Goal: Complete application form: Complete application form

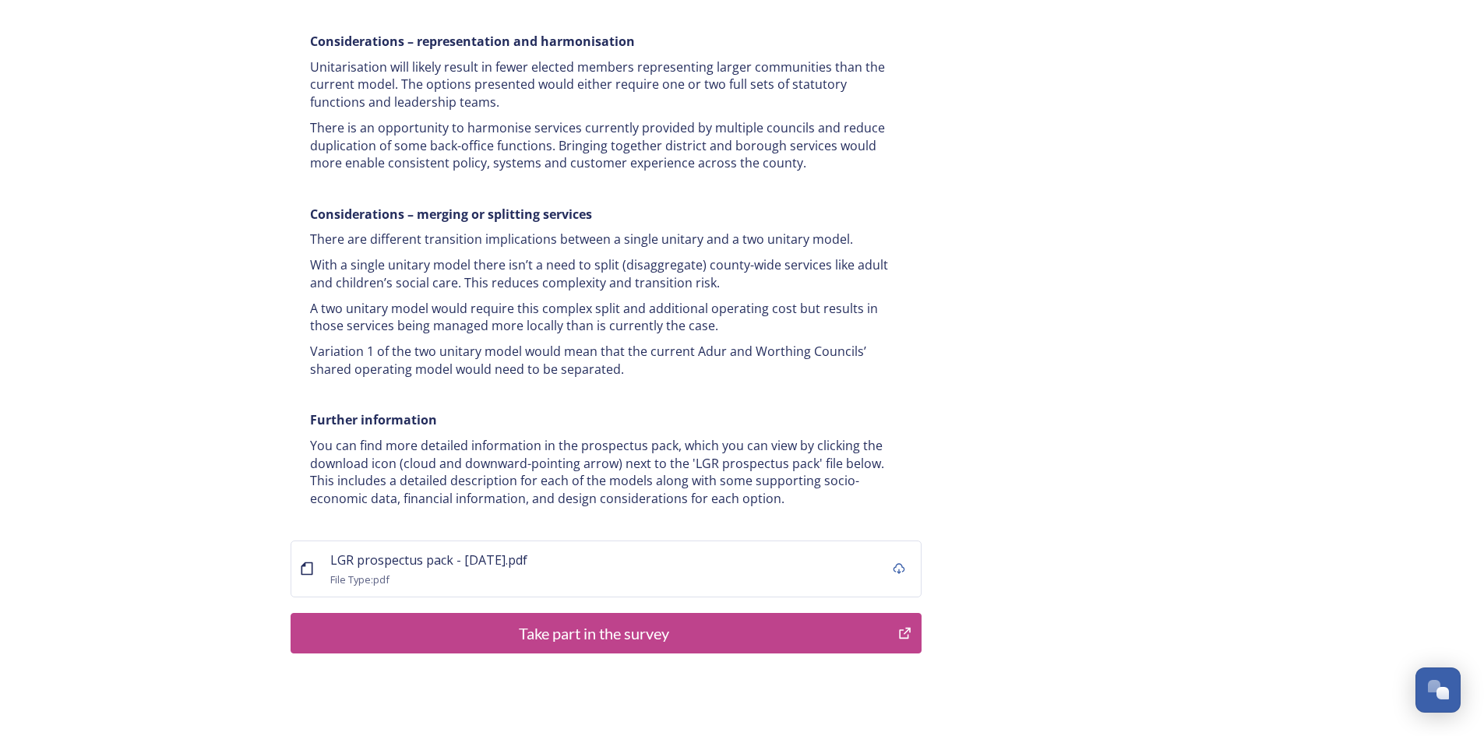
scroll to position [2937, 0]
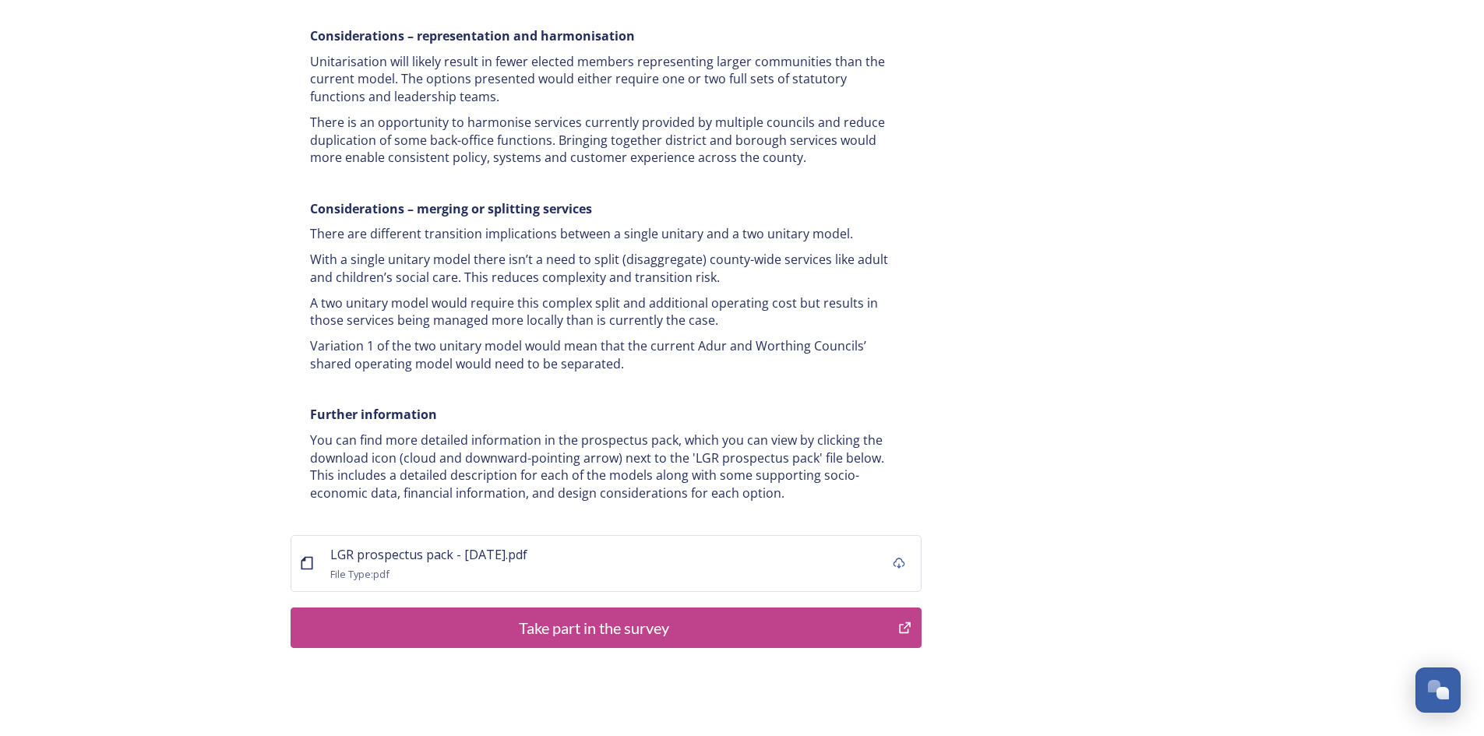
click at [703, 616] on div "Take part in the survey" at bounding box center [594, 627] width 591 height 23
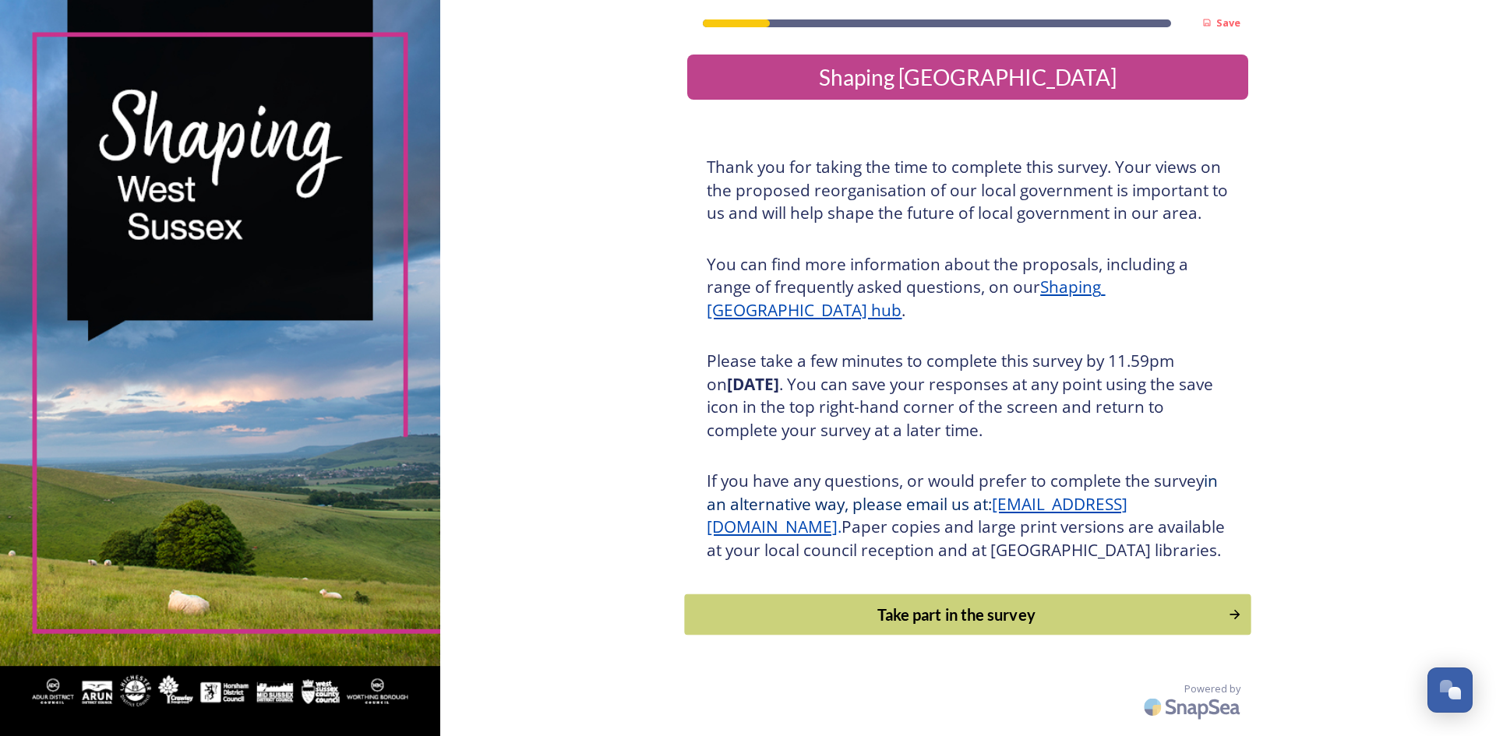
click at [1002, 626] on div "Take part in the survey" at bounding box center [956, 614] width 527 height 23
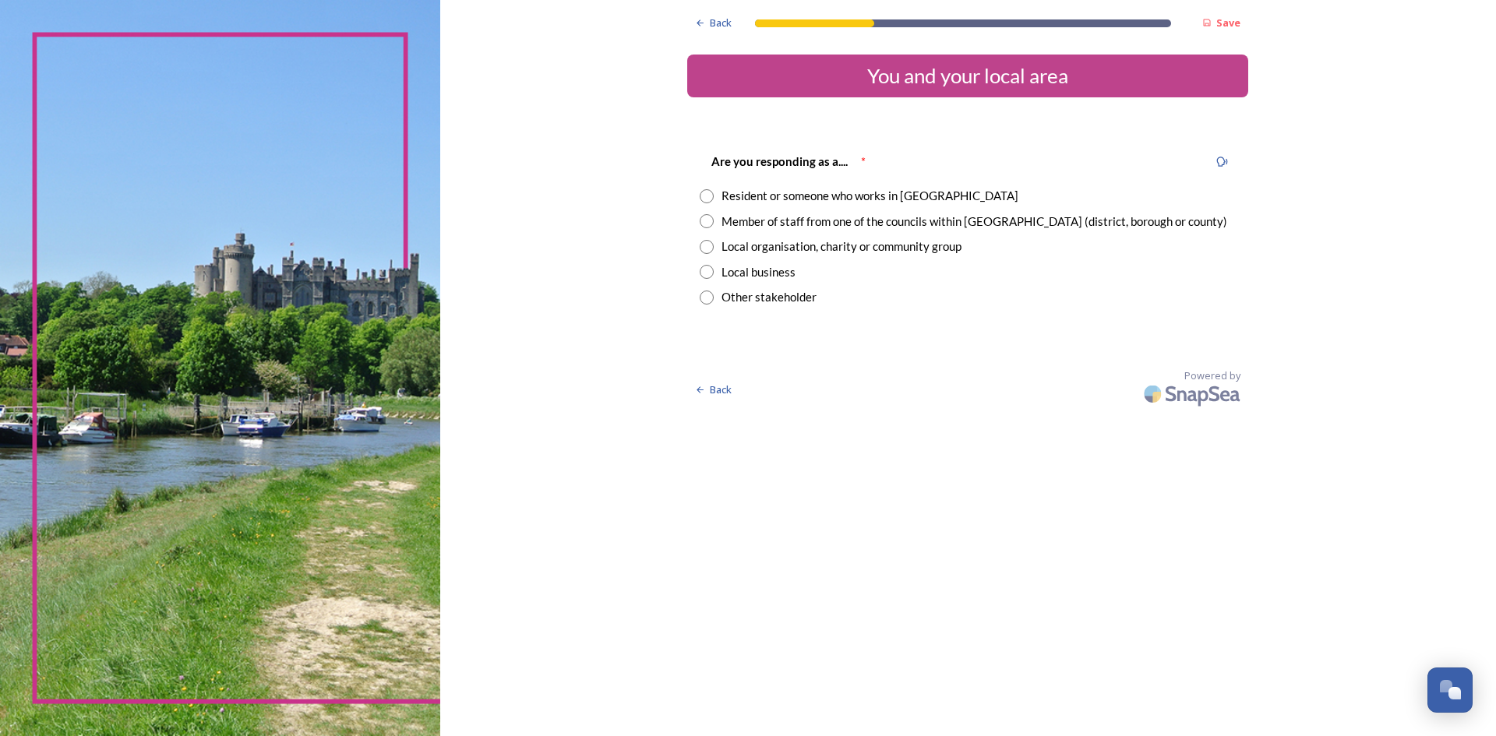
click at [787, 300] on div "Other stakeholder" at bounding box center [768, 297] width 95 height 18
radio input "true"
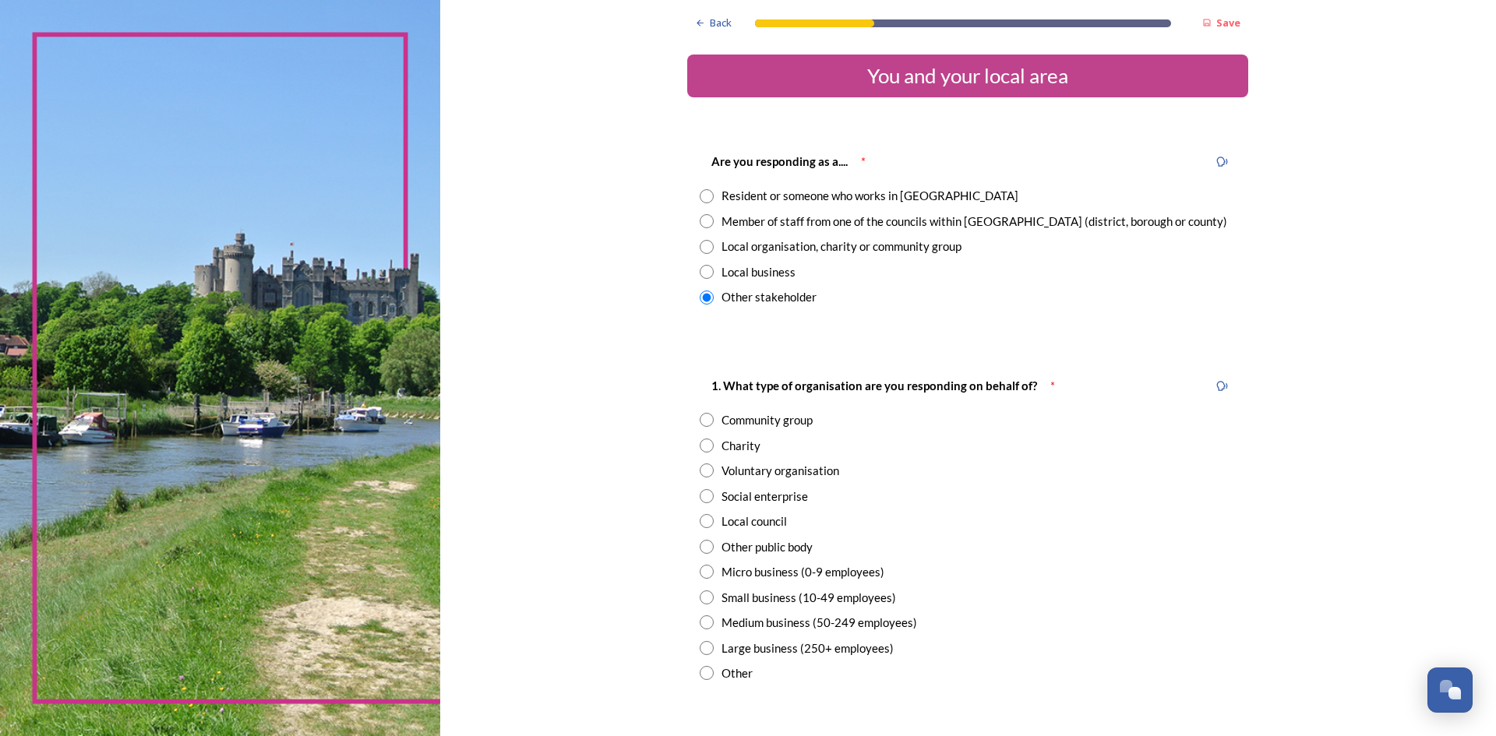
click at [777, 526] on div "Local council" at bounding box center [753, 522] width 65 height 18
radio input "true"
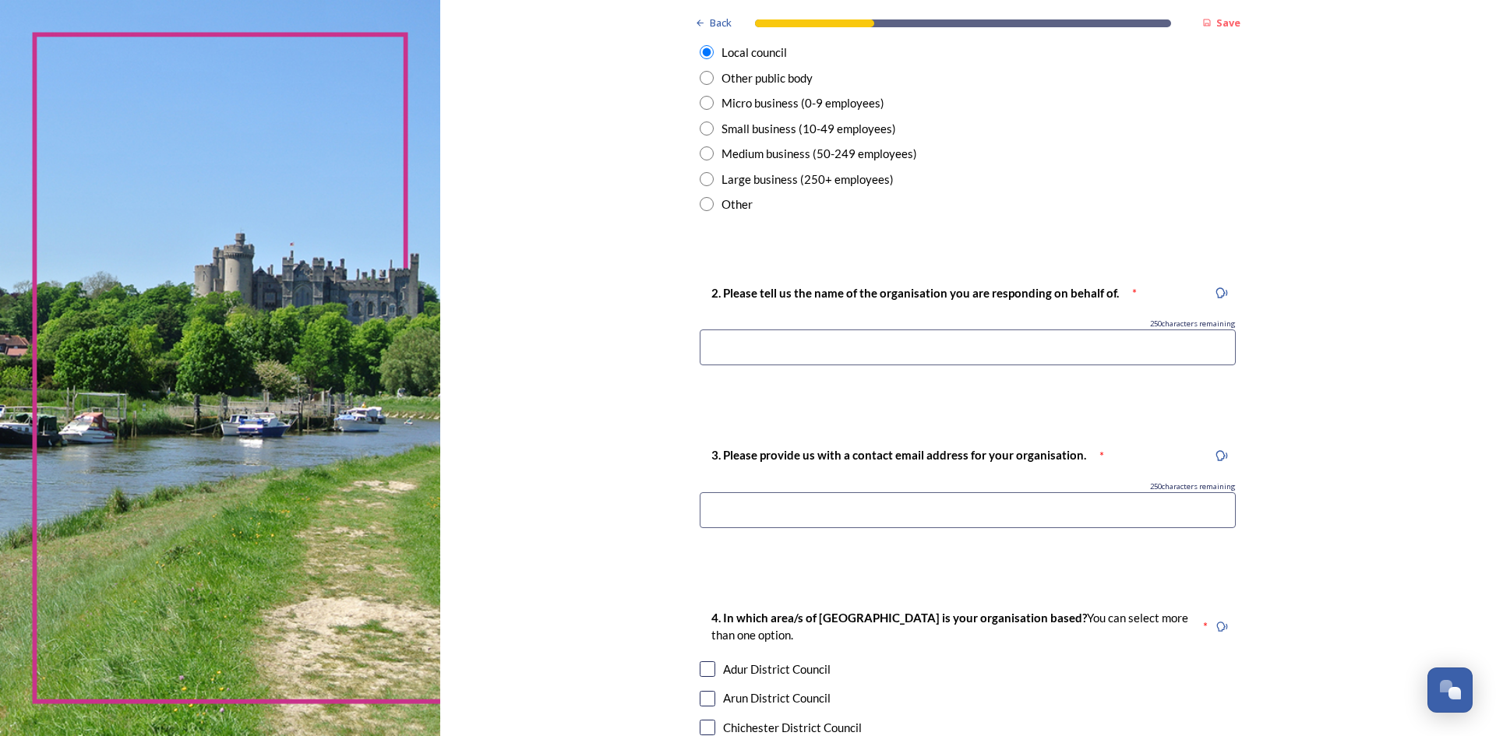
scroll to position [499, 0]
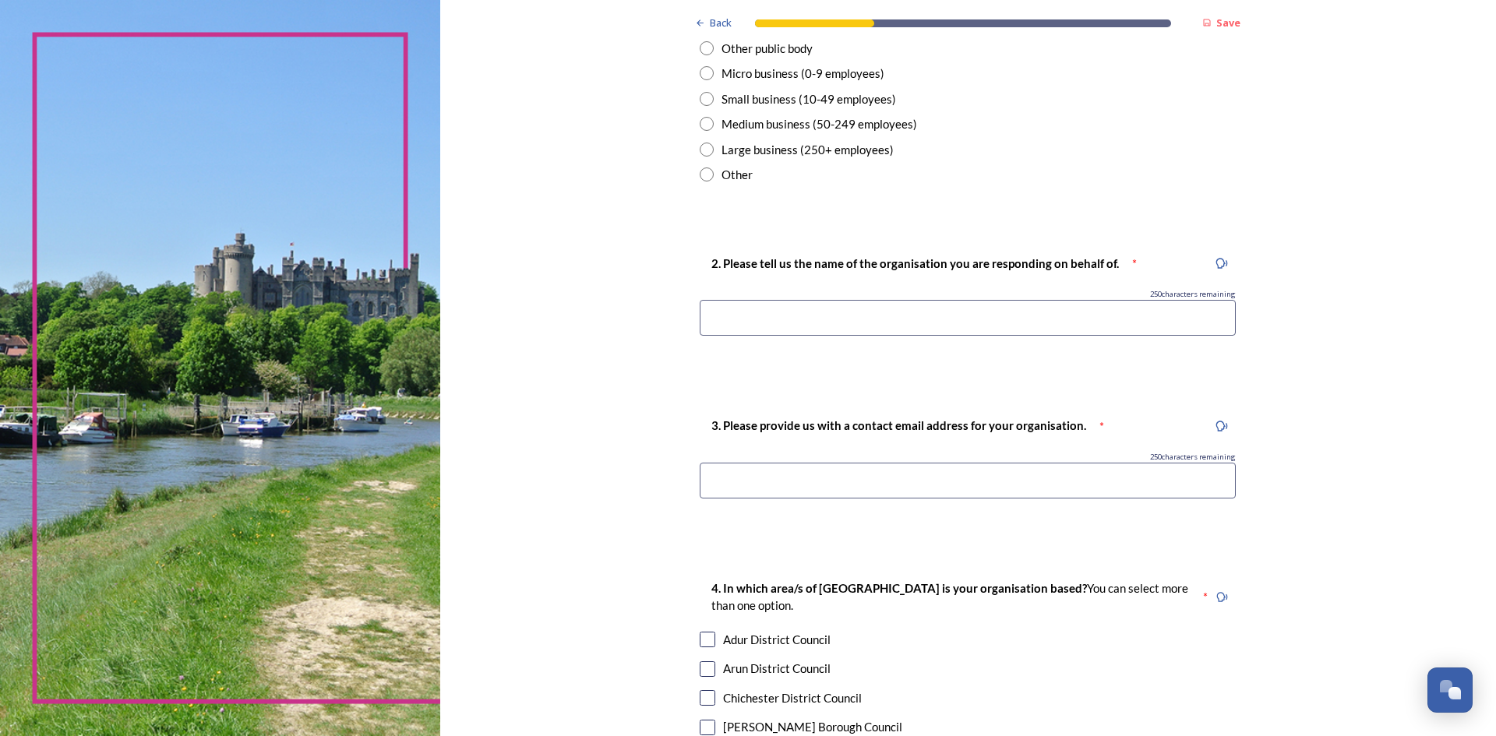
click at [1130, 326] on input at bounding box center [967, 318] width 536 height 36
type input "Chichester City Council"
click at [938, 480] on input at bounding box center [967, 481] width 536 height 36
type input "[EMAIL_ADDRESS][DOMAIN_NAME]"
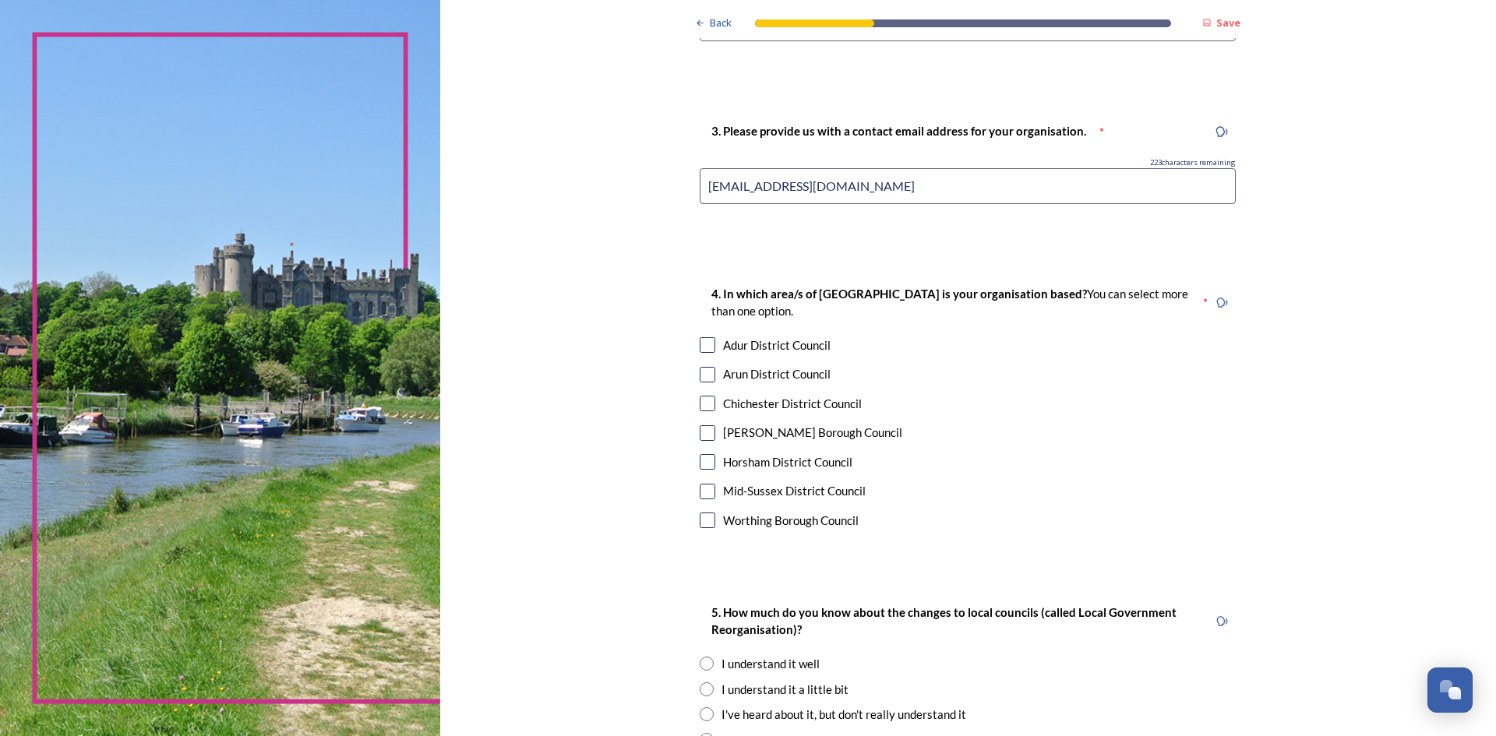
scroll to position [794, 0]
click at [764, 399] on div "Chichester District Council" at bounding box center [792, 402] width 139 height 18
checkbox input "true"
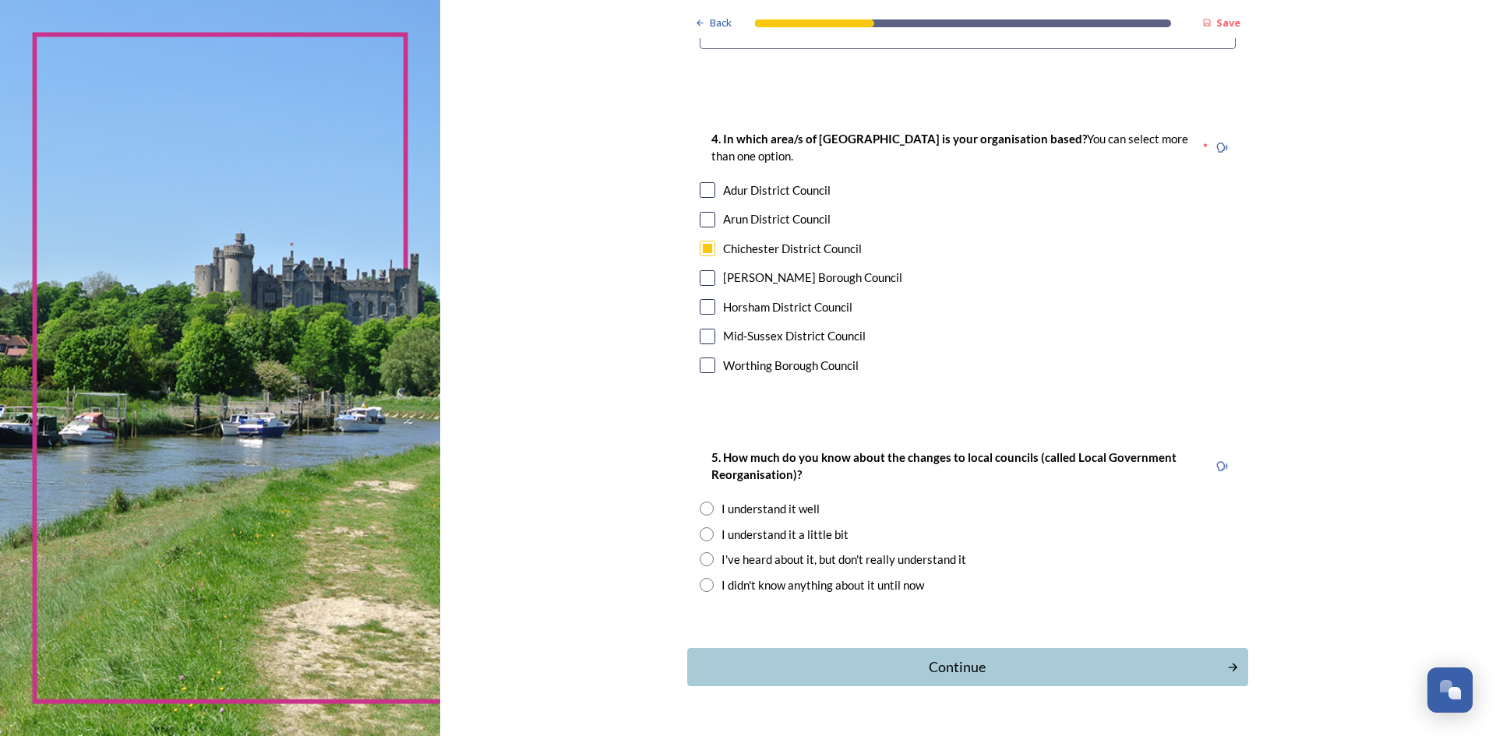
scroll to position [988, 0]
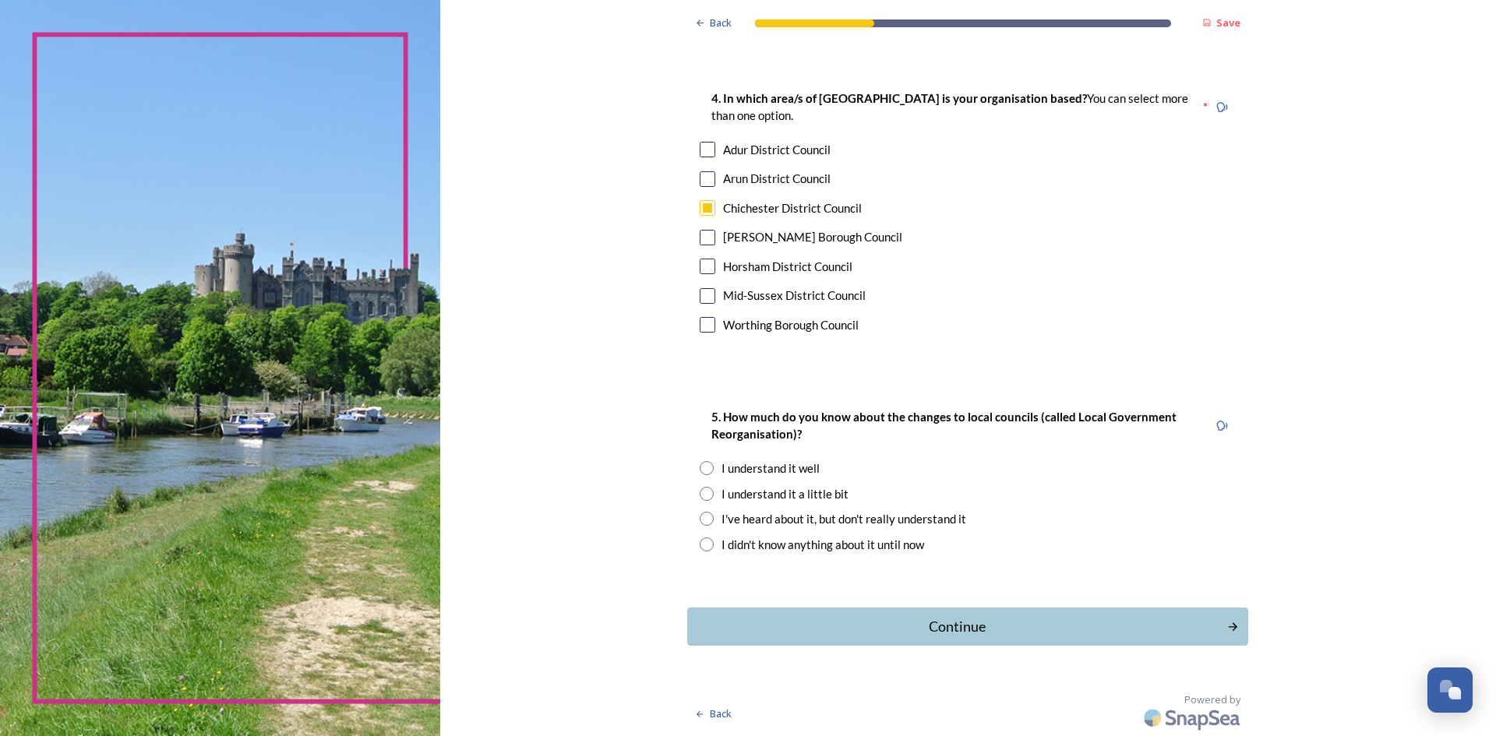
click at [749, 462] on div "I understand it well" at bounding box center [770, 469] width 98 height 18
radio input "true"
click at [879, 625] on div "Continue" at bounding box center [956, 626] width 527 height 21
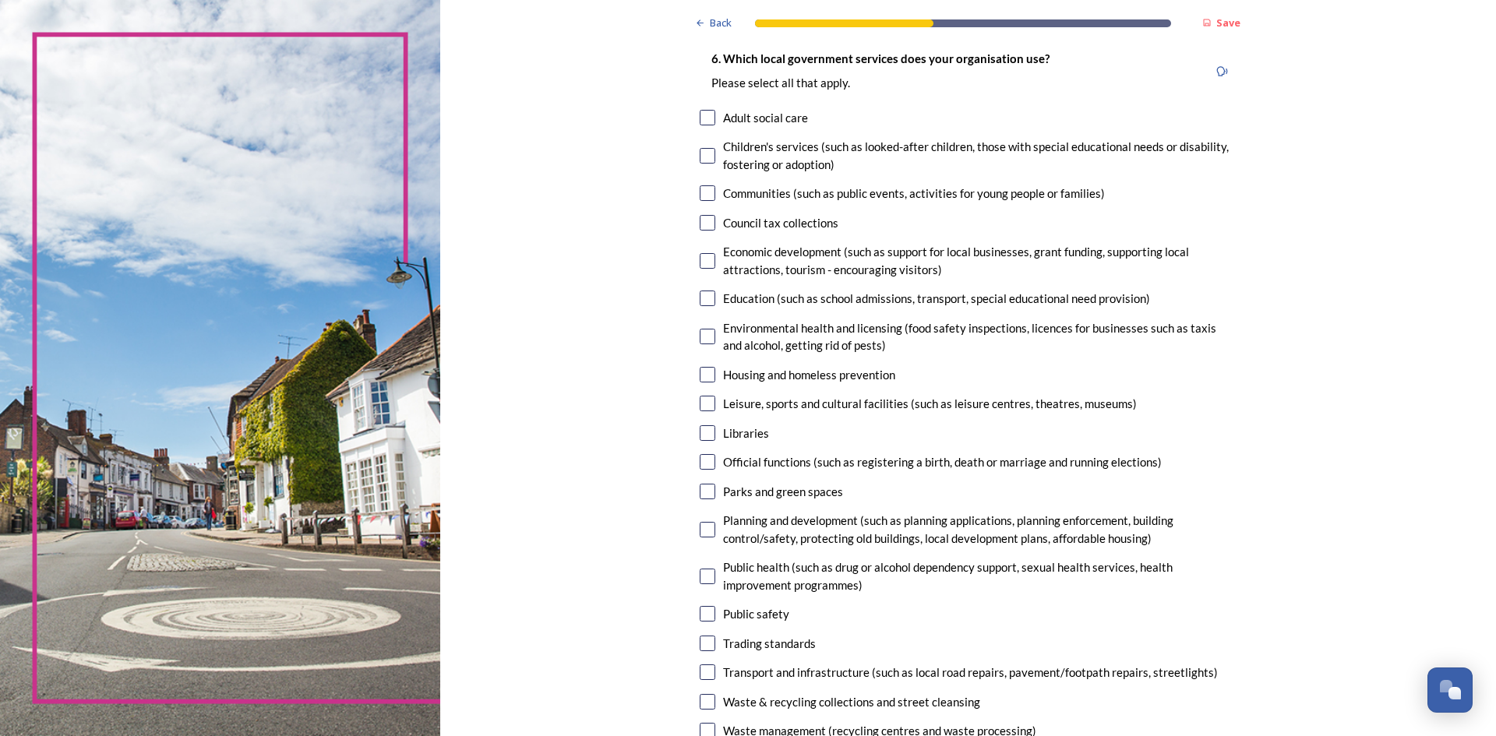
scroll to position [125, 0]
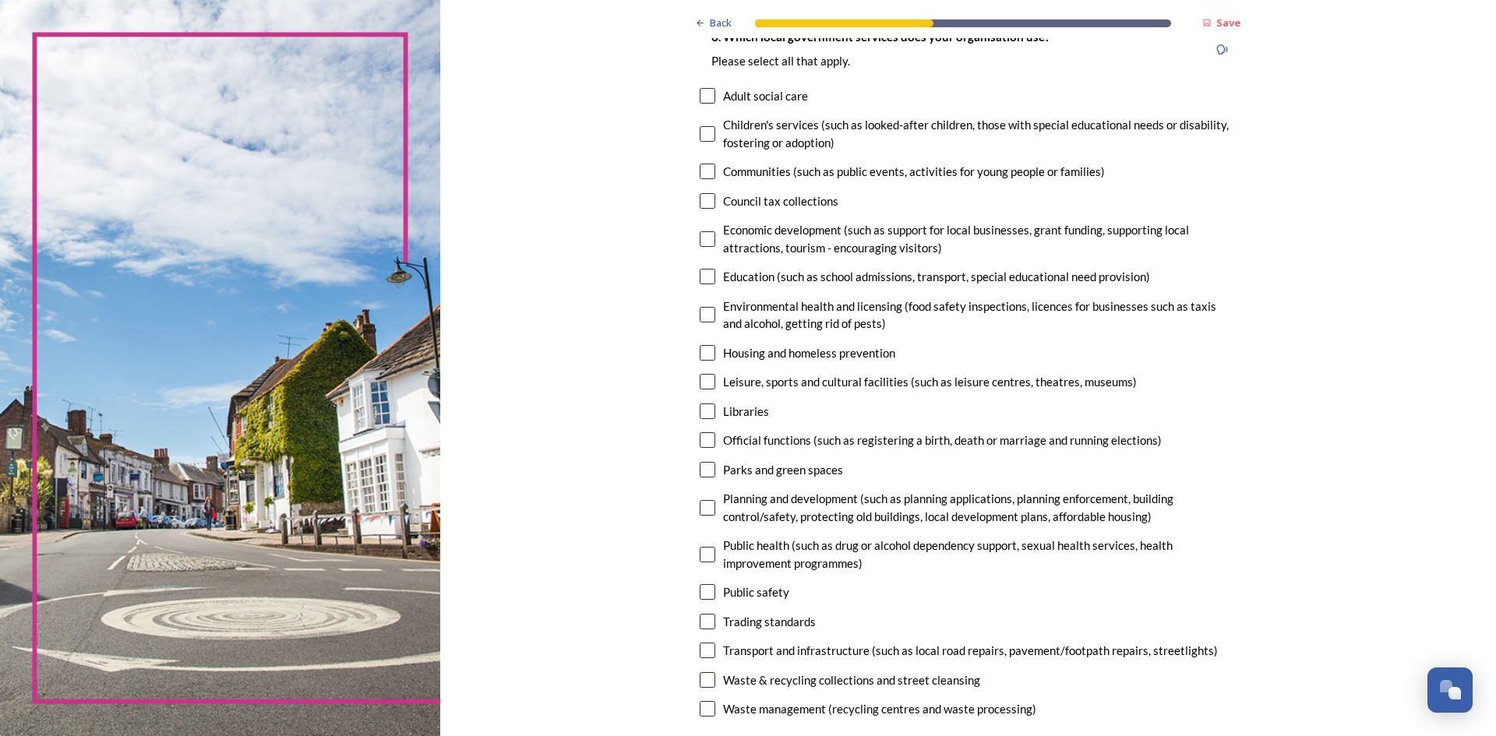
click at [701, 174] on input "checkbox" at bounding box center [707, 172] width 16 height 16
checkbox input "true"
click at [706, 239] on input "checkbox" at bounding box center [707, 239] width 16 height 16
checkbox input "true"
click at [706, 464] on input "checkbox" at bounding box center [707, 470] width 16 height 16
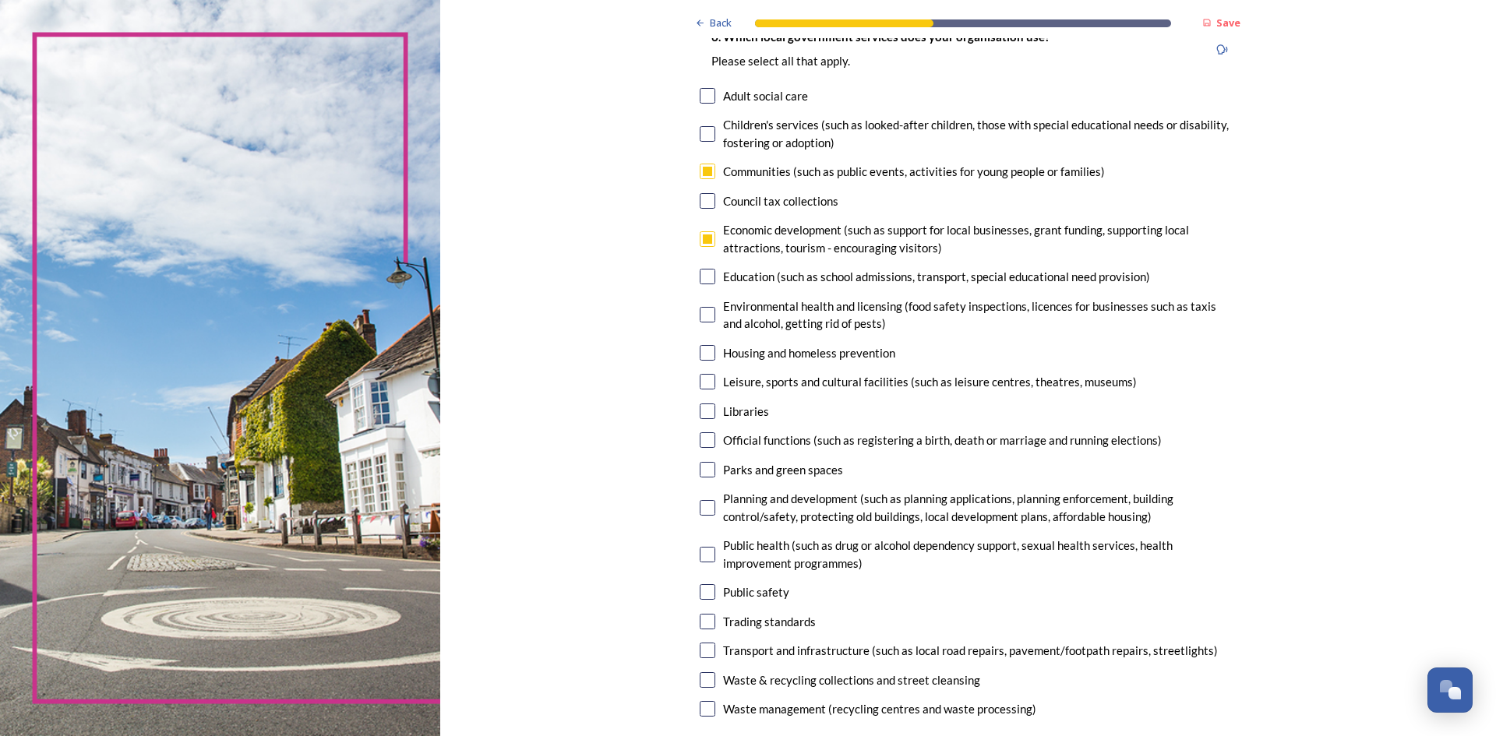
checkbox input "true"
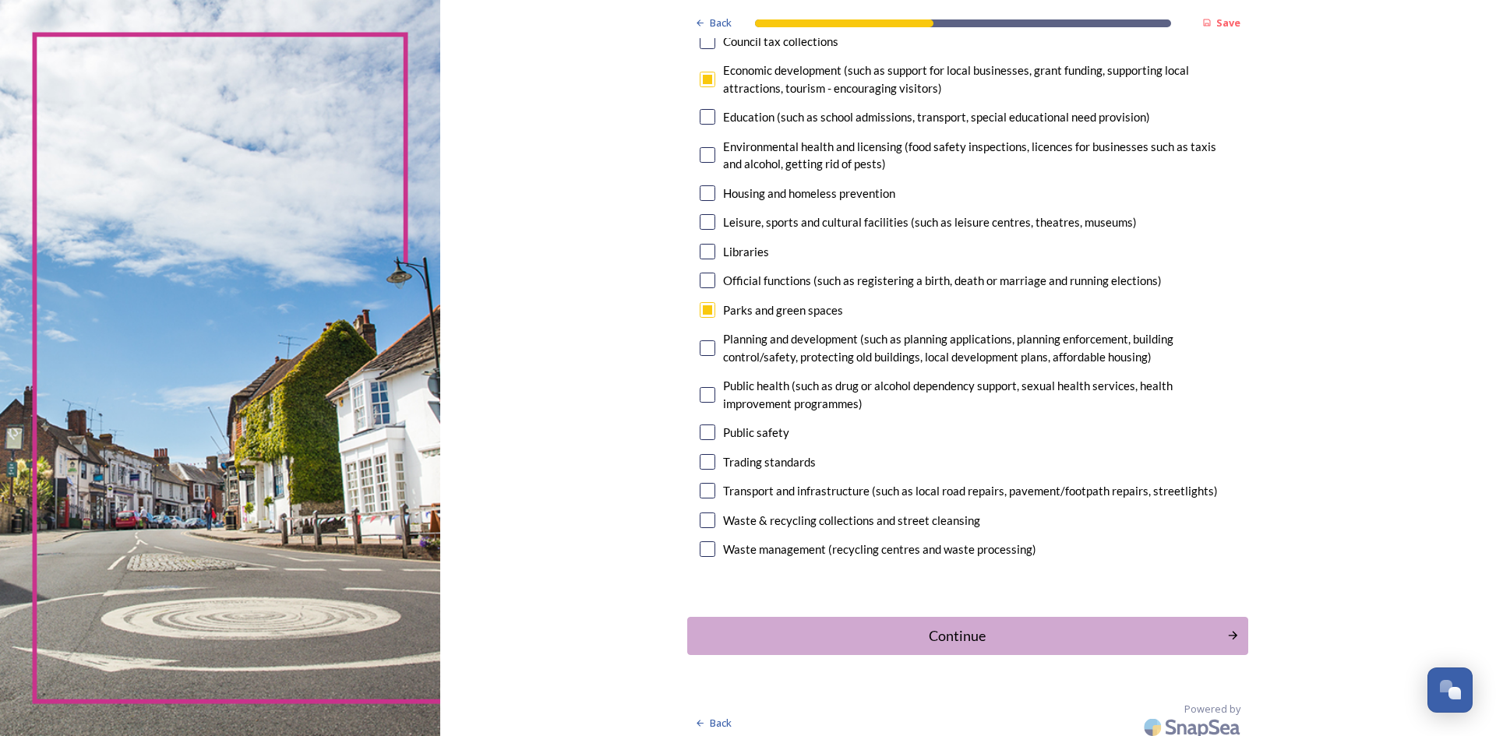
scroll to position [286, 0]
click at [700, 348] on input "checkbox" at bounding box center [707, 347] width 16 height 16
checkbox input "true"
click at [699, 434] on input "checkbox" at bounding box center [707, 431] width 16 height 16
checkbox input "true"
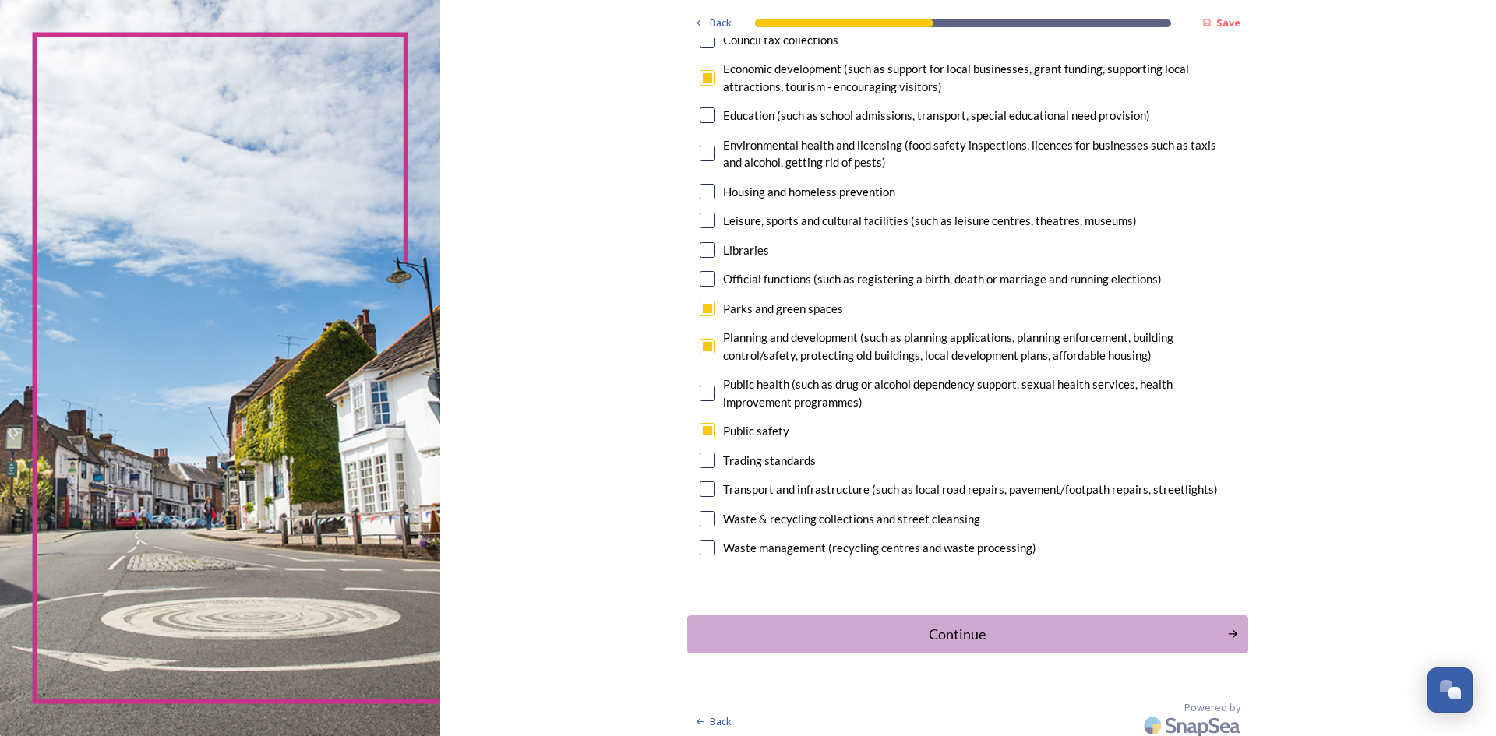
click at [703, 484] on input "checkbox" at bounding box center [707, 489] width 16 height 16
checkbox input "true"
click at [702, 521] on input "checkbox" at bounding box center [707, 519] width 16 height 16
checkbox input "true"
click at [701, 552] on input "checkbox" at bounding box center [707, 548] width 16 height 16
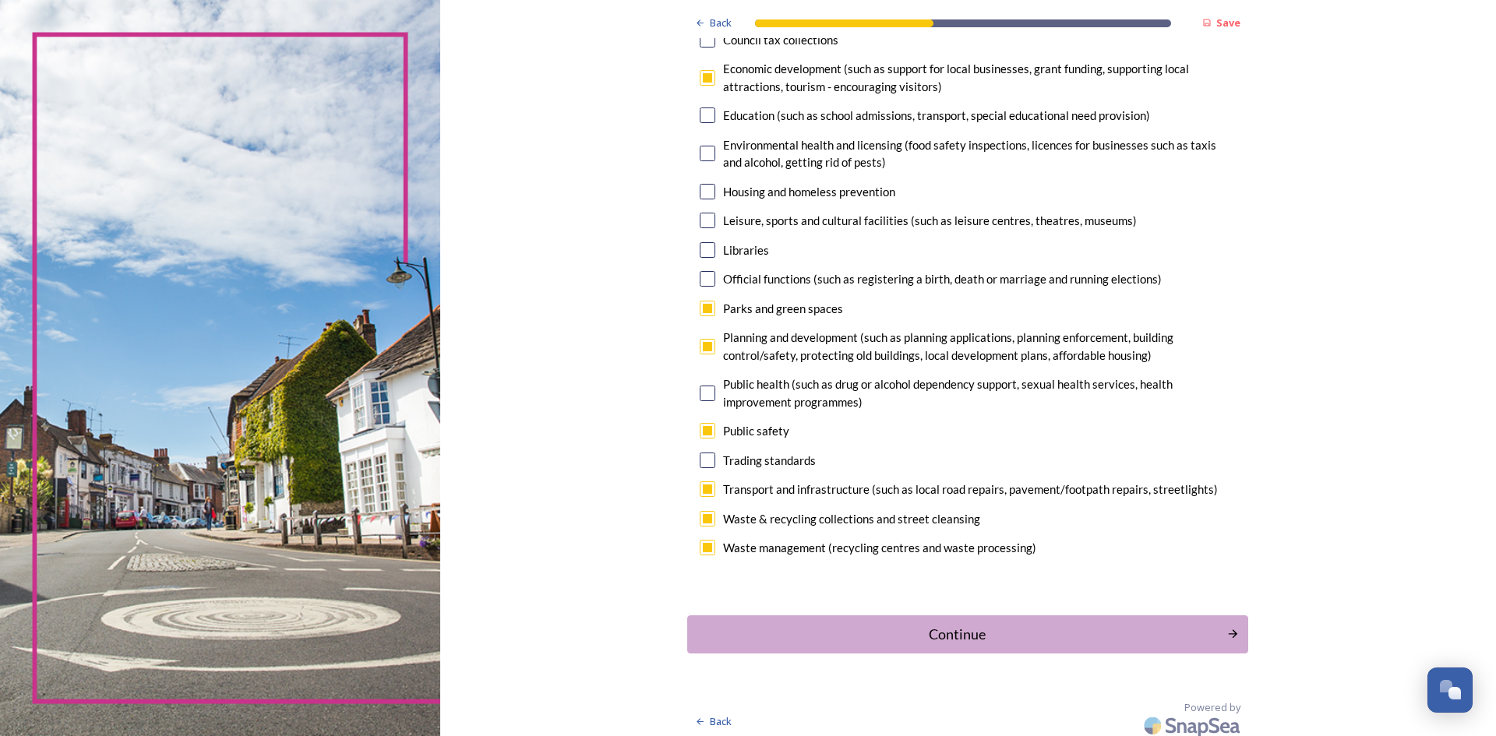
click at [701, 552] on input "checkbox" at bounding box center [707, 548] width 16 height 16
checkbox input "true"
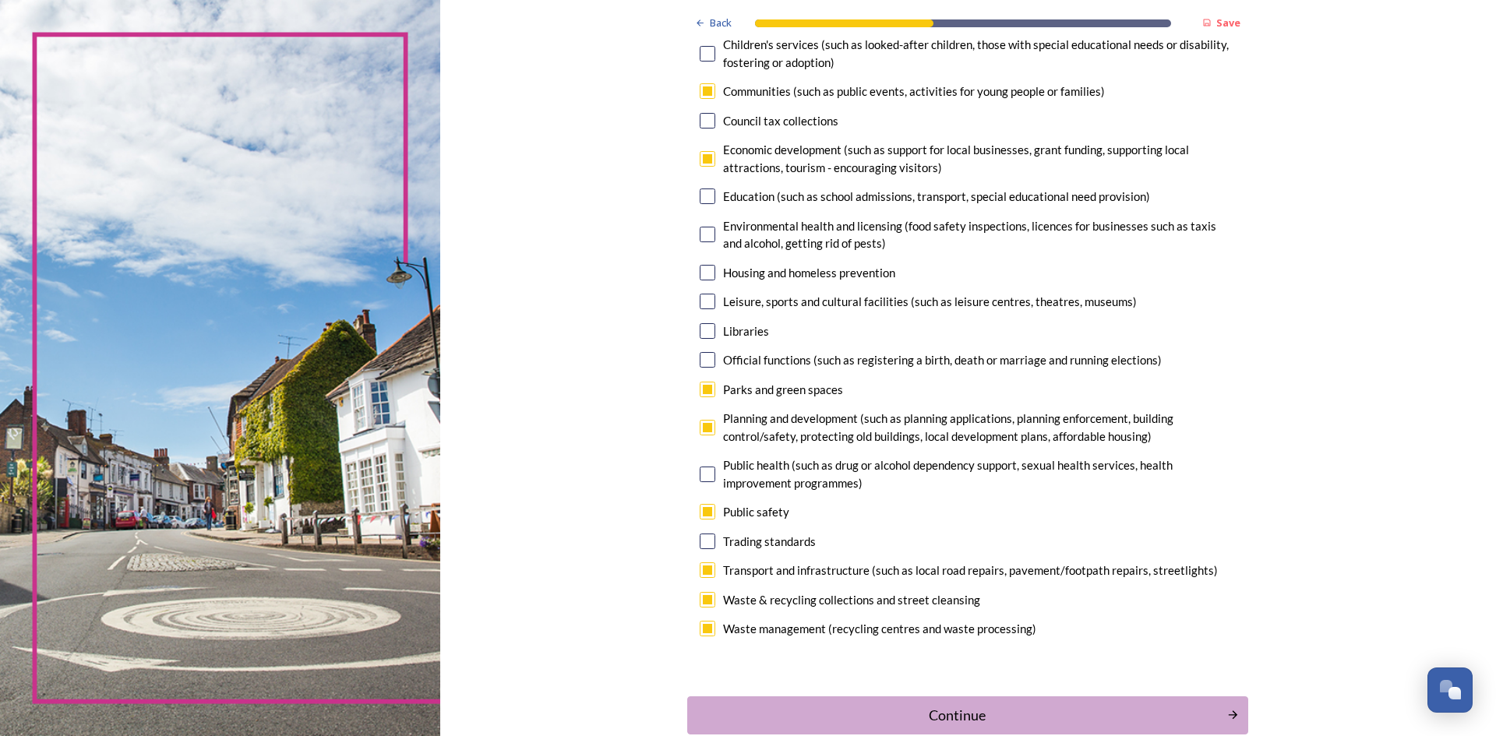
scroll to position [201, 0]
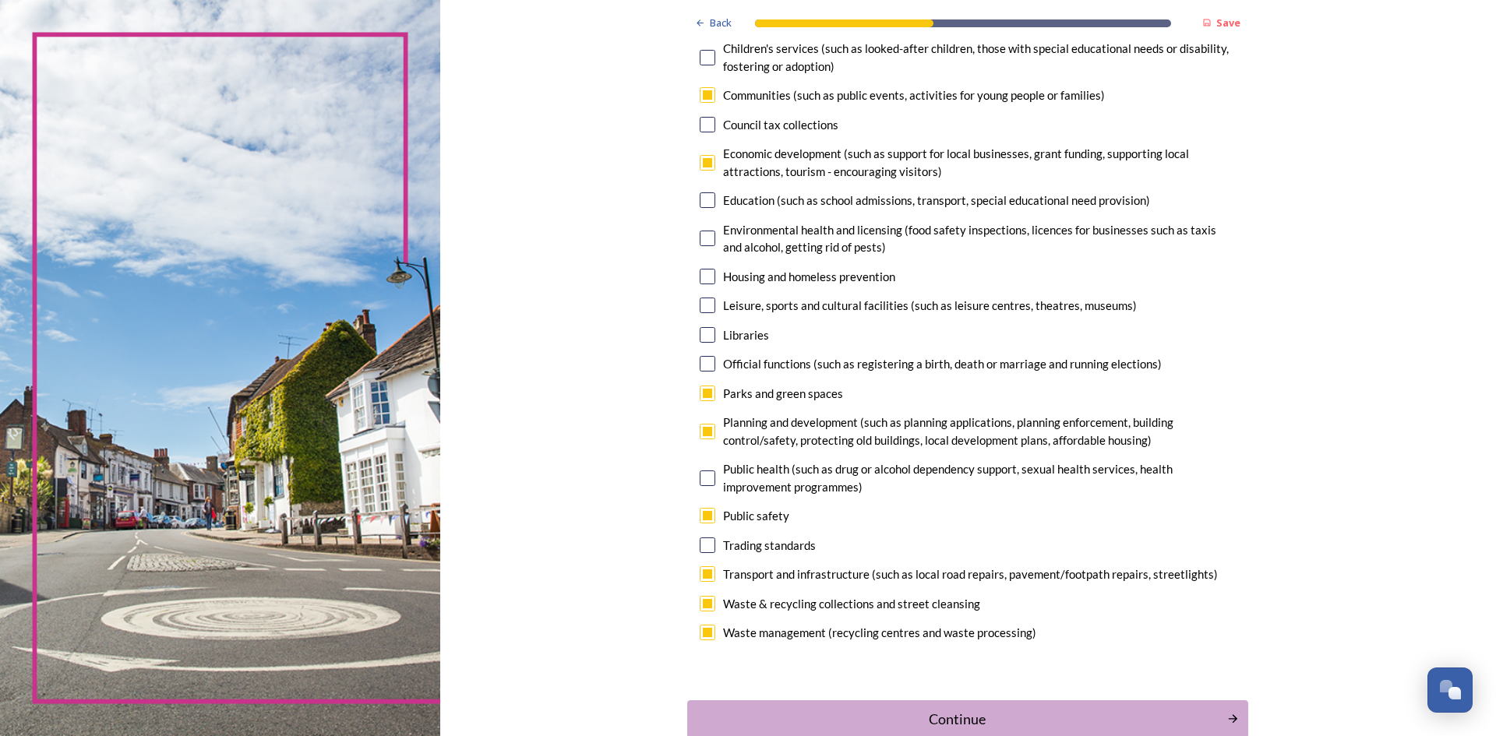
click at [703, 118] on input "checkbox" at bounding box center [707, 125] width 16 height 16
checkbox input "true"
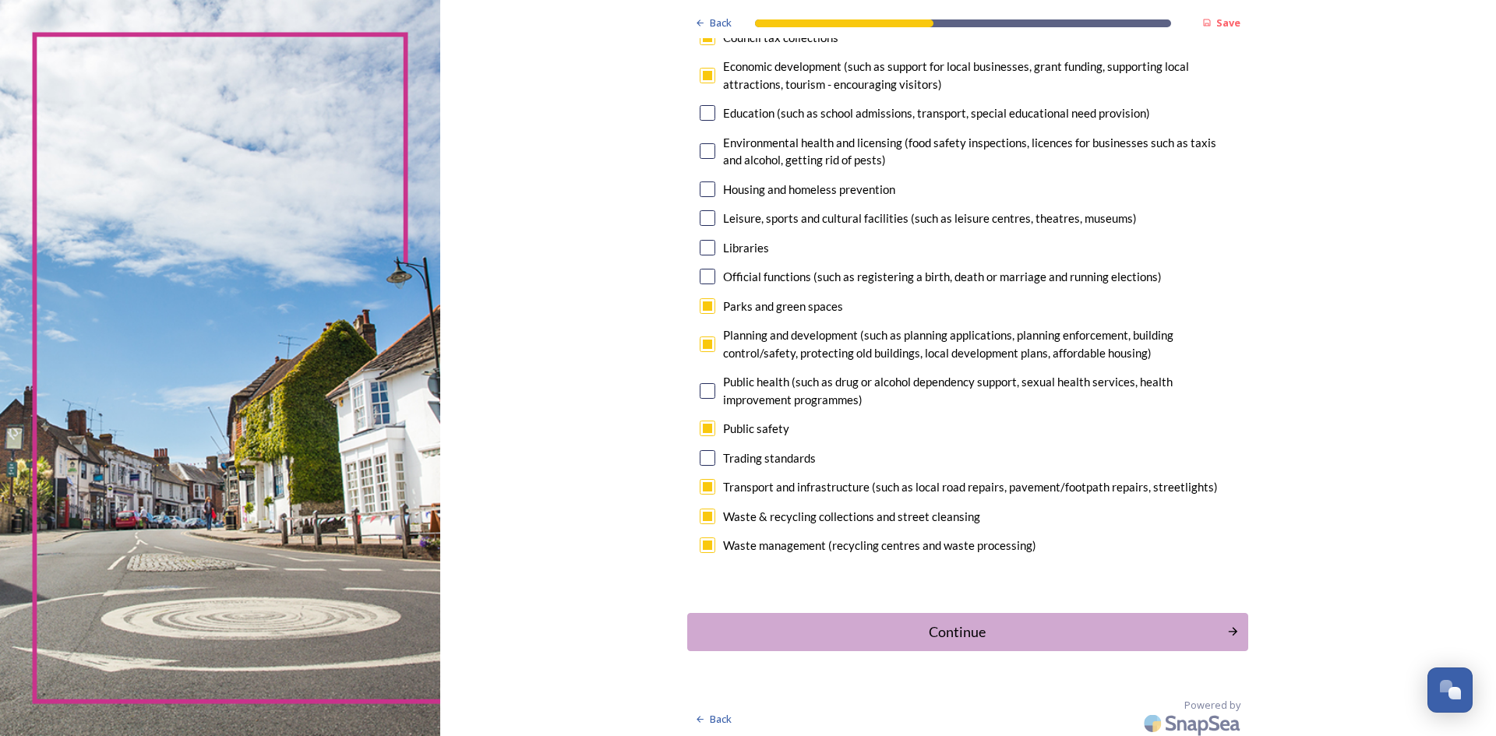
scroll to position [294, 0]
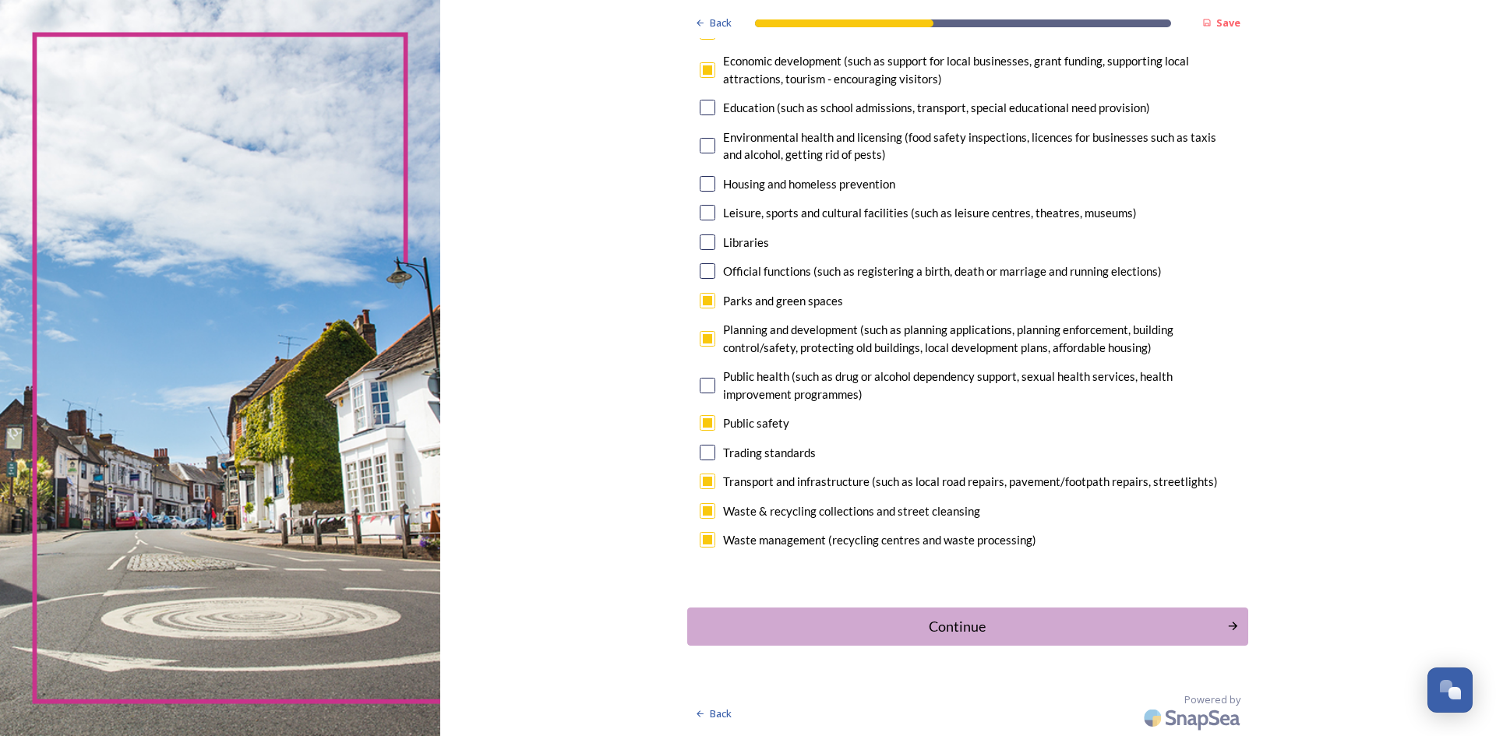
click at [699, 143] on input "checkbox" at bounding box center [707, 146] width 16 height 16
checkbox input "true"
click at [706, 213] on input "checkbox" at bounding box center [707, 213] width 16 height 16
checkbox input "true"
click at [699, 272] on input "checkbox" at bounding box center [707, 271] width 16 height 16
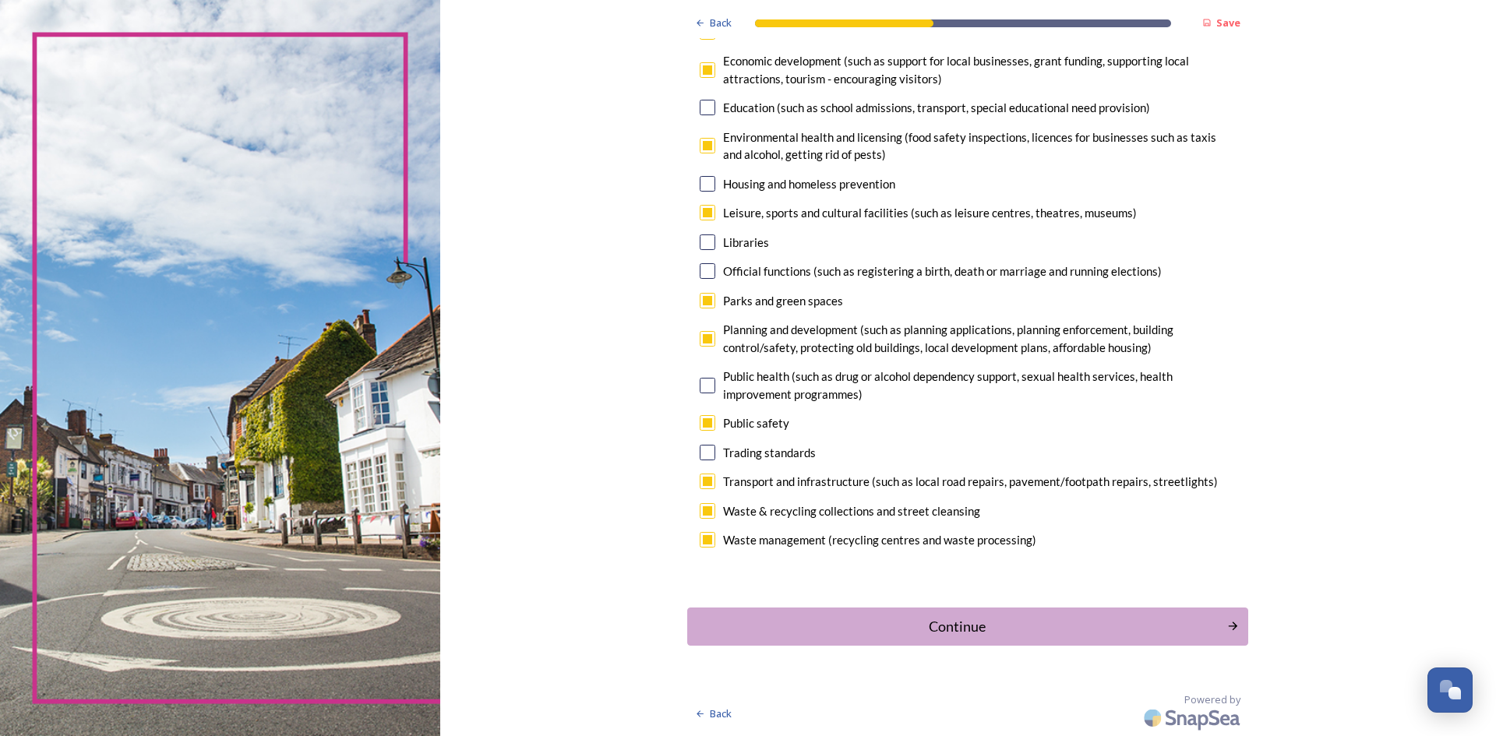
checkbox input "true"
click at [1228, 343] on div "Planning and development (such as planning applications, planning enforcement, …" at bounding box center [979, 338] width 513 height 35
click at [700, 334] on input "checkbox" at bounding box center [707, 339] width 16 height 16
checkbox input "true"
click at [965, 633] on div "Continue" at bounding box center [956, 625] width 527 height 21
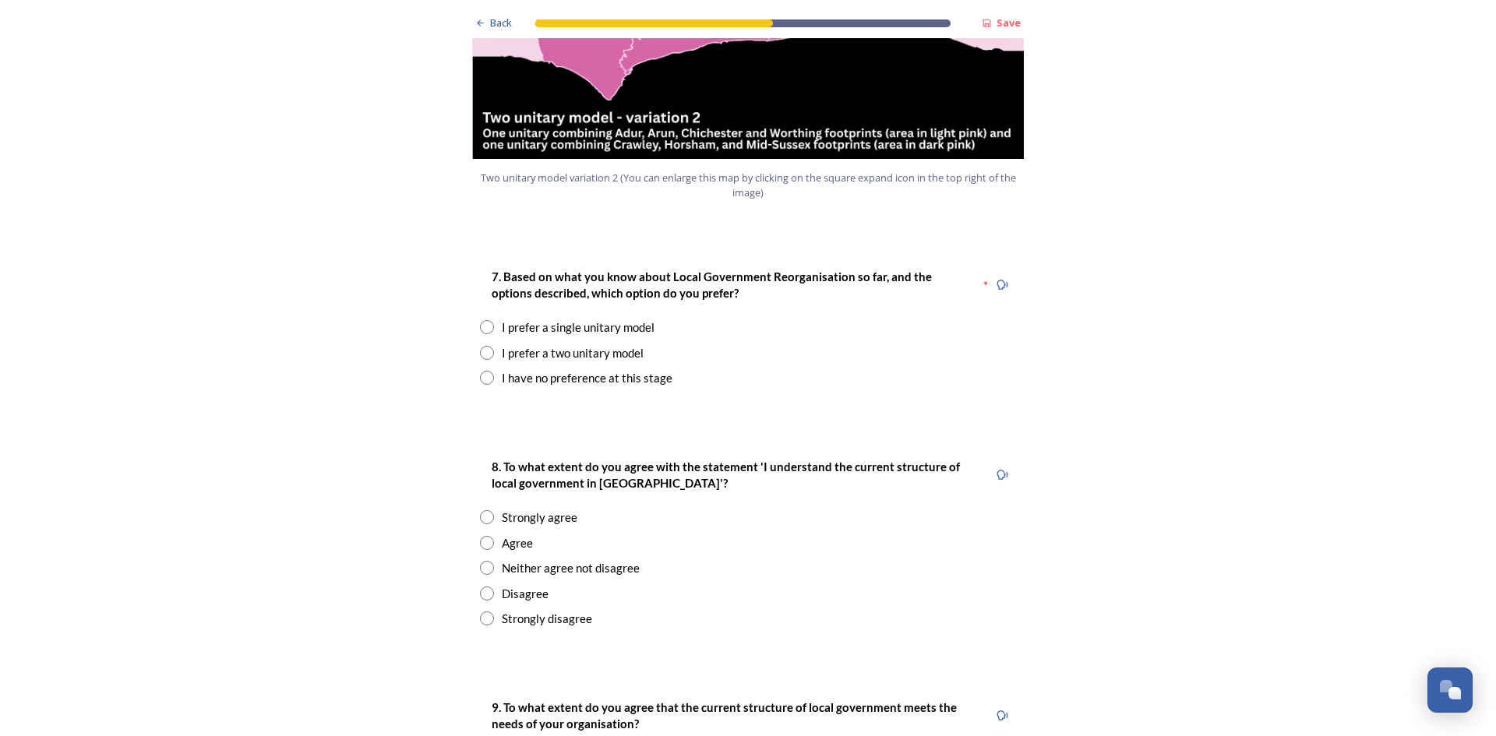
scroll to position [1923, 0]
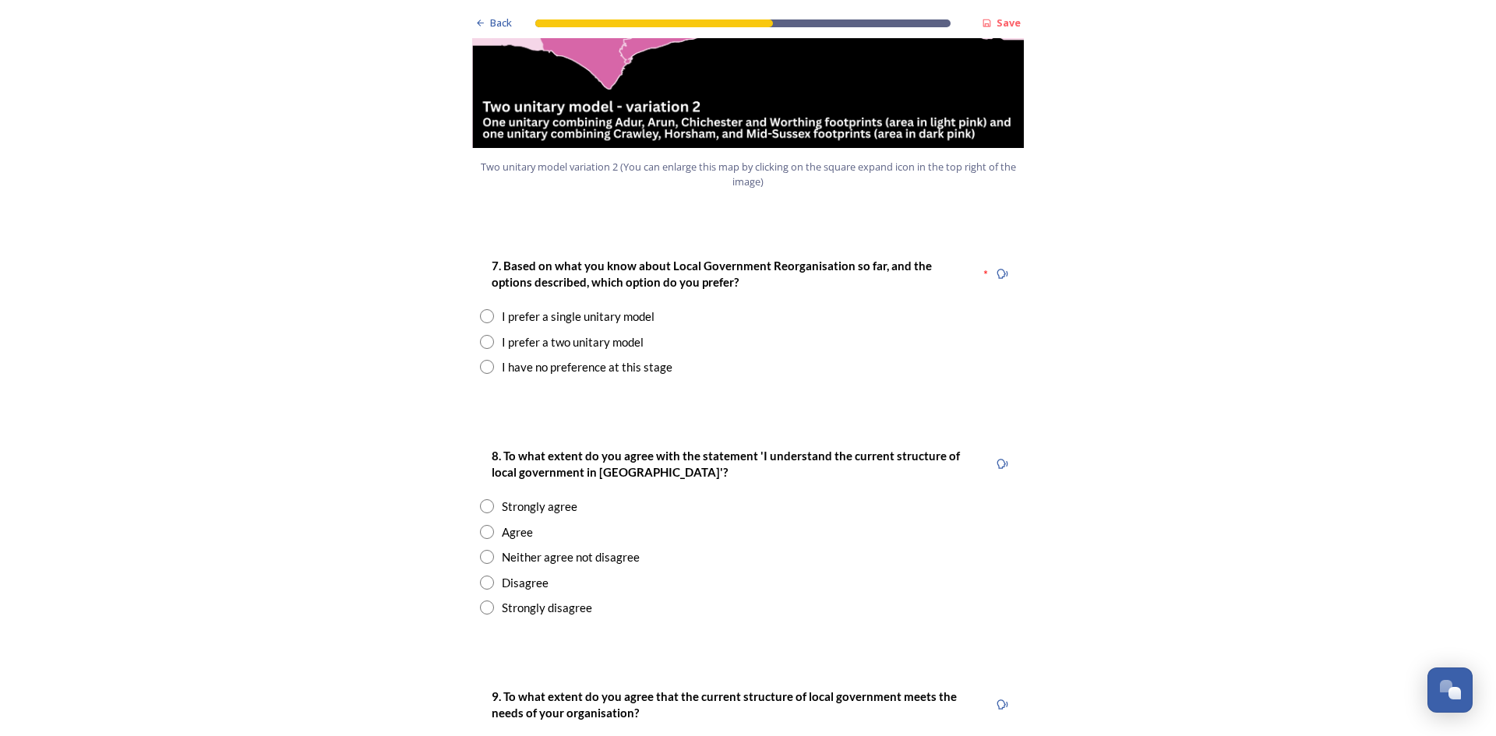
click at [626, 333] on div "I prefer a two unitary model" at bounding box center [573, 342] width 142 height 18
radio input "true"
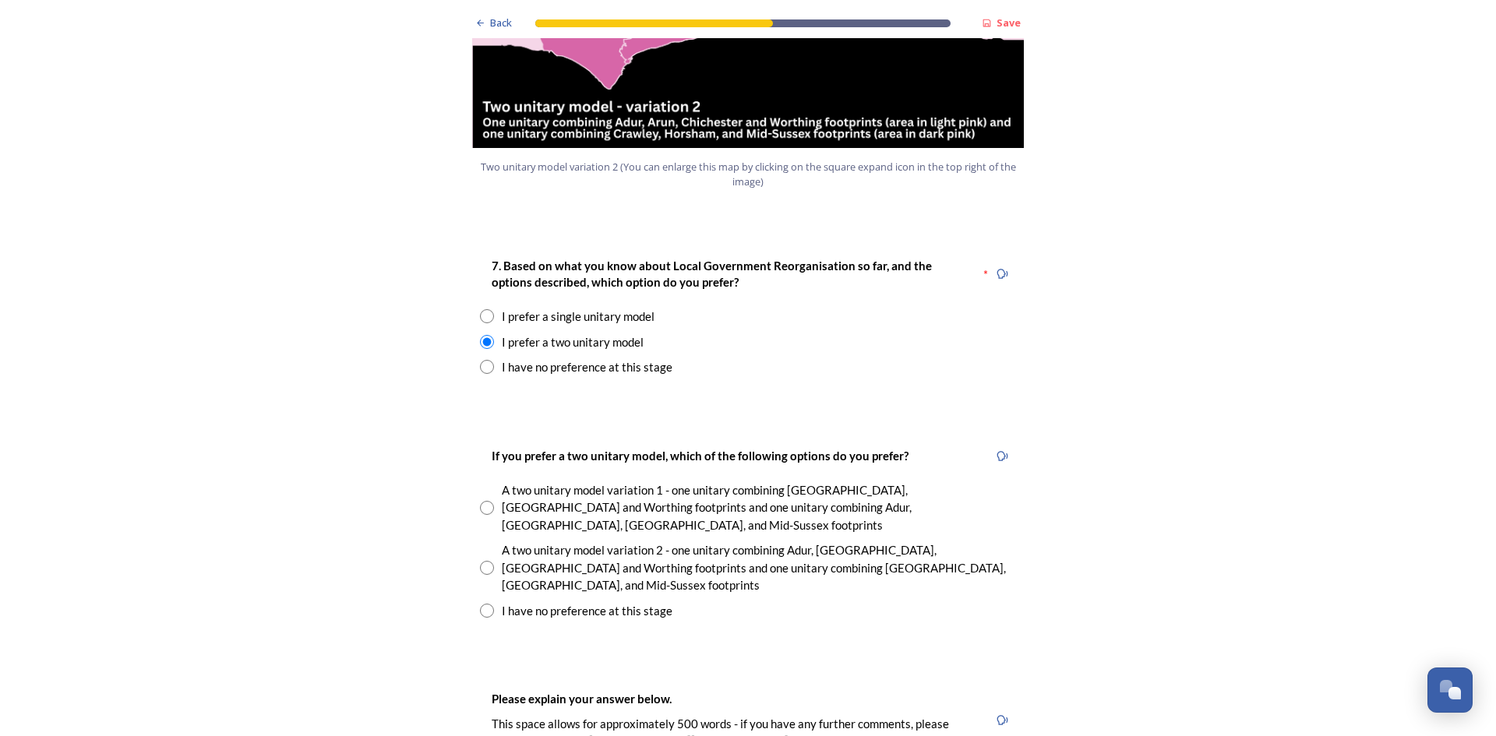
click at [483, 501] on input "radio" at bounding box center [487, 508] width 14 height 14
radio input "true"
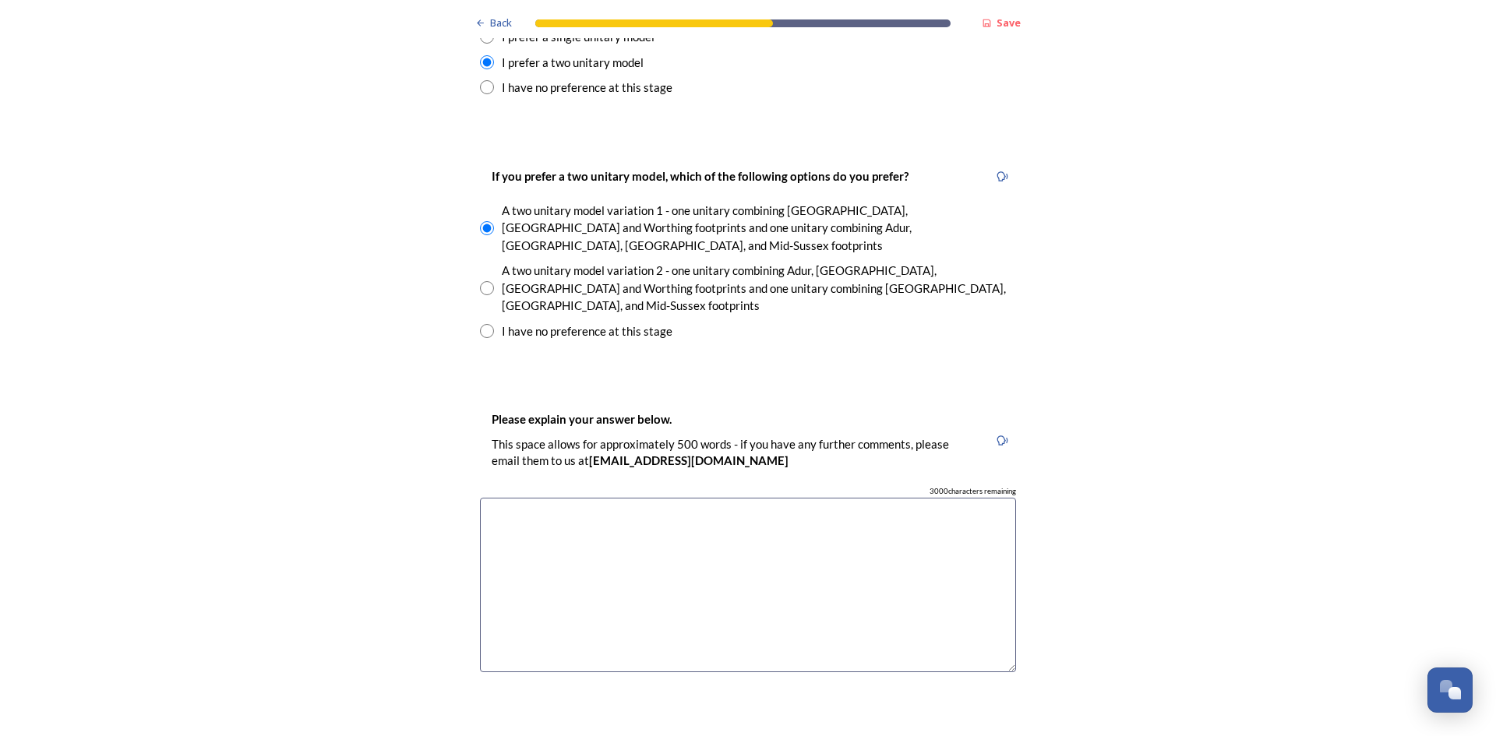
scroll to position [2204, 0]
click at [936, 497] on textarea at bounding box center [748, 584] width 536 height 175
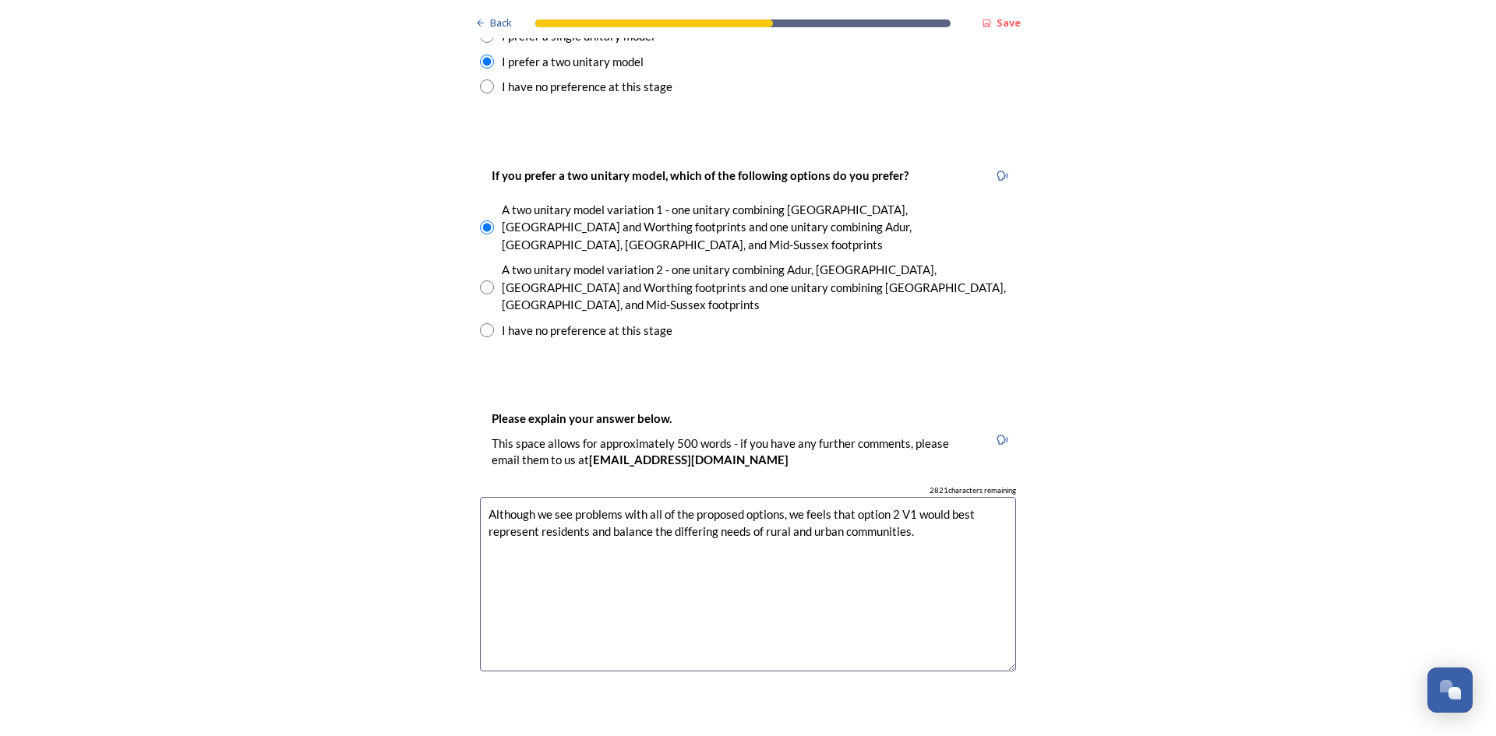
click at [892, 497] on textarea "Although we see problems with all of the proposed options, we feels that option…" at bounding box center [748, 584] width 536 height 175
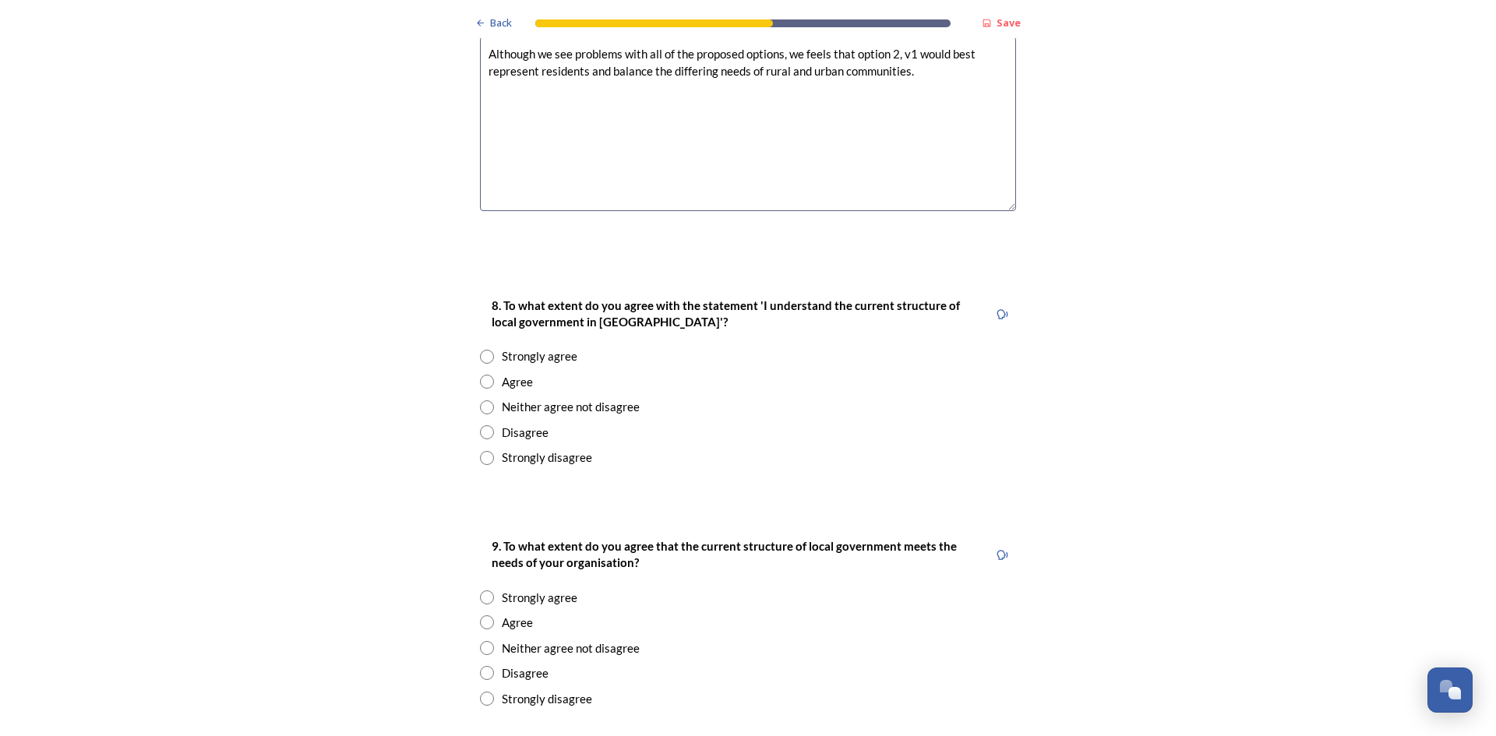
scroll to position [2676, 0]
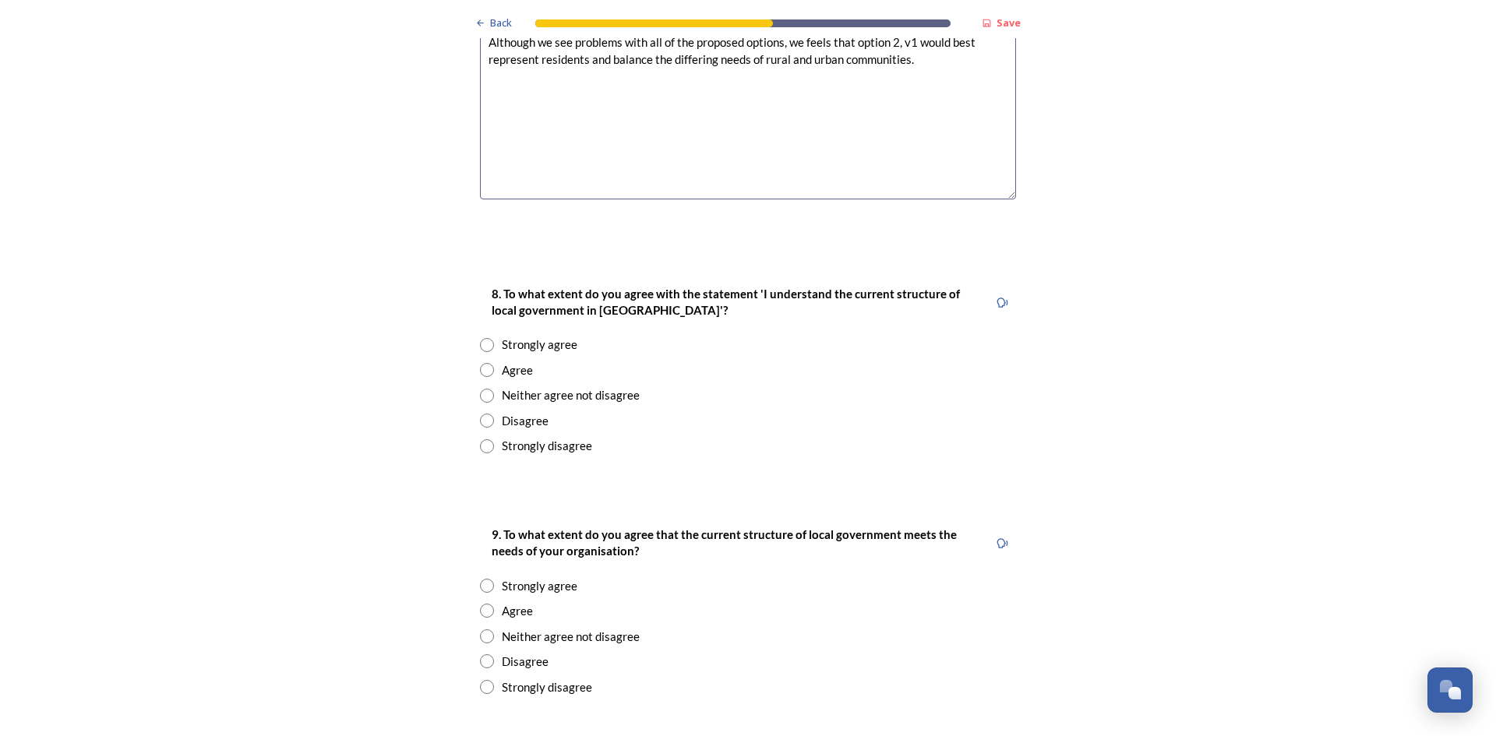
type textarea "Although we see problems with all of the proposed options, we feels that option…"
click at [482, 338] on input "radio" at bounding box center [487, 345] width 14 height 14
radio input "true"
click at [480, 654] on input "radio" at bounding box center [487, 661] width 14 height 14
radio input "true"
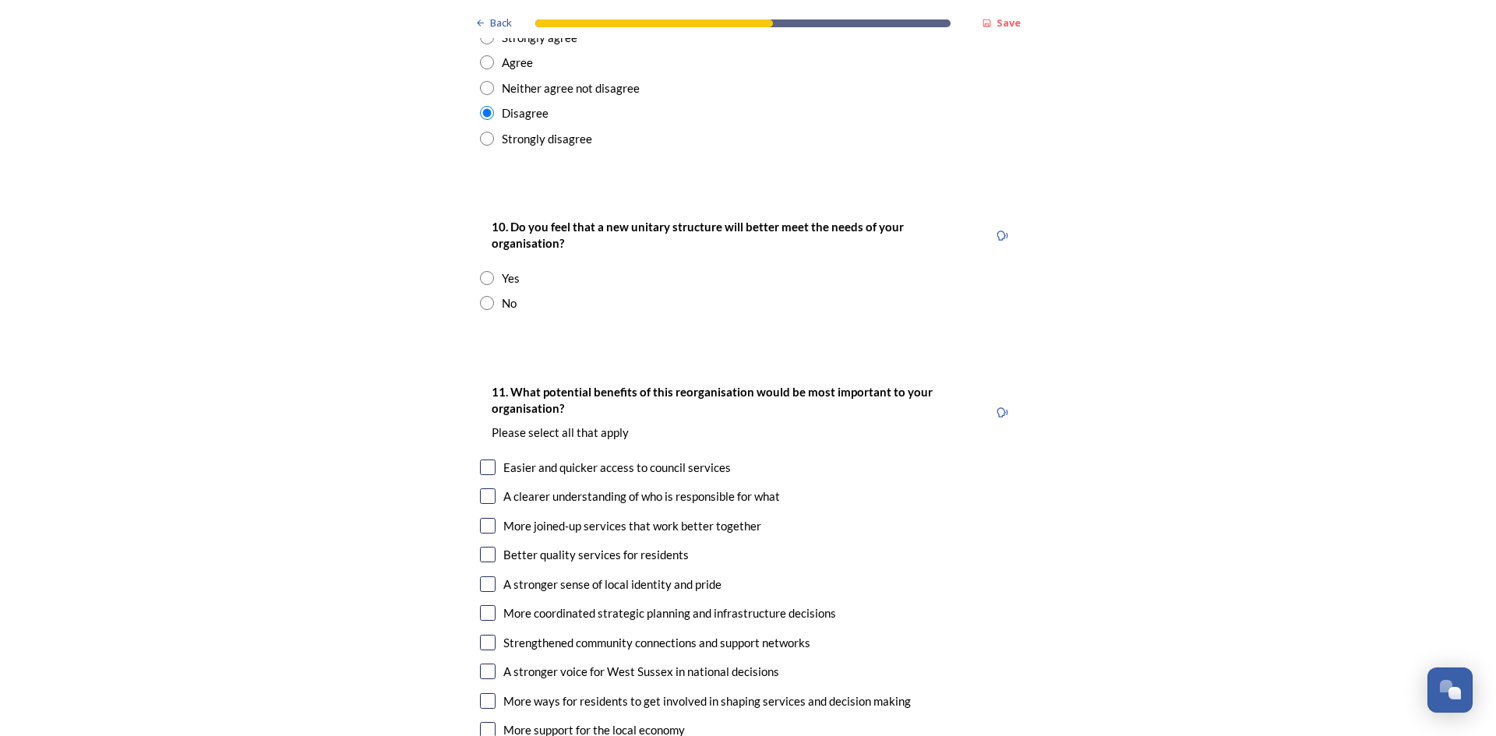
scroll to position [3230, 0]
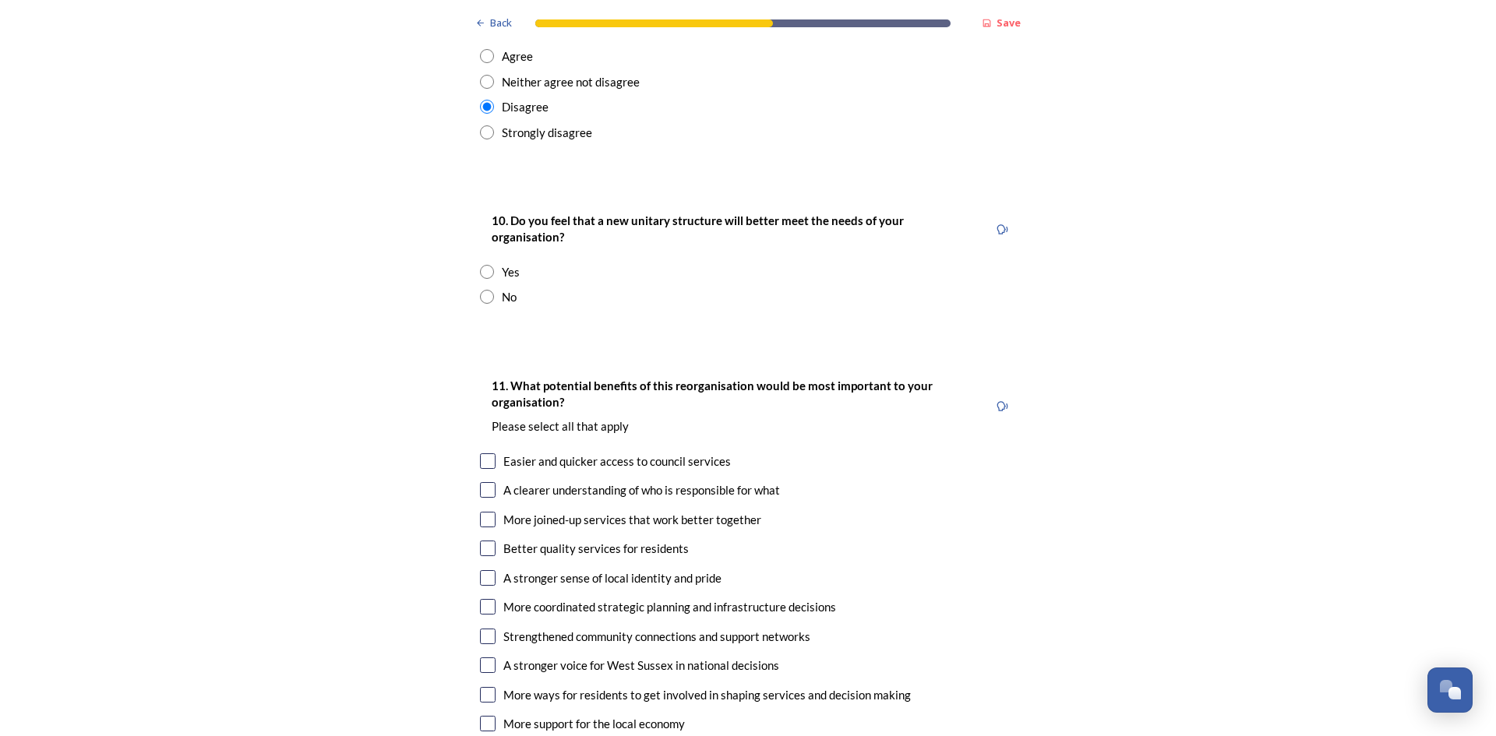
click at [481, 265] on input "radio" at bounding box center [487, 272] width 14 height 14
radio input "true"
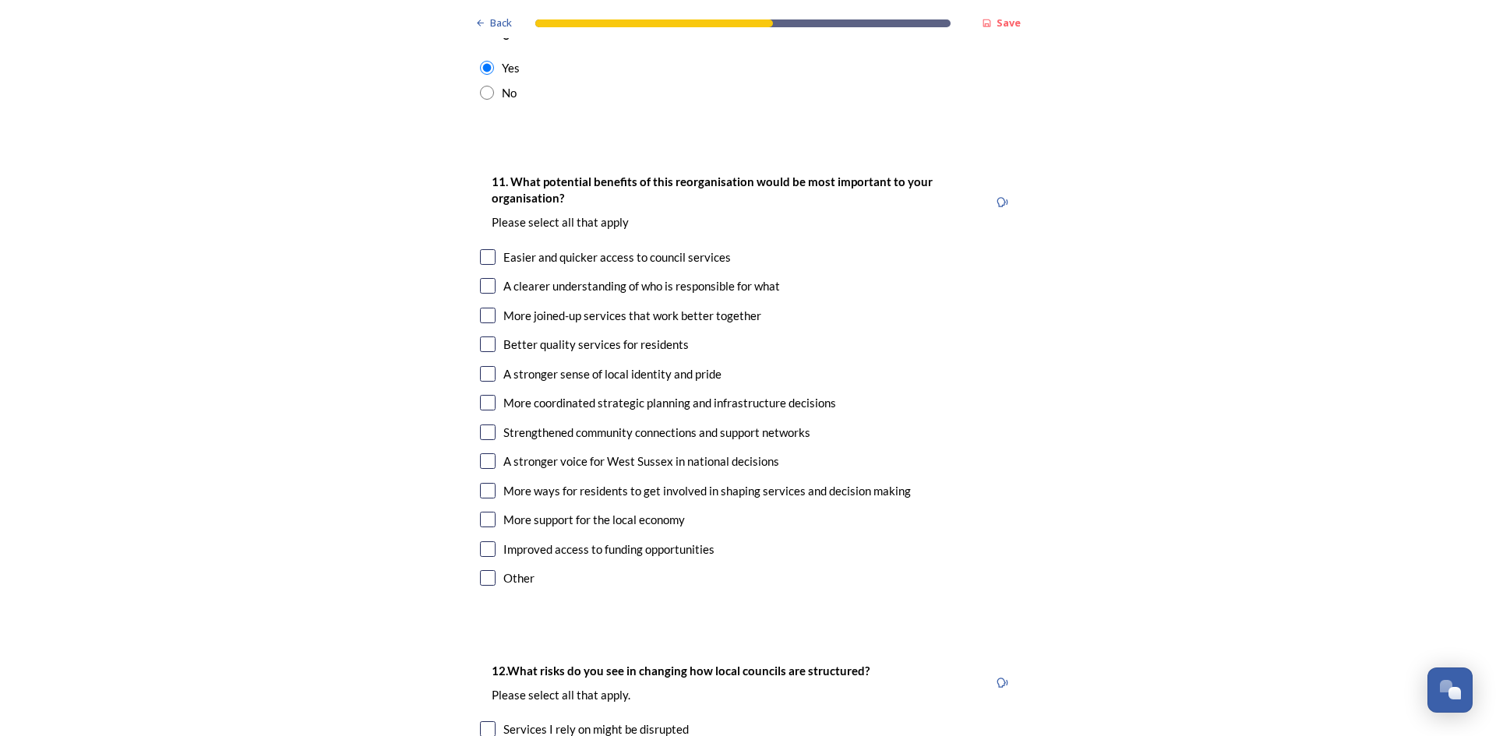
scroll to position [3446, 0]
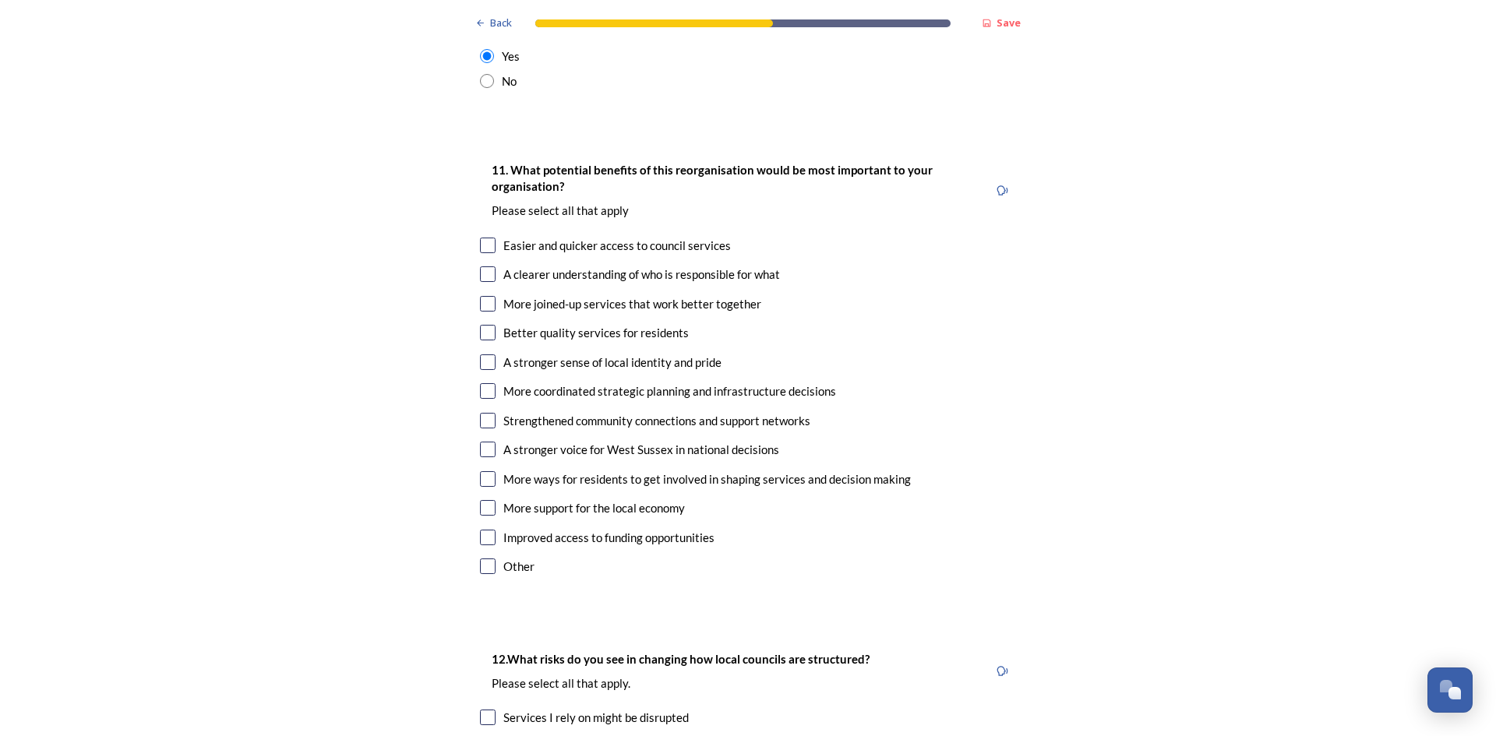
click at [480, 266] on input "checkbox" at bounding box center [488, 274] width 16 height 16
checkbox input "true"
click at [483, 296] on input "checkbox" at bounding box center [488, 304] width 16 height 16
checkbox input "true"
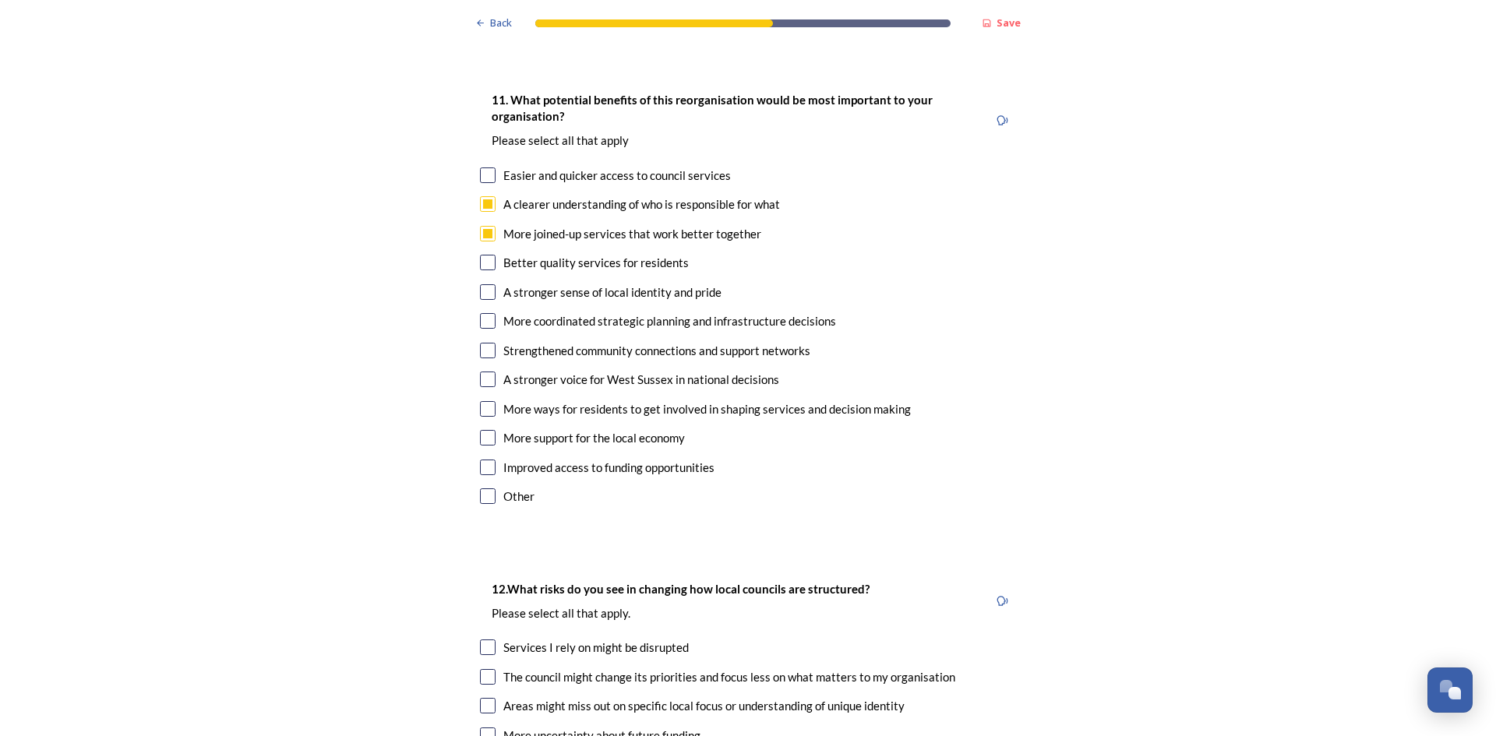
scroll to position [3499, 0]
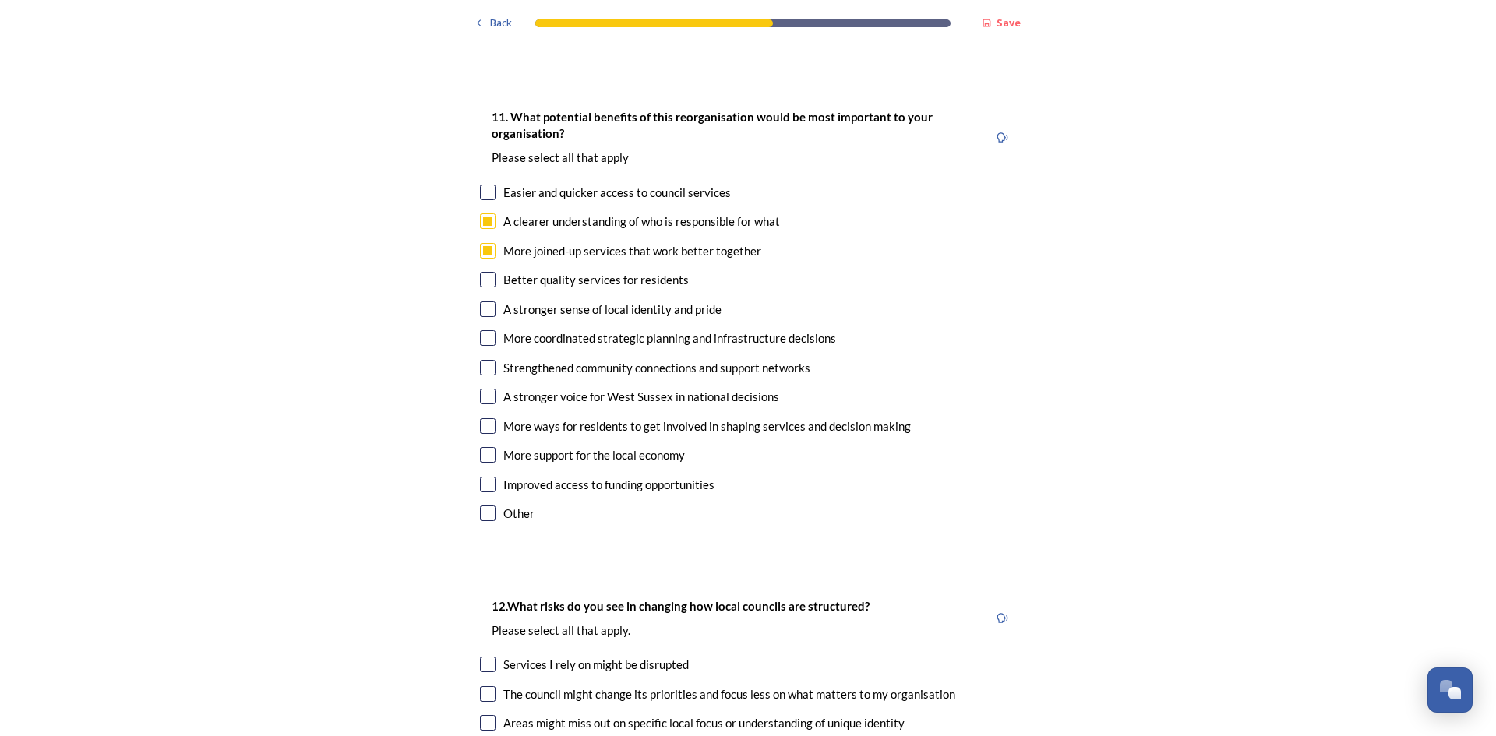
click at [481, 330] on input "checkbox" at bounding box center [488, 338] width 16 height 16
checkbox input "true"
click at [481, 506] on input "checkbox" at bounding box center [488, 514] width 16 height 16
checkbox input "true"
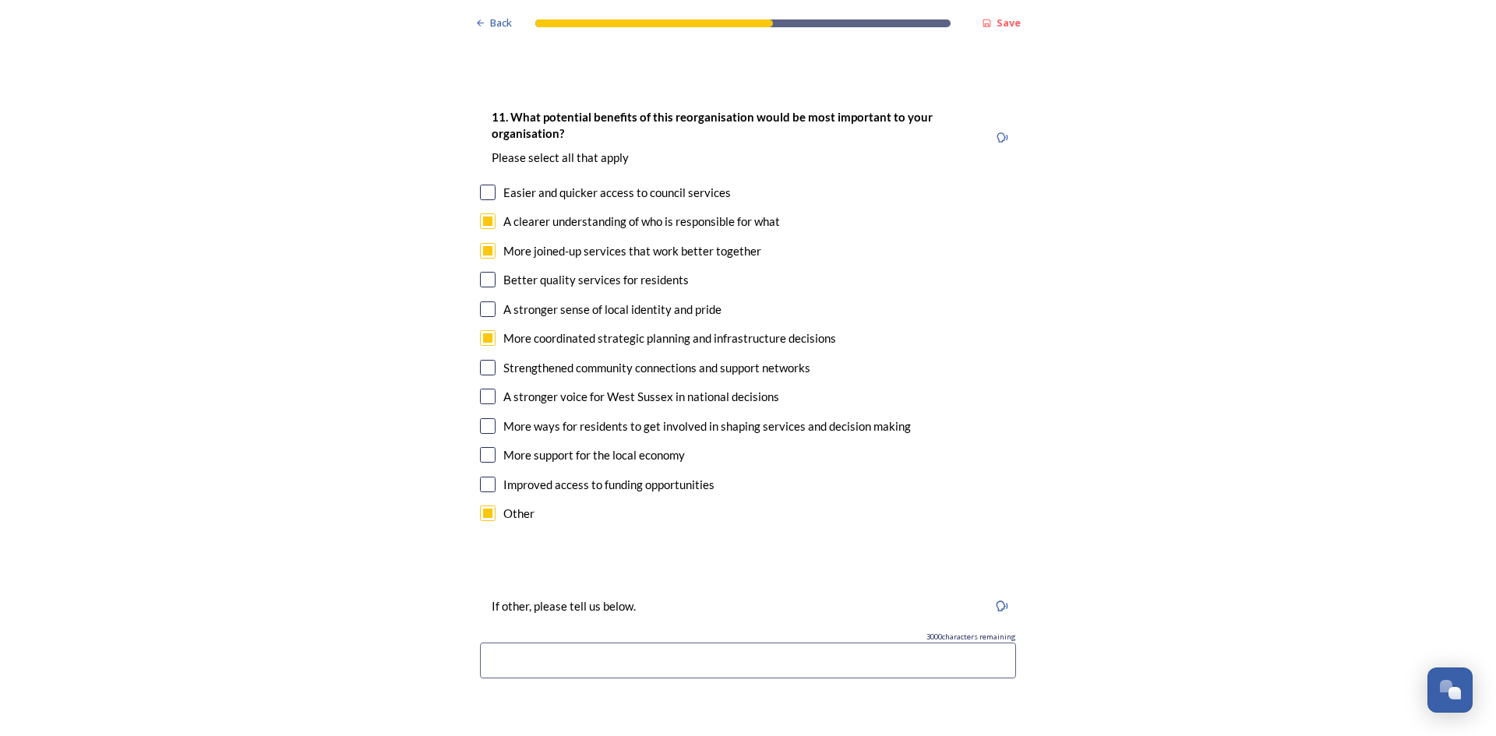
click at [551, 643] on input at bounding box center [748, 661] width 536 height 36
click at [506, 643] on input "Chcihester City Council would like to flag their concerns with the structure a" at bounding box center [748, 661] width 536 height 36
click at [909, 643] on input "Chichester City Council would like to flag their concerns with the structure a" at bounding box center [748, 661] width 536 height 36
click at [868, 643] on input "Chichester City Council would like to flag their concerns with the structure an…" at bounding box center [748, 661] width 536 height 36
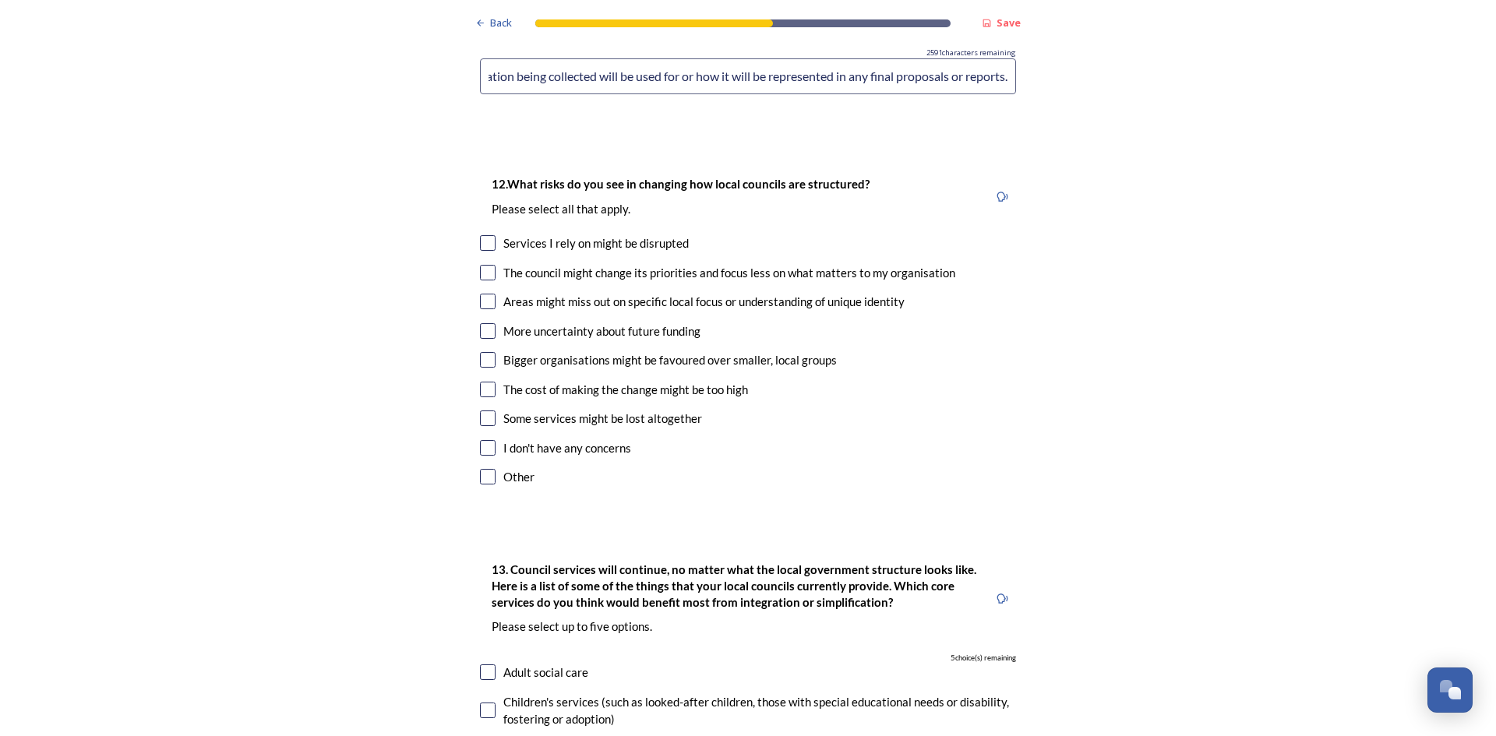
scroll to position [4091, 0]
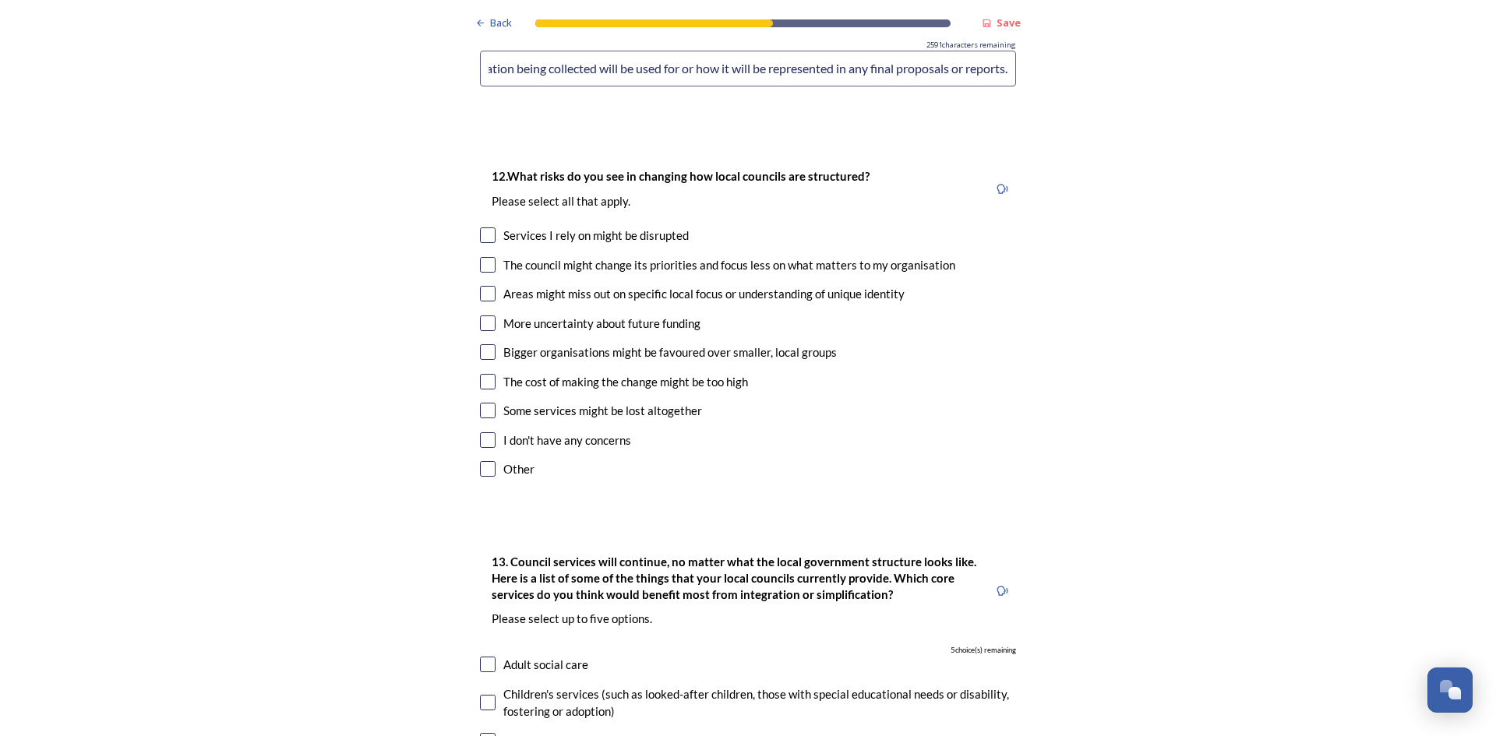
type input "Chichester City Council would like to flag their serious concerns with the stru…"
click at [489, 227] on input "checkbox" at bounding box center [488, 235] width 16 height 16
checkbox input "true"
click at [483, 256] on div "The council might change its priorities and focus less on what matters to my or…" at bounding box center [748, 265] width 536 height 18
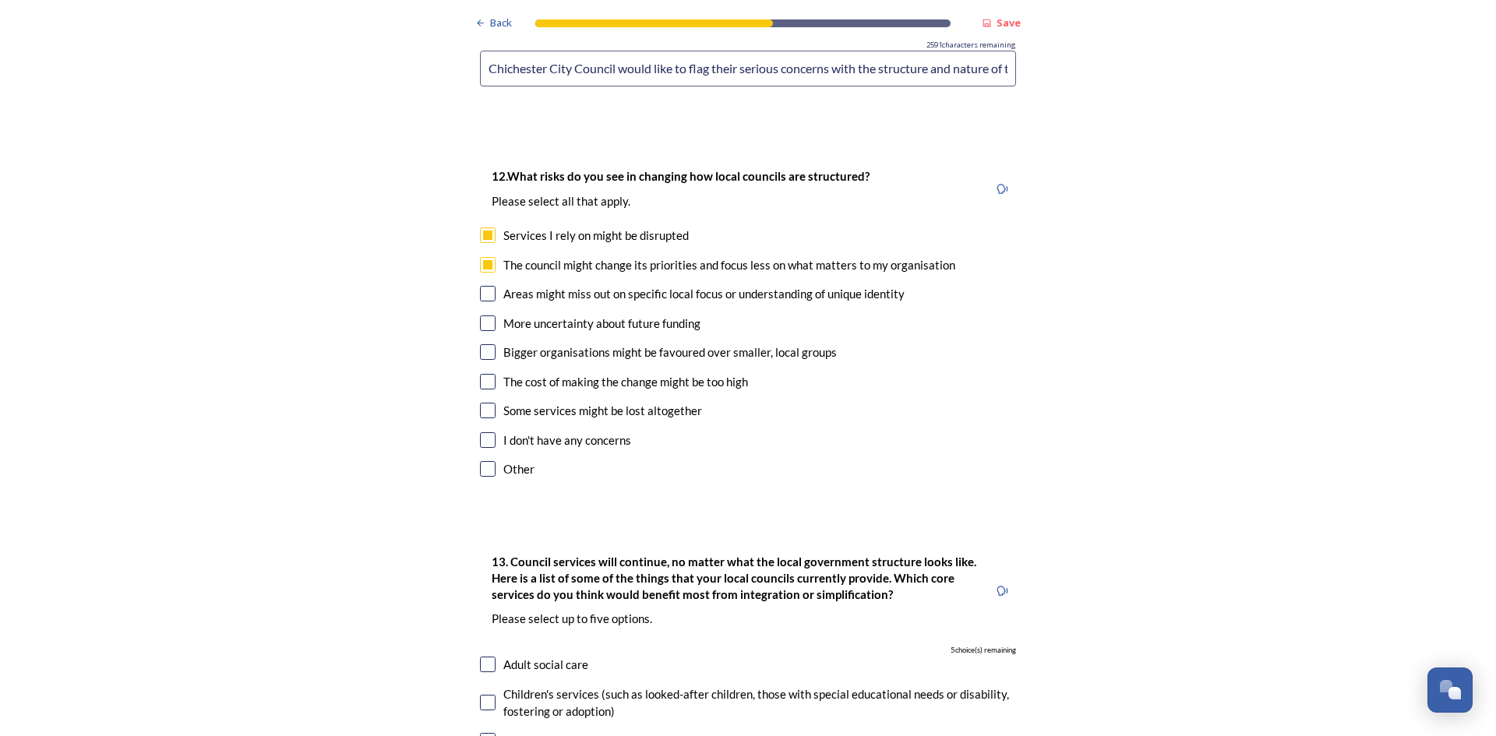
checkbox input "true"
click at [487, 285] on div "Areas might miss out on specific local focus or understanding of unique identity" at bounding box center [748, 294] width 536 height 18
checkbox input "true"
click at [483, 315] on input "checkbox" at bounding box center [488, 323] width 16 height 16
checkbox input "true"
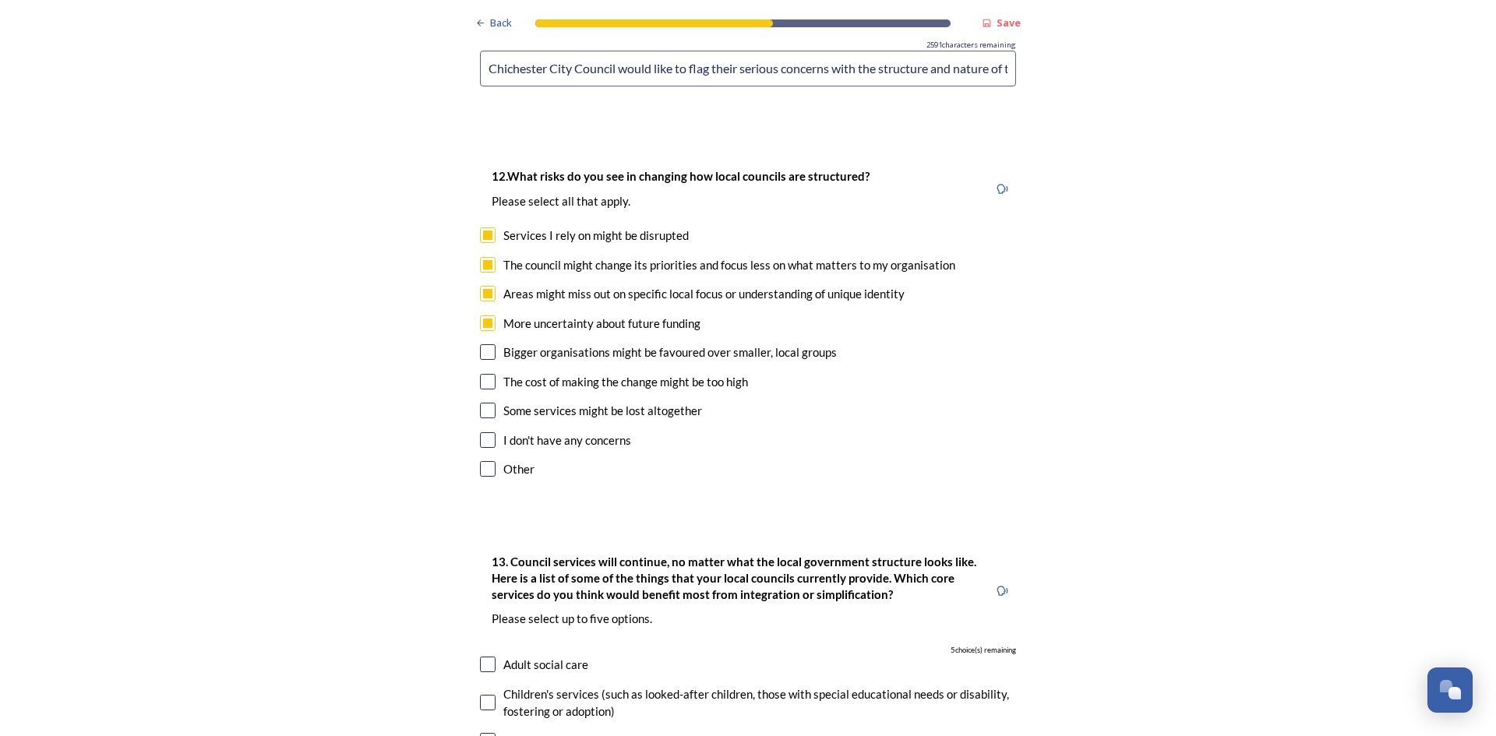
click at [481, 344] on input "checkbox" at bounding box center [488, 352] width 16 height 16
checkbox input "true"
click at [481, 374] on input "checkbox" at bounding box center [488, 382] width 16 height 16
checkbox input "true"
click at [483, 403] on input "checkbox" at bounding box center [488, 411] width 16 height 16
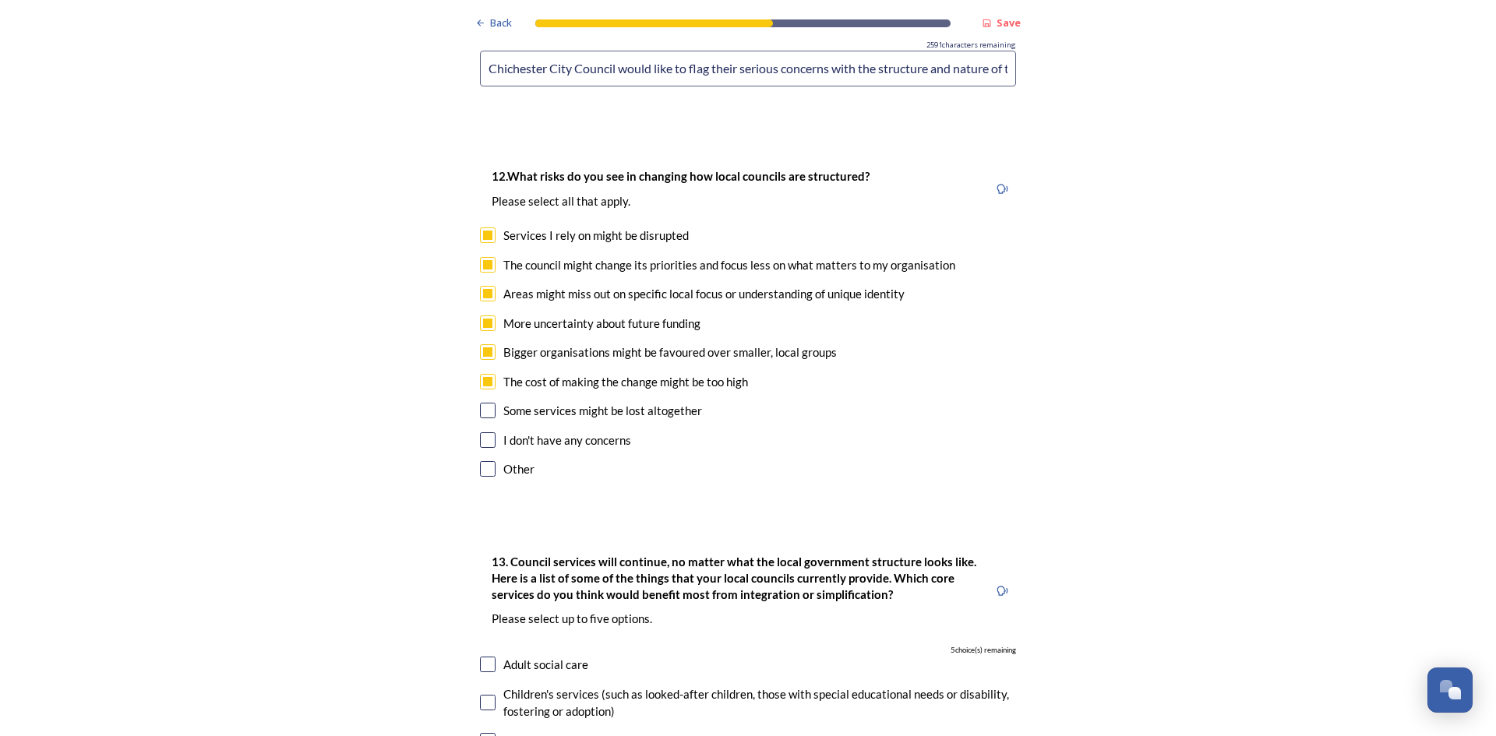
checkbox input "true"
click at [480, 461] on input "checkbox" at bounding box center [488, 469] width 16 height 16
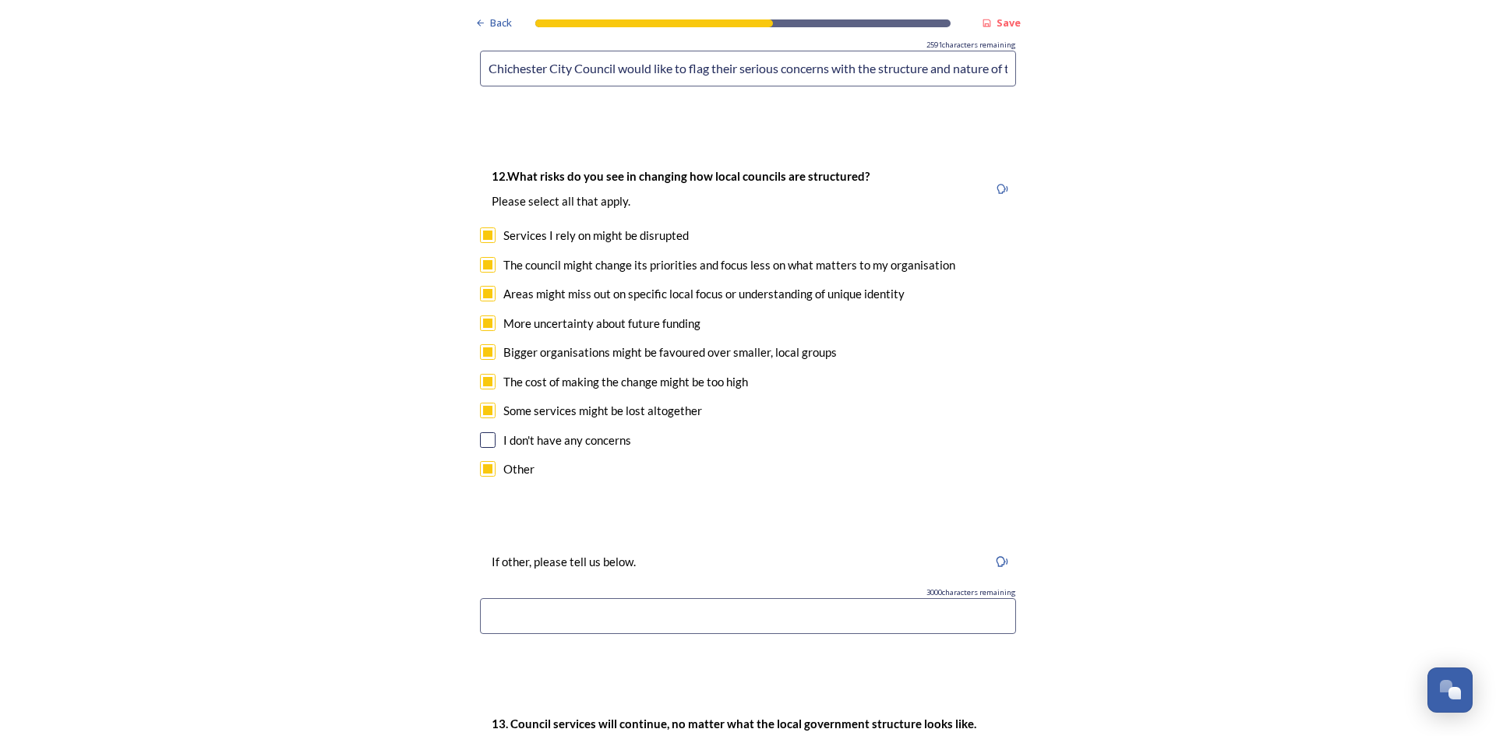
click at [480, 461] on input "checkbox" at bounding box center [488, 469] width 16 height 16
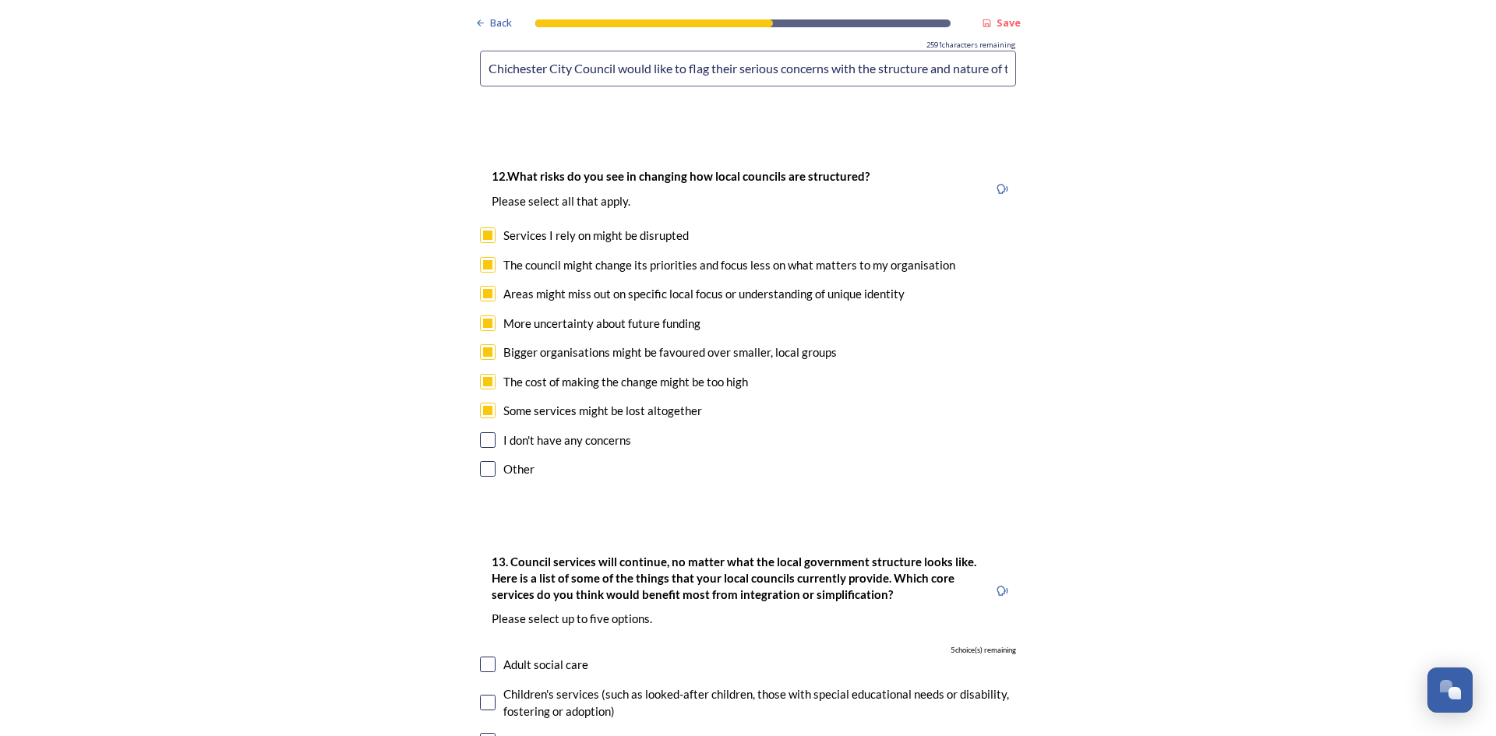
click at [480, 461] on input "checkbox" at bounding box center [488, 469] width 16 height 16
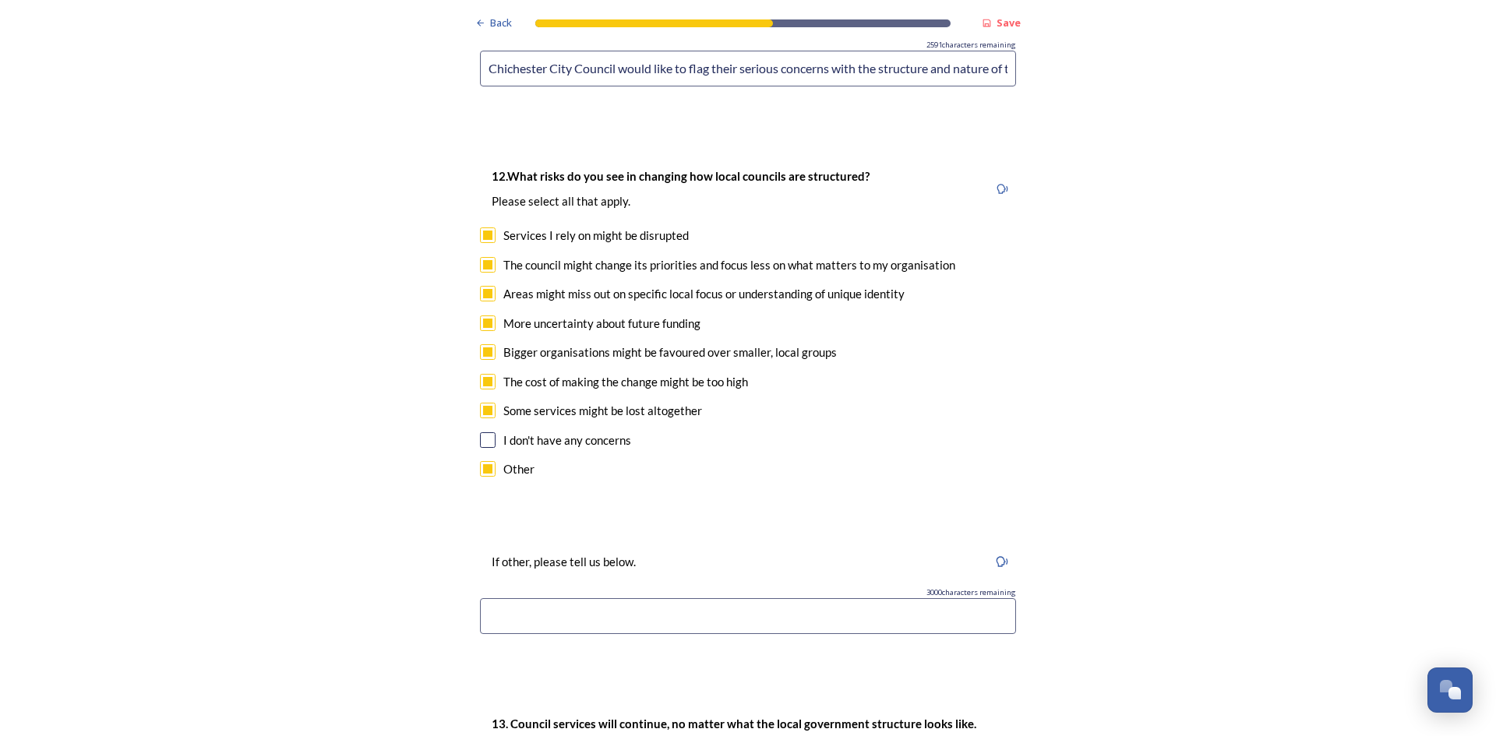
click at [480, 461] on input "checkbox" at bounding box center [488, 469] width 16 height 16
checkbox input "false"
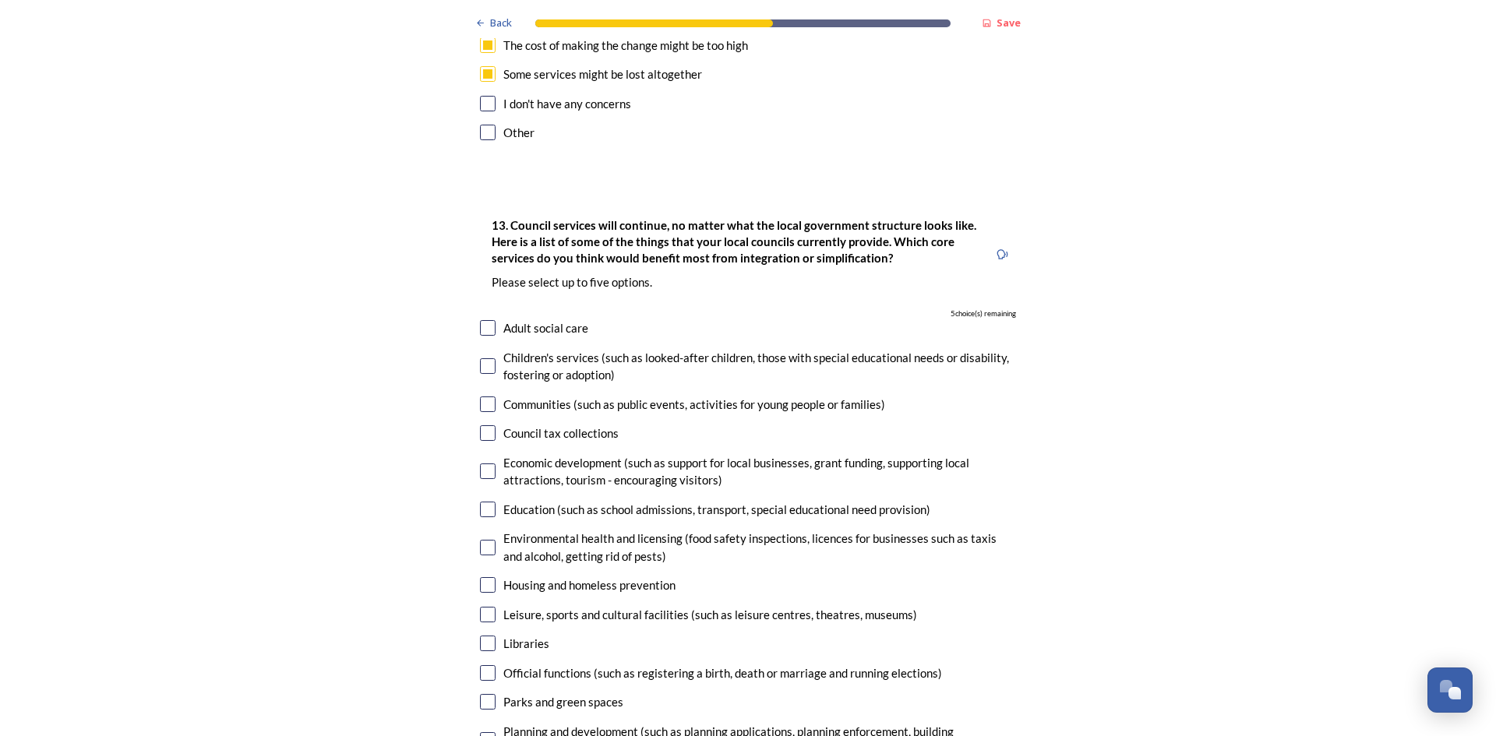
scroll to position [4481, 0]
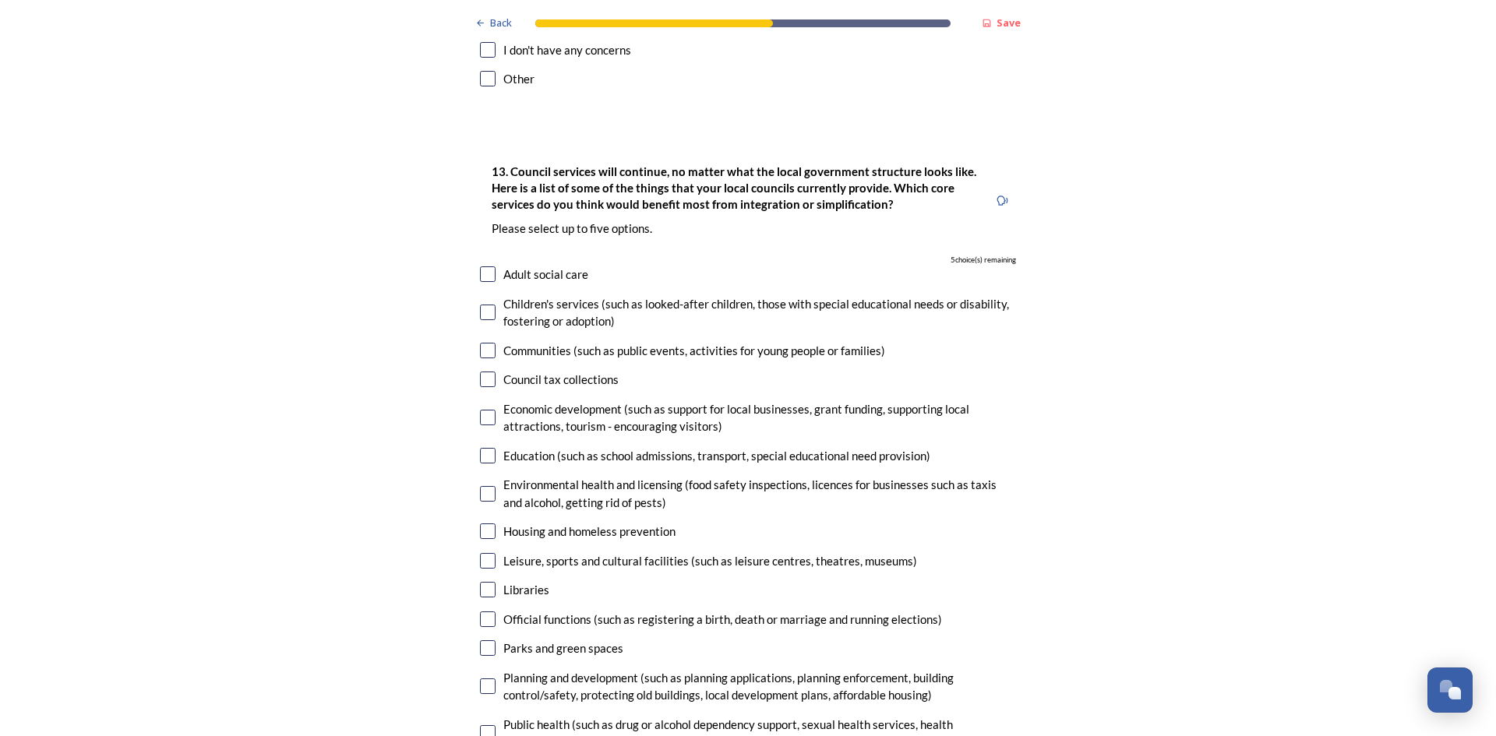
click at [483, 486] on input "checkbox" at bounding box center [488, 494] width 16 height 16
checkbox input "true"
click at [480, 678] on input "checkbox" at bounding box center [488, 686] width 16 height 16
checkbox input "true"
click at [483, 725] on input "checkbox" at bounding box center [488, 733] width 16 height 16
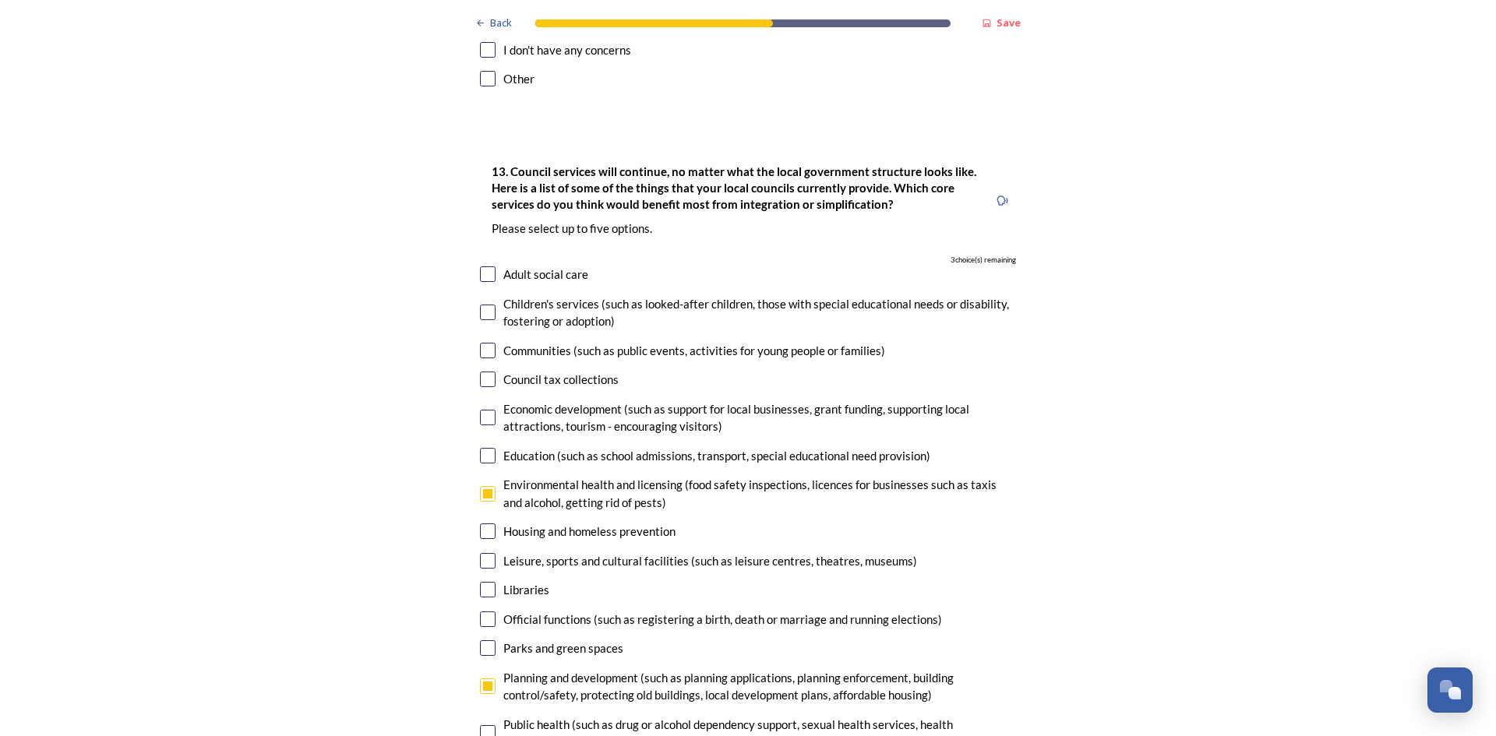
checkbox input "true"
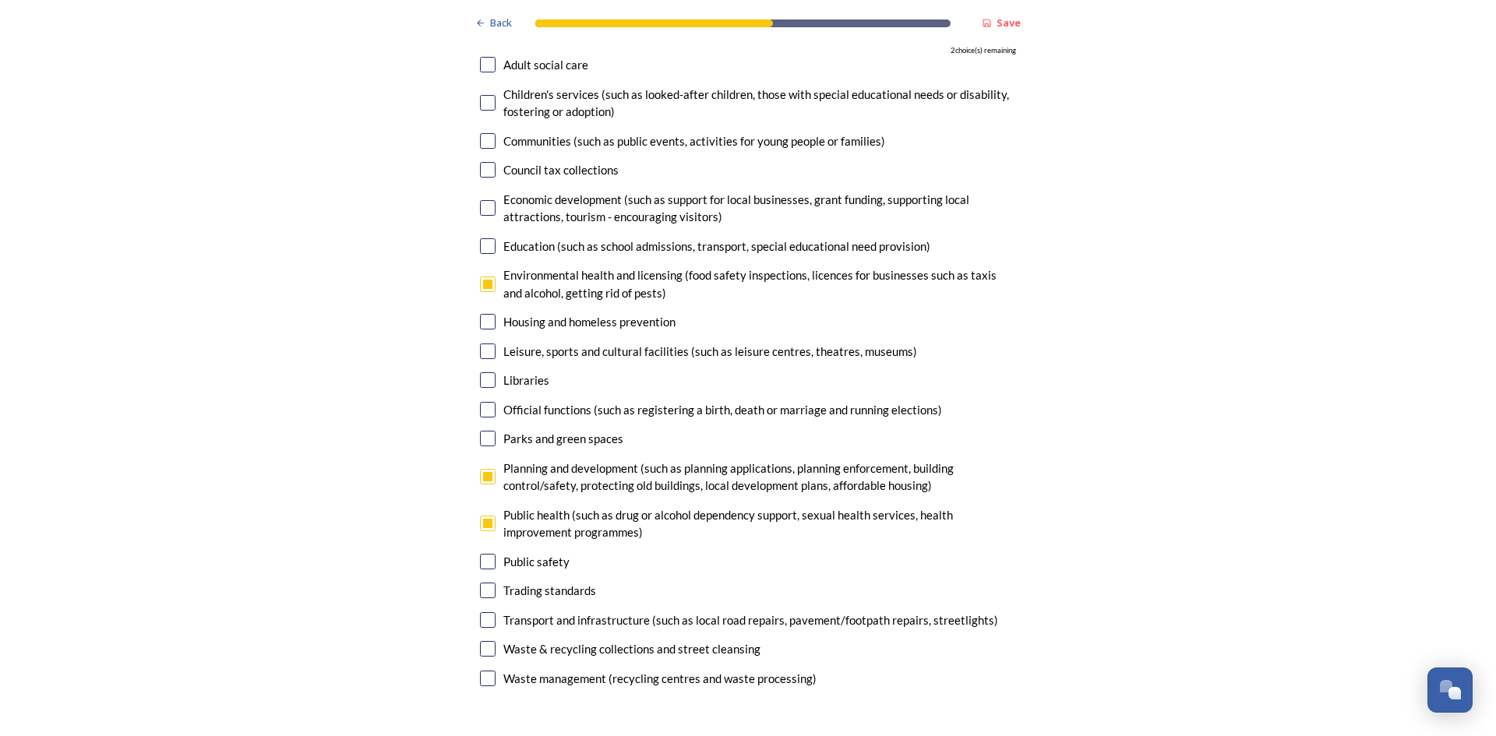
scroll to position [4699, 0]
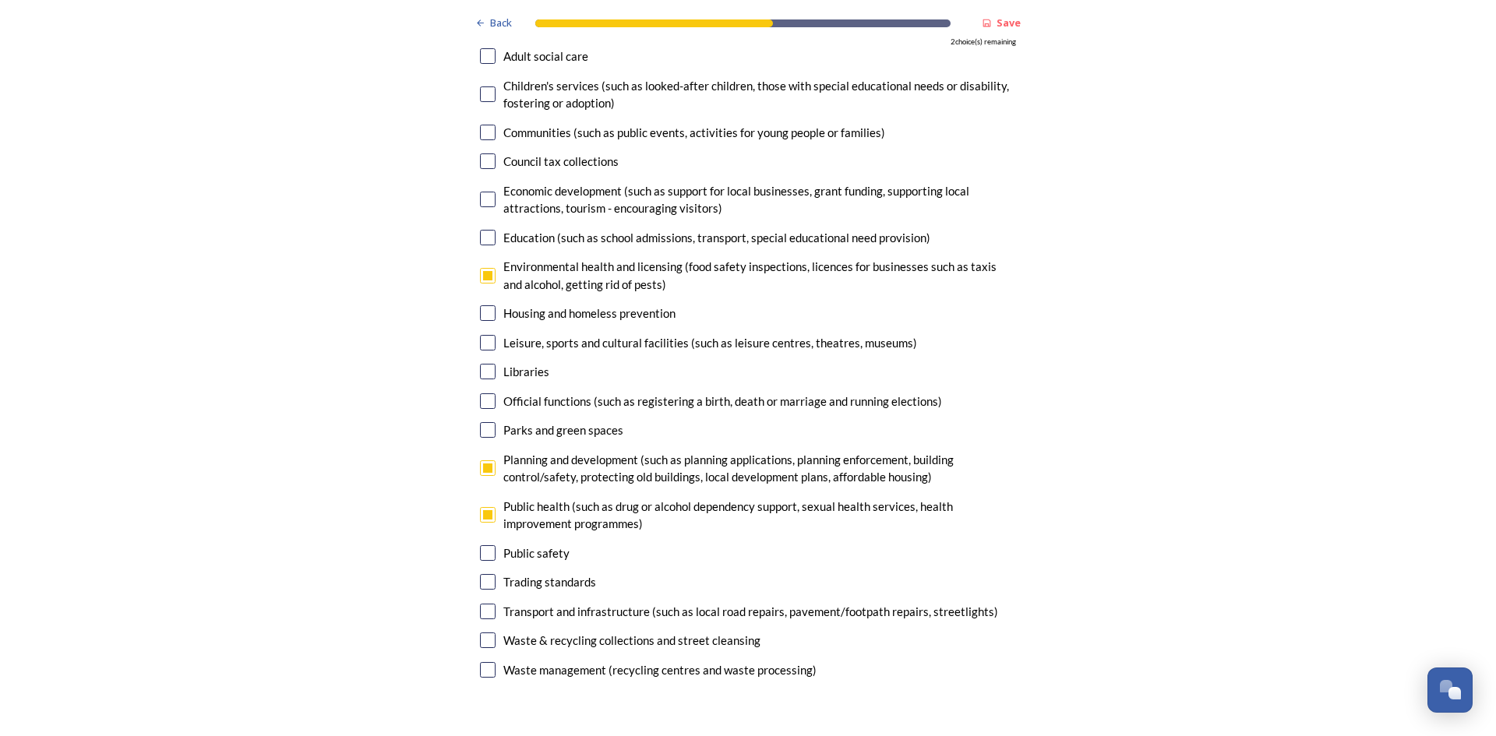
click at [482, 632] on input "checkbox" at bounding box center [488, 640] width 16 height 16
checkbox input "true"
click at [484, 662] on input "checkbox" at bounding box center [488, 670] width 16 height 16
checkbox input "true"
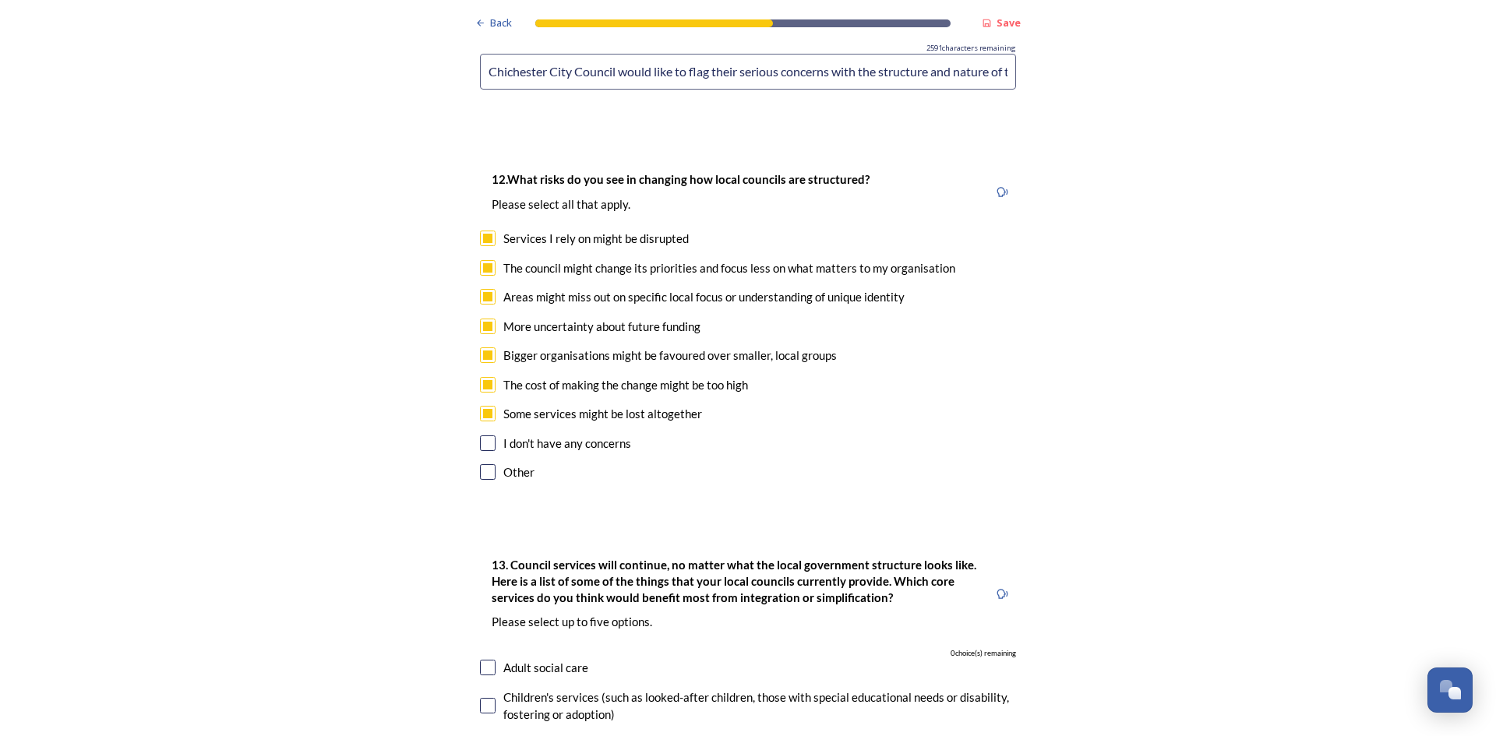
scroll to position [4076, 0]
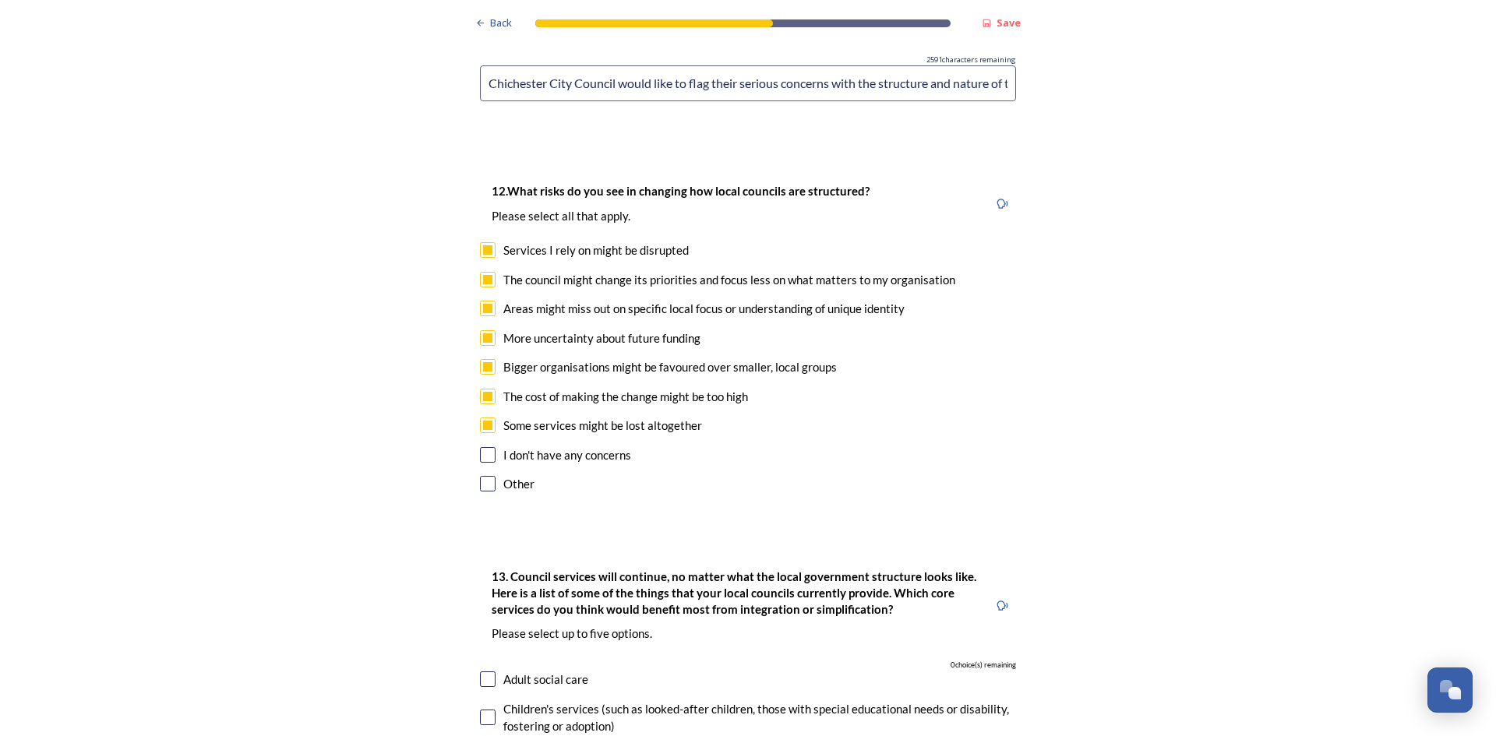
click at [484, 476] on input "checkbox" at bounding box center [488, 484] width 16 height 16
checkbox input "true"
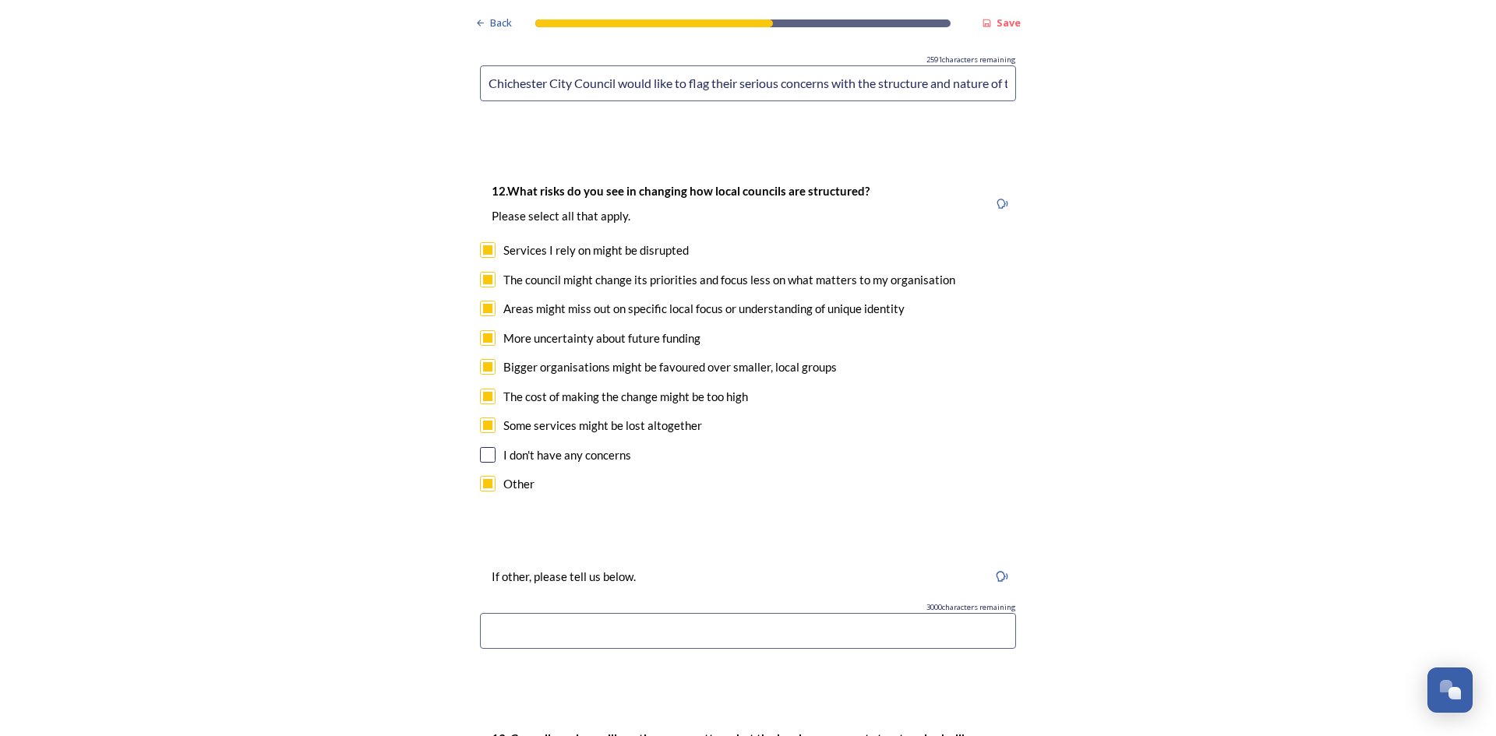
click at [549, 613] on input at bounding box center [748, 631] width 536 height 36
click at [722, 613] on input "We are also concerned that some of the questions are not factually correct. For…" at bounding box center [748, 631] width 536 height 36
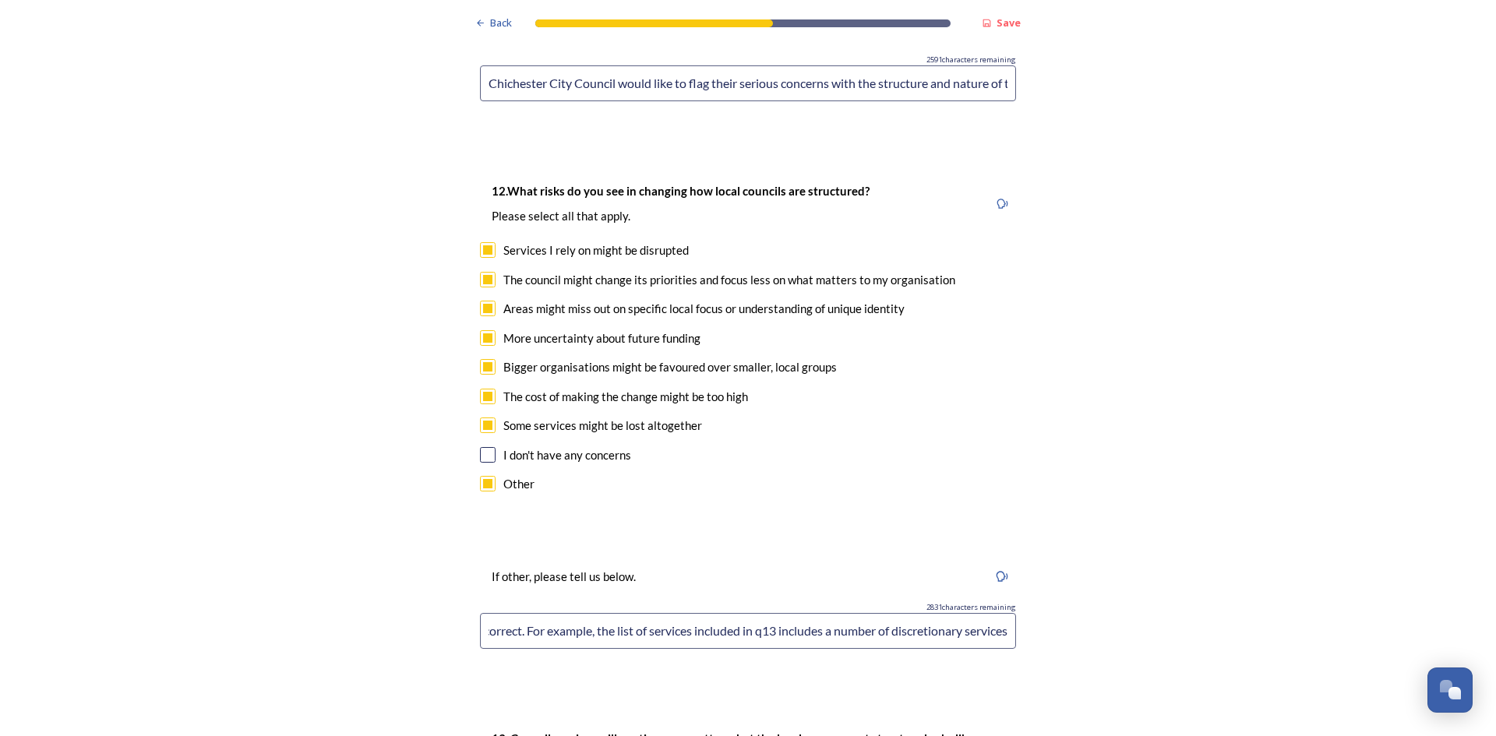
scroll to position [0, 379]
click at [1001, 613] on input "We are also concerned that some of the questions are not factually correct. For…" at bounding box center [748, 631] width 536 height 36
click at [847, 613] on input "We are also concerned that some of the questions are not factually correct. For…" at bounding box center [748, 631] width 536 height 36
click at [835, 613] on input "We are also concerned that some of the questions are not factually correct. For…" at bounding box center [748, 631] width 536 height 36
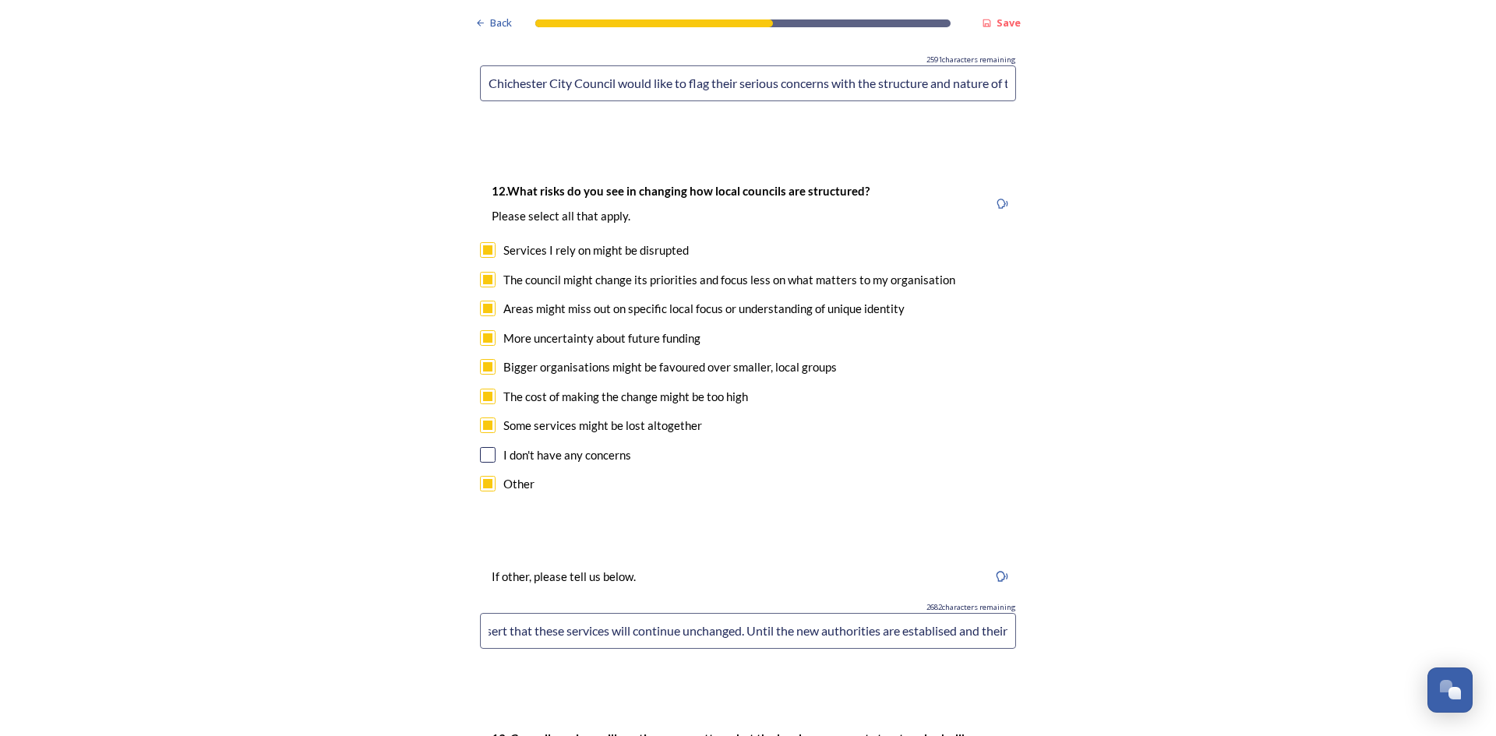
click at [940, 613] on input "We are also concerned that some of the questions are not factually correct. For…" at bounding box center [748, 631] width 536 height 36
click at [976, 613] on input "We are also concerned that some of the questions are not factually correct. For…" at bounding box center [748, 631] width 536 height 36
click at [814, 613] on input "We are also concerned that some of the questions are not factually correct. For…" at bounding box center [748, 631] width 536 height 36
click at [989, 613] on input "We are also concerned that some of the questions are not factually correct. For…" at bounding box center [748, 631] width 536 height 36
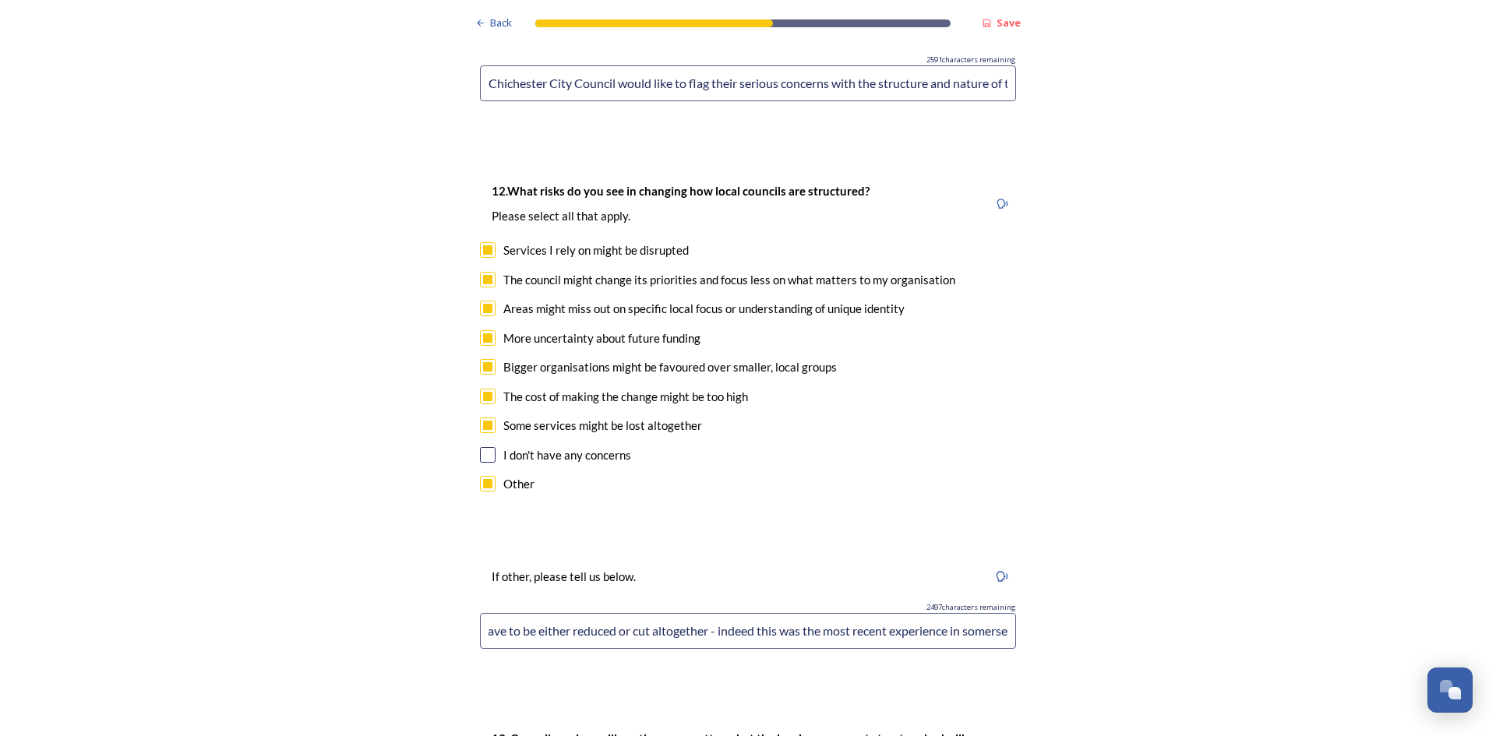
scroll to position [0, 2130]
click at [955, 613] on input "We are also concerned that some of the questions are not factually correct. For…" at bounding box center [748, 631] width 536 height 36
click at [999, 613] on input "We are also concerned that some of the questions are not factually correct. For…" at bounding box center [748, 631] width 536 height 36
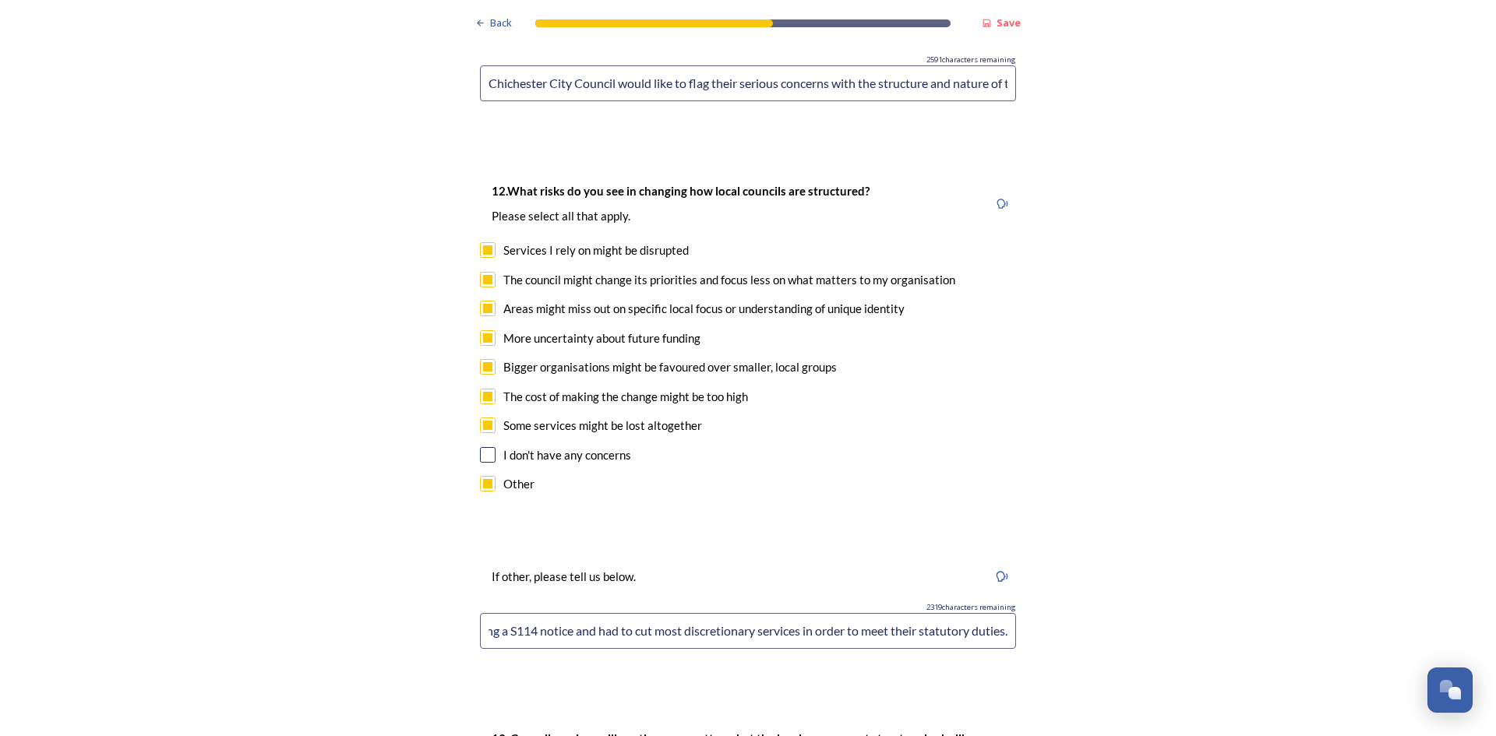
click at [851, 613] on input "We are also concerned that some of the questions are not factually correct. For…" at bounding box center [748, 631] width 536 height 36
click at [878, 613] on input "We are also concerned that some of the questions are not factually correct. For…" at bounding box center [748, 631] width 536 height 36
click at [499, 613] on input "We are also concerned thatWe would like to flag our concerns that some of the q…" at bounding box center [748, 631] width 536 height 36
click at [503, 613] on input "We are also concerned thatWe would like to flag our concerns that some of the q…" at bounding box center [748, 631] width 536 height 36
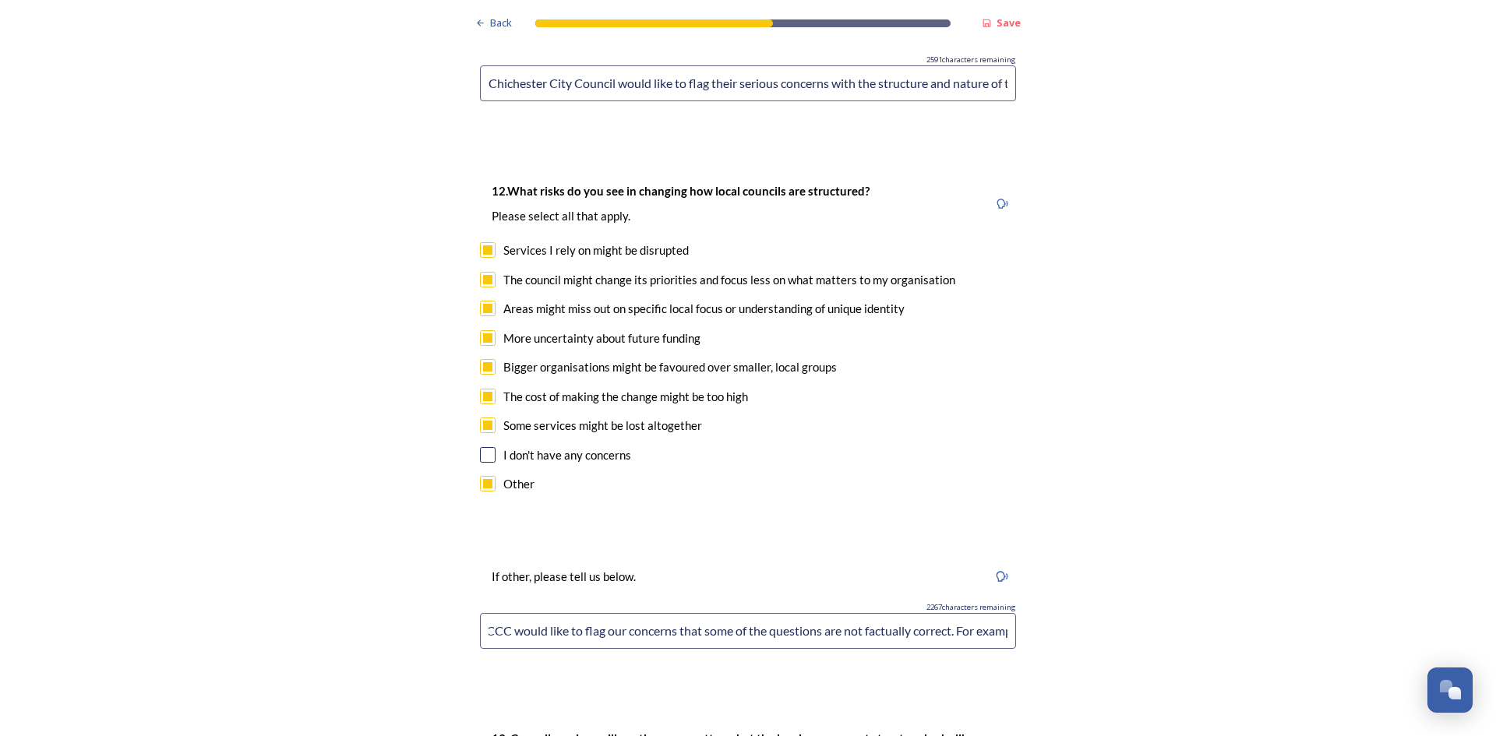
click at [912, 613] on input "We are also concerned thatCCC would like to flag our concerns that some of the …" at bounding box center [748, 631] width 536 height 36
click at [743, 613] on input "We are also concerned thatCCC would like to flag our concerns that some of the …" at bounding box center [748, 631] width 536 height 36
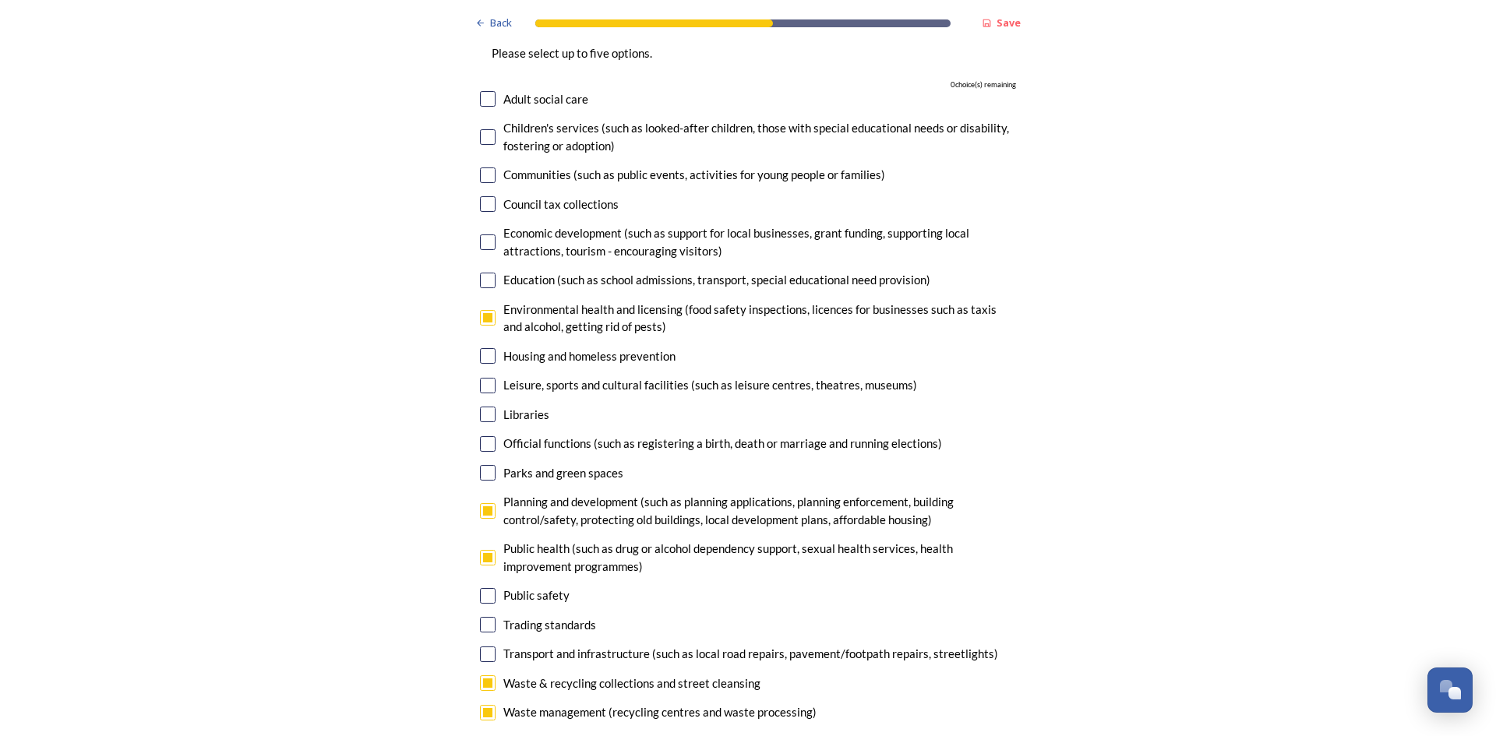
scroll to position [4894, 0]
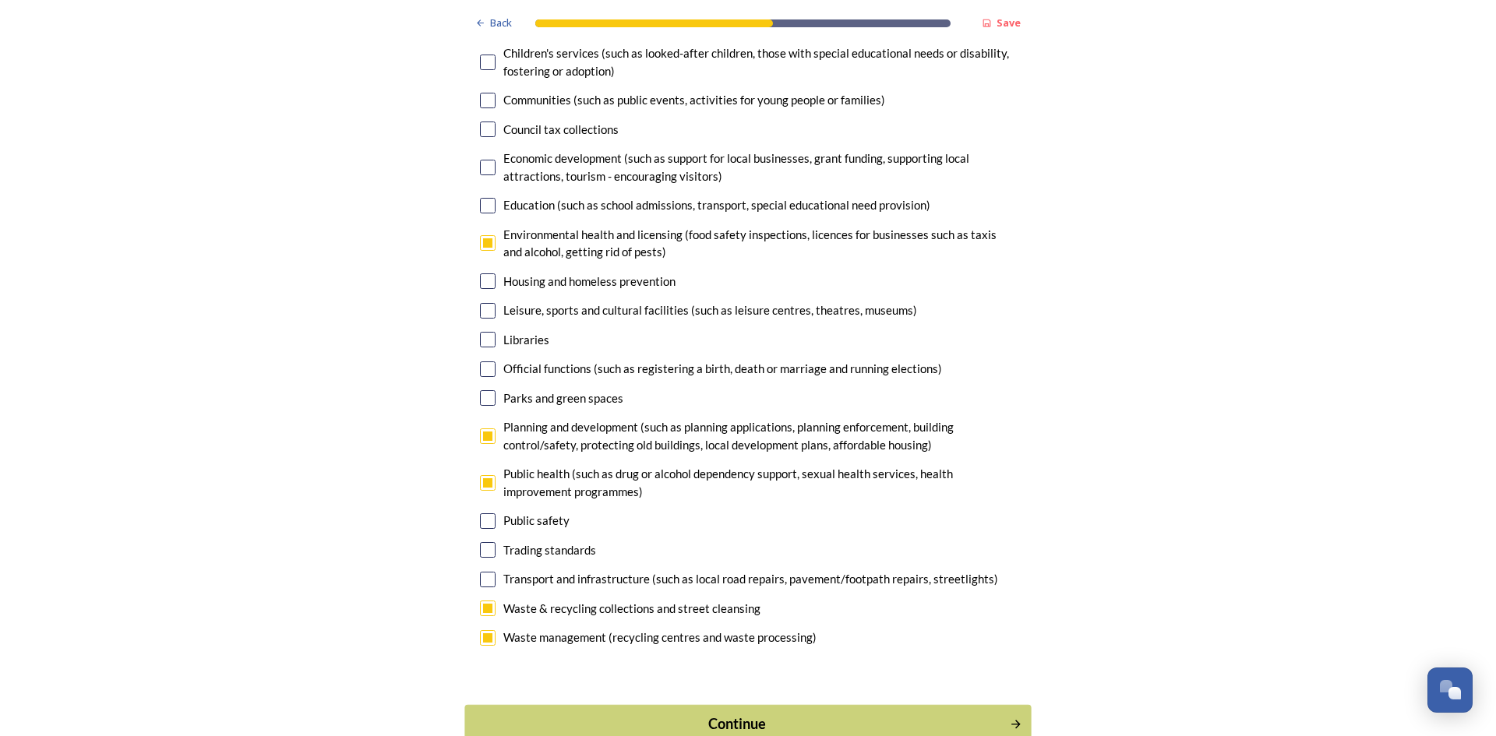
type input "We are also concerned thatCCC would like to flag our concerns that some of the …"
click at [777, 713] on div "Continue" at bounding box center [737, 723] width 527 height 21
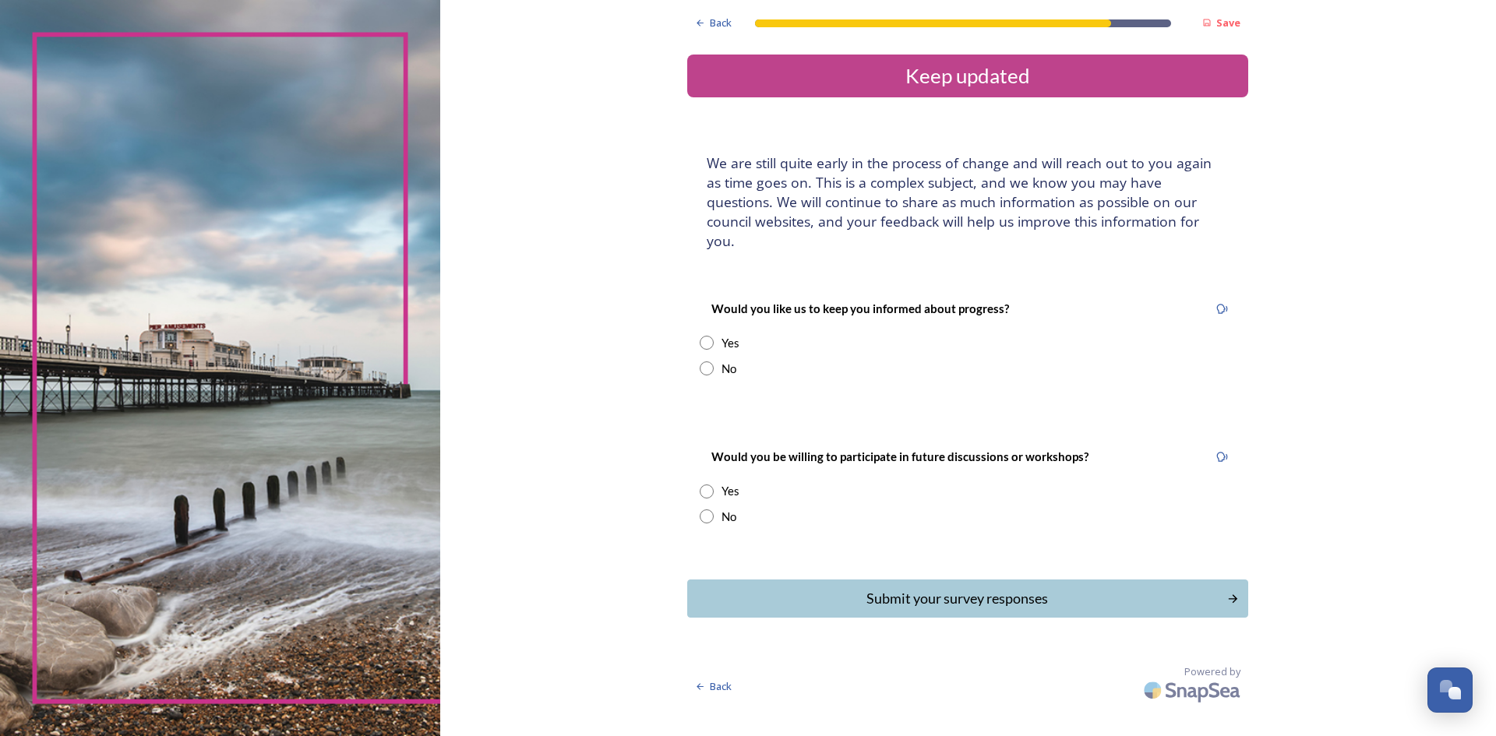
click at [705, 336] on input "radio" at bounding box center [706, 343] width 14 height 14
radio input "true"
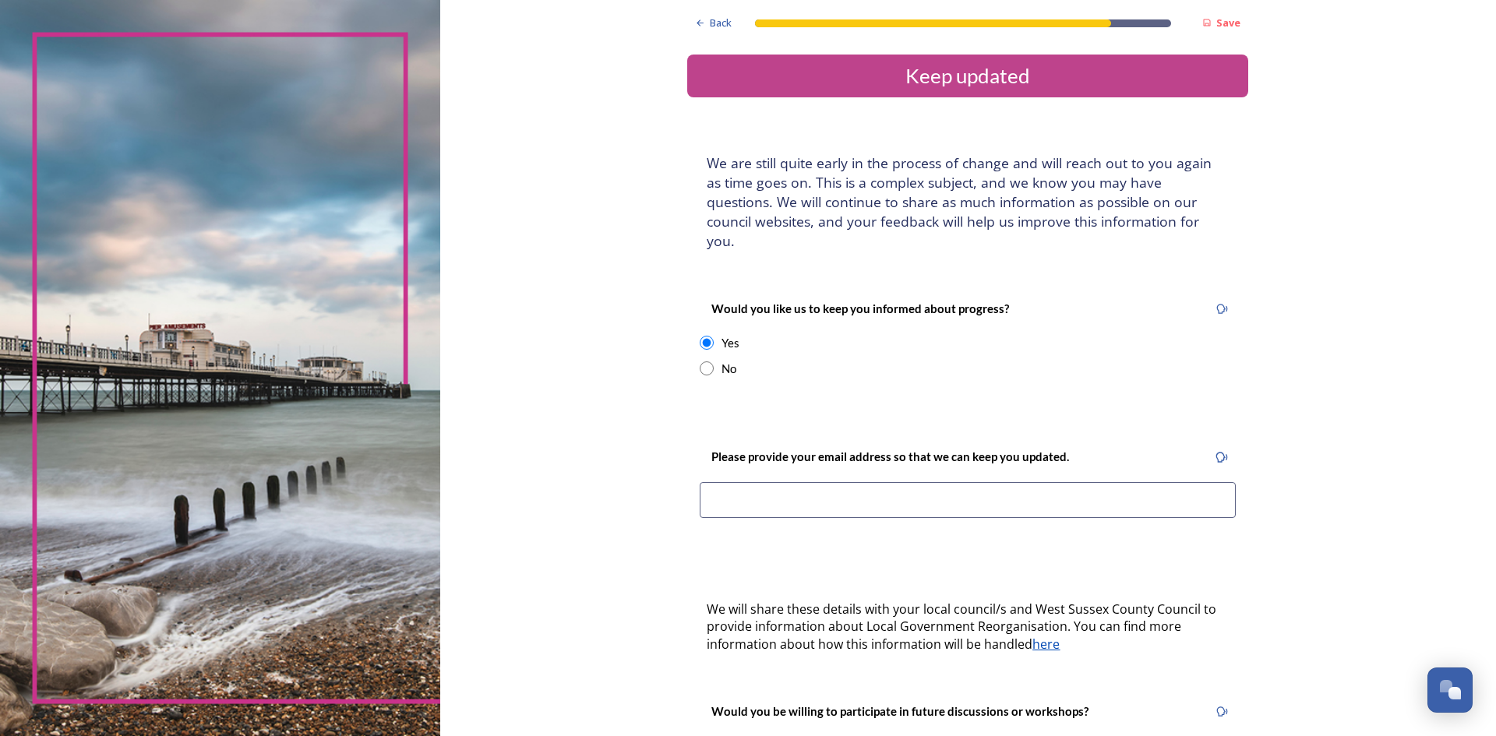
click at [766, 483] on input at bounding box center [967, 500] width 536 height 36
type input "[EMAIL_ADDRESS][DOMAIN_NAME]"
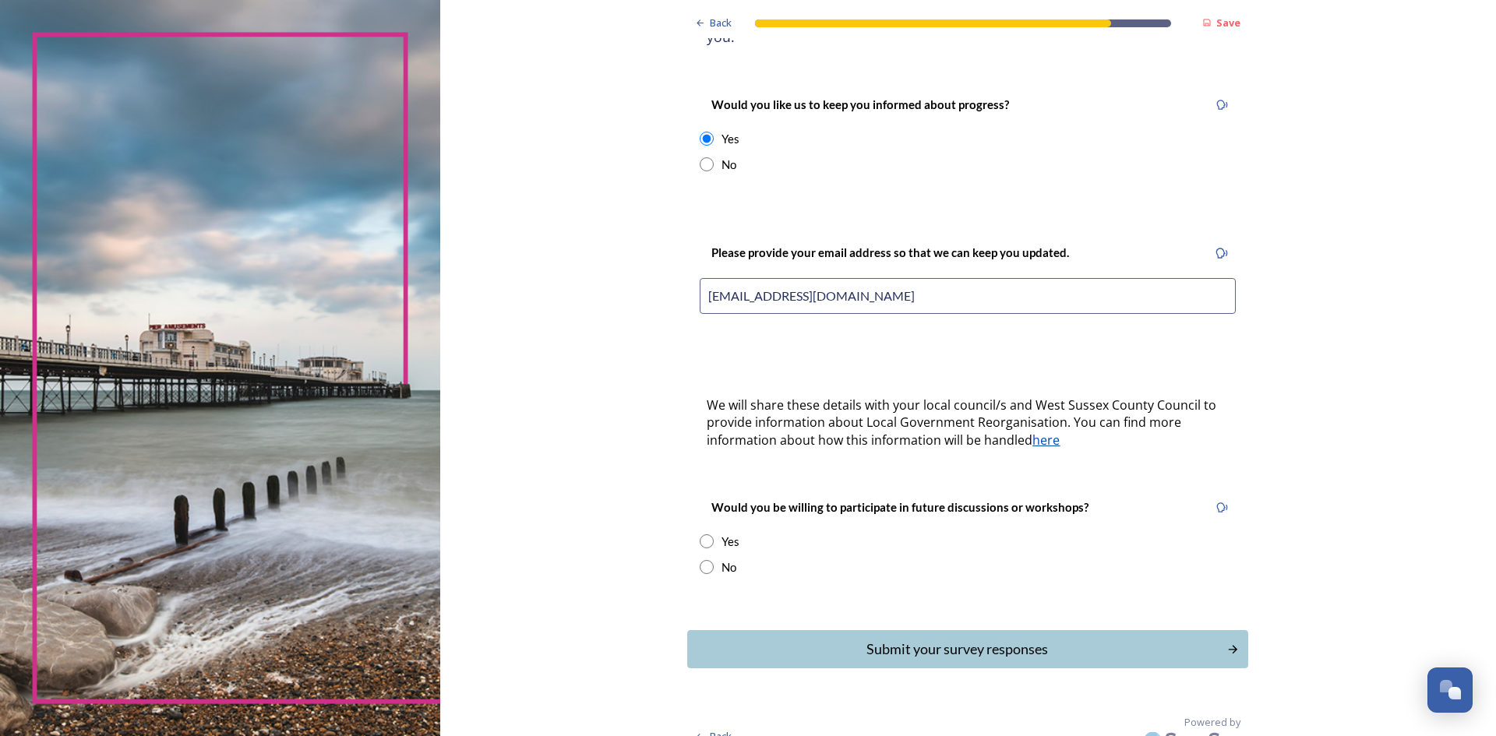
scroll to position [207, 0]
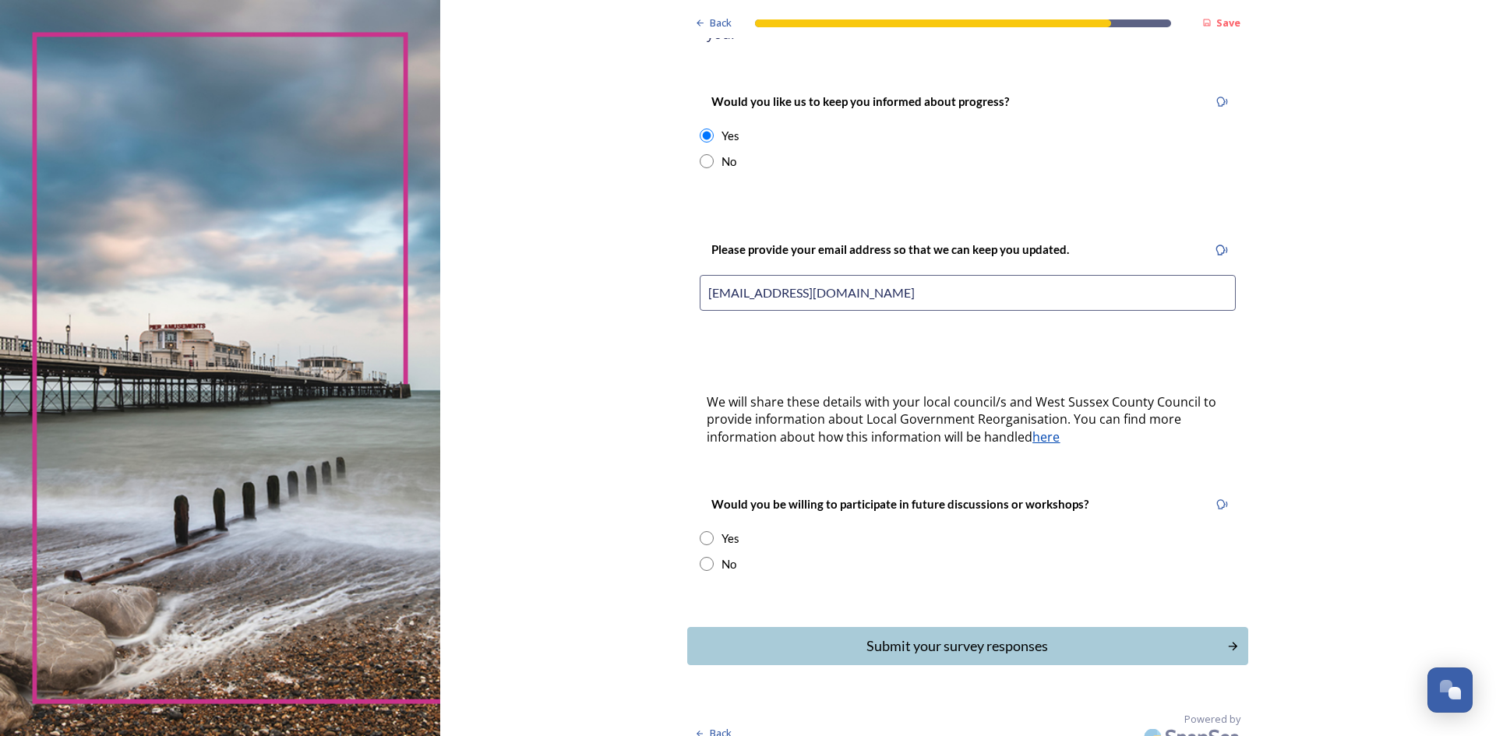
click at [699, 531] on input "radio" at bounding box center [706, 538] width 14 height 14
radio input "true"
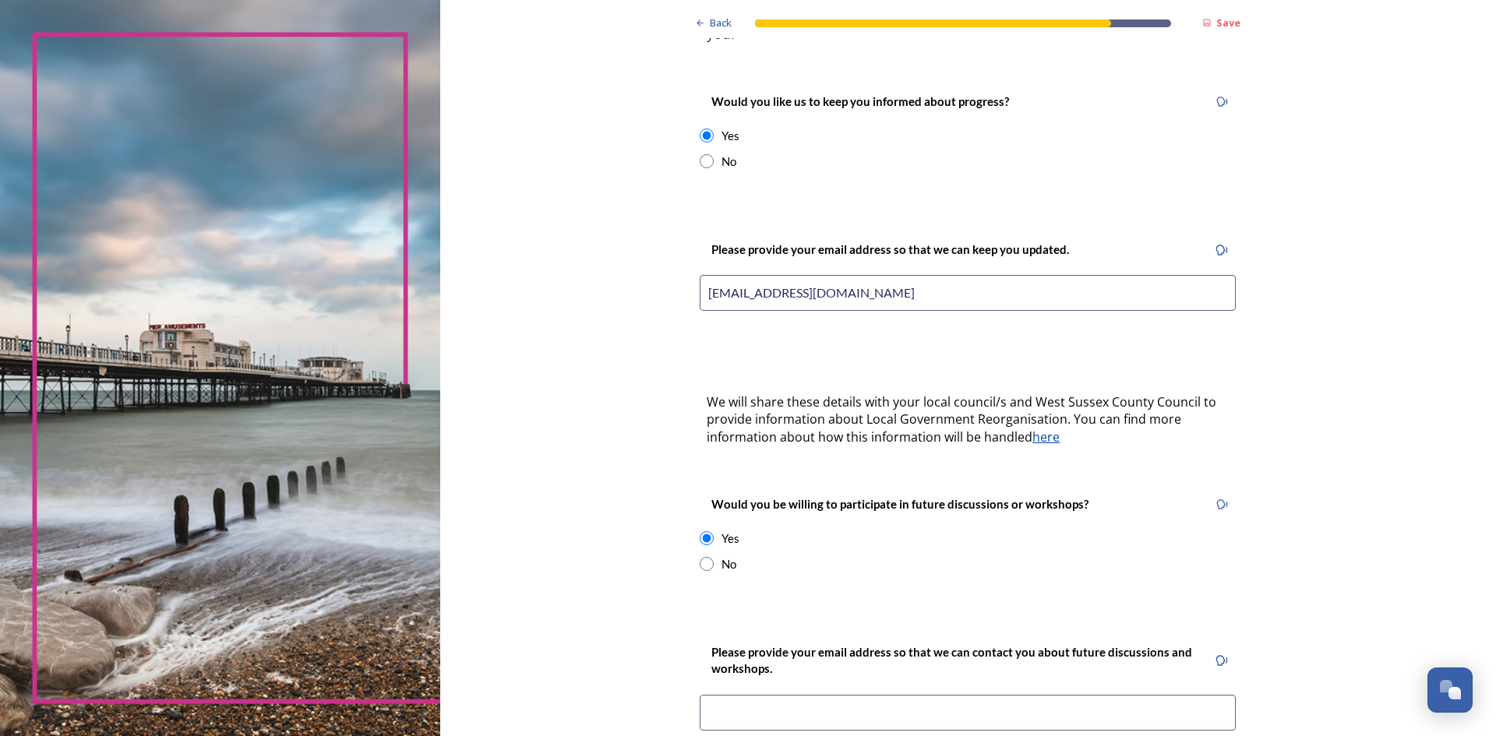
click at [816, 695] on input at bounding box center [967, 713] width 536 height 36
type input "[EMAIL_ADDRESS][DOMAIN_NAME]"
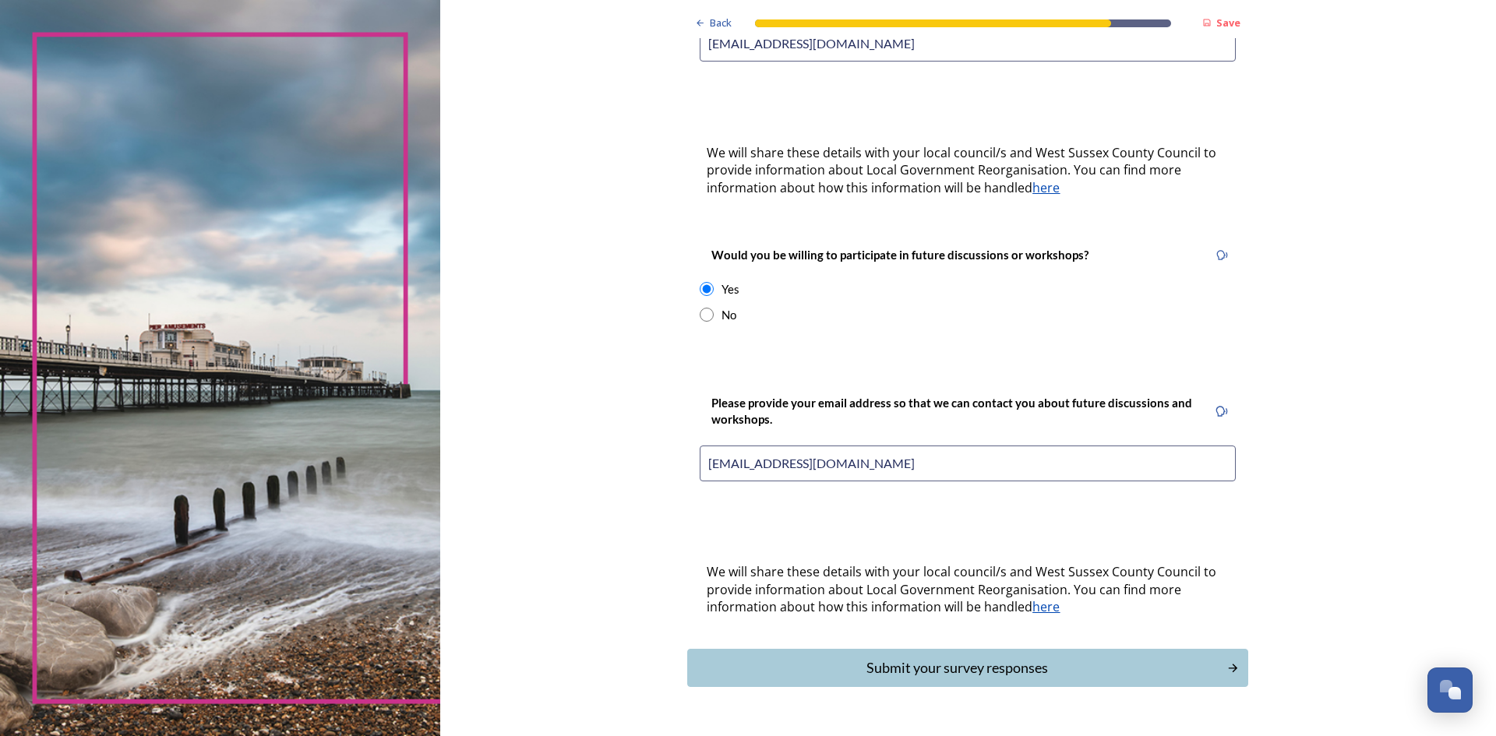
scroll to position [478, 0]
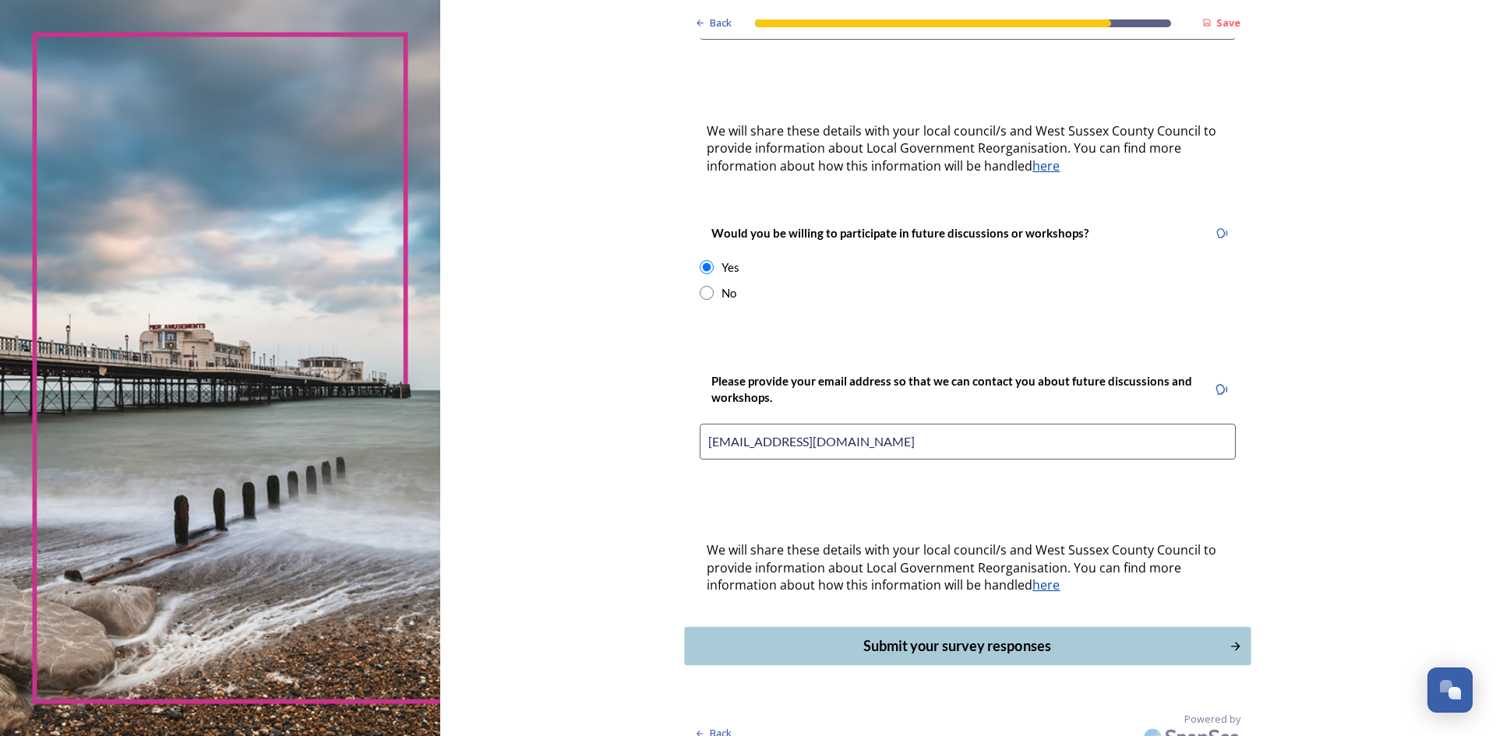
click at [959, 636] on div "Submit your survey responses" at bounding box center [956, 646] width 527 height 21
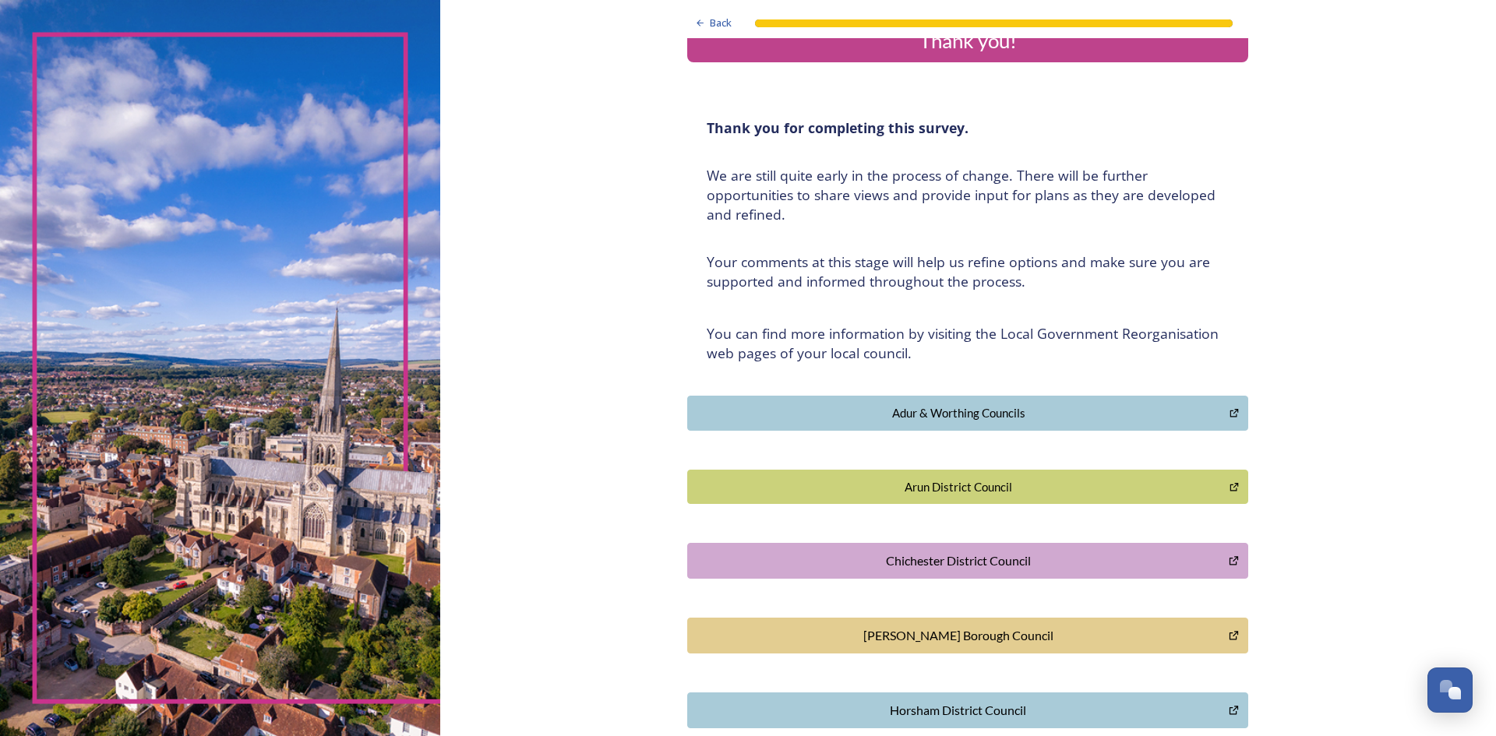
scroll to position [0, 0]
